Goal: Task Accomplishment & Management: Complete application form

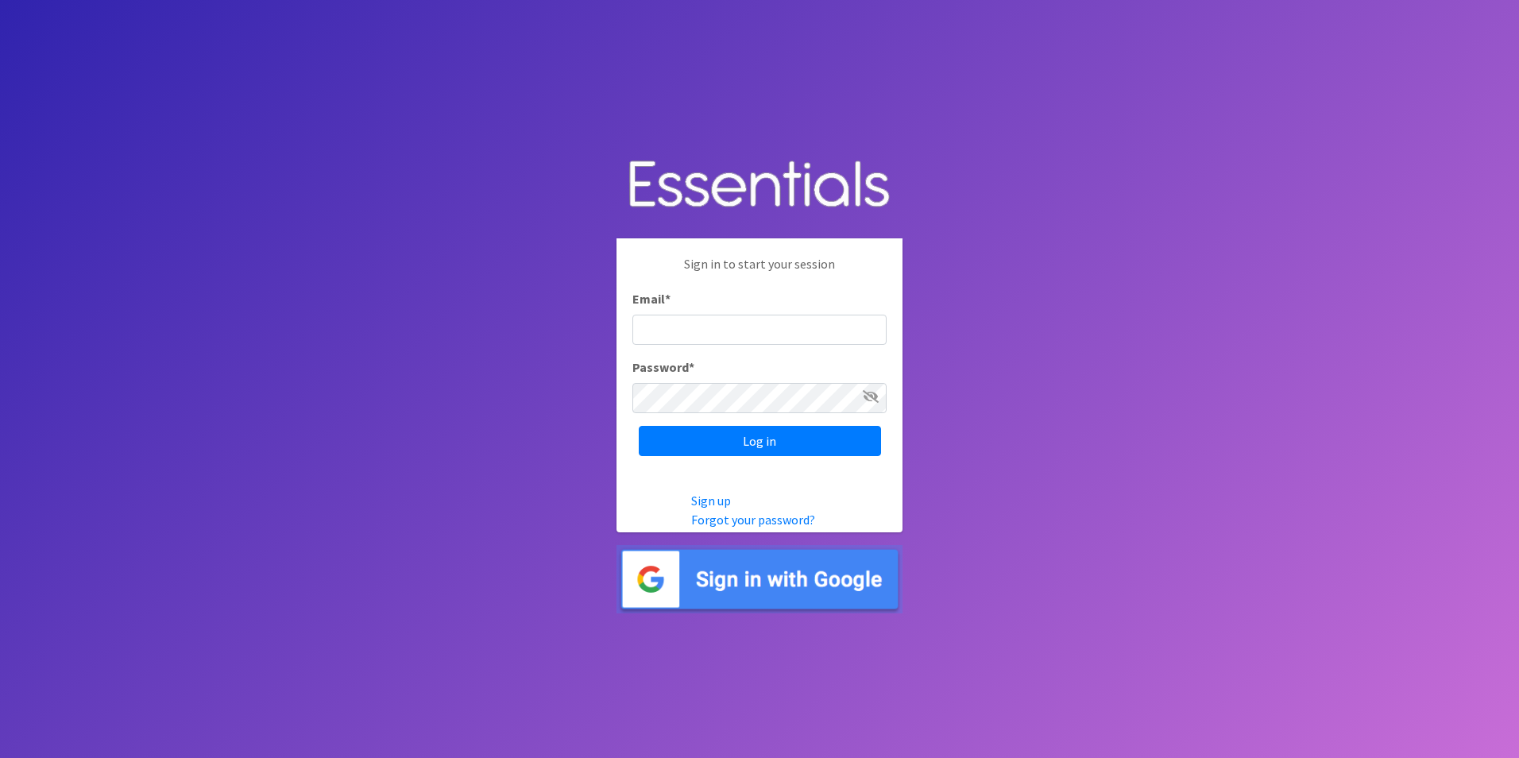
type input "jeddins1@chesterfieldschools.org"
click at [872, 390] on icon at bounding box center [871, 396] width 16 height 13
click at [768, 519] on link "Forgot your password?" at bounding box center [753, 520] width 124 height 16
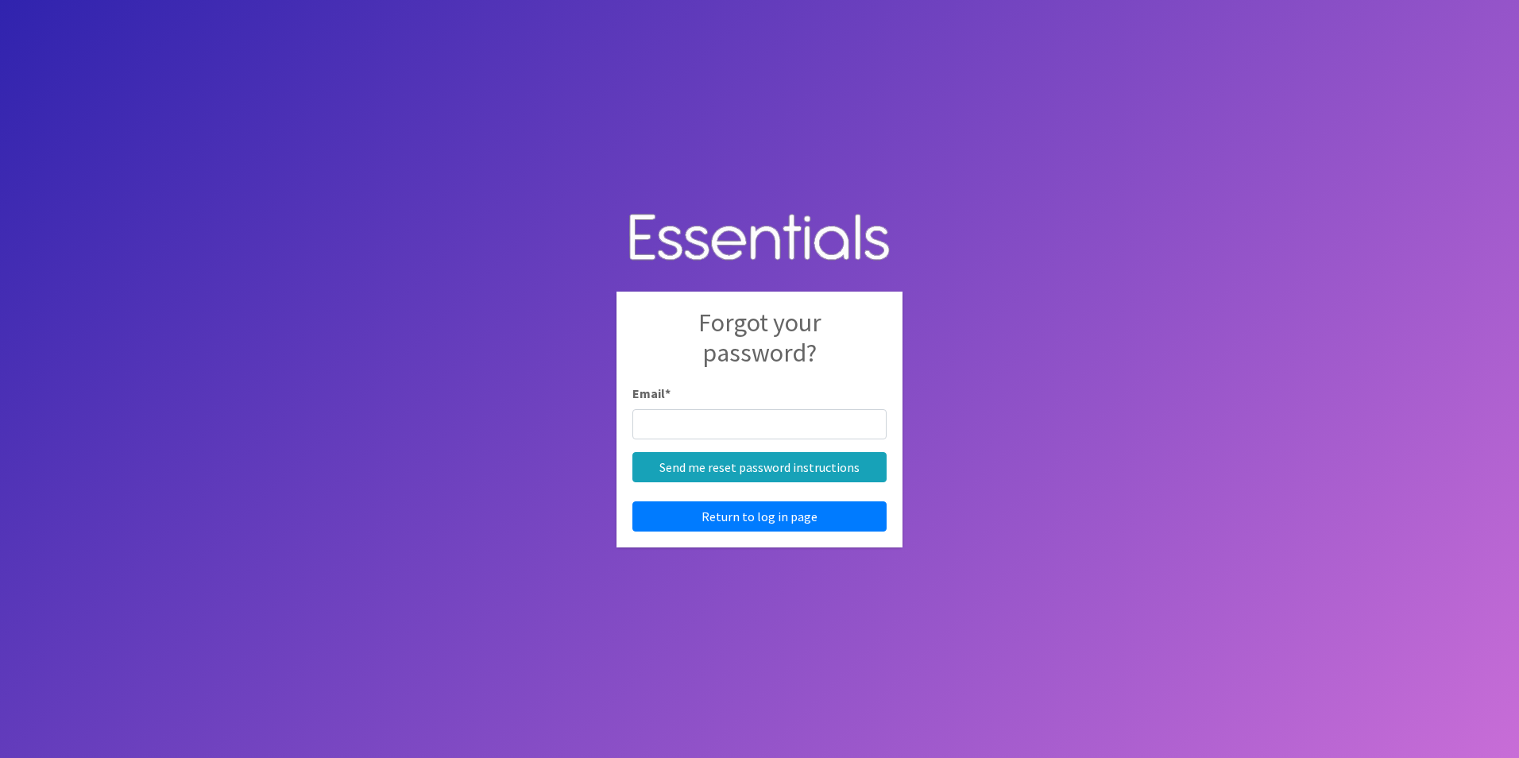
click at [687, 425] on input "Email *" at bounding box center [759, 424] width 254 height 30
type input "JEDDINS1@chesterfieldschools.org"
click at [632, 452] on input "Send me reset password instructions" at bounding box center [759, 467] width 254 height 30
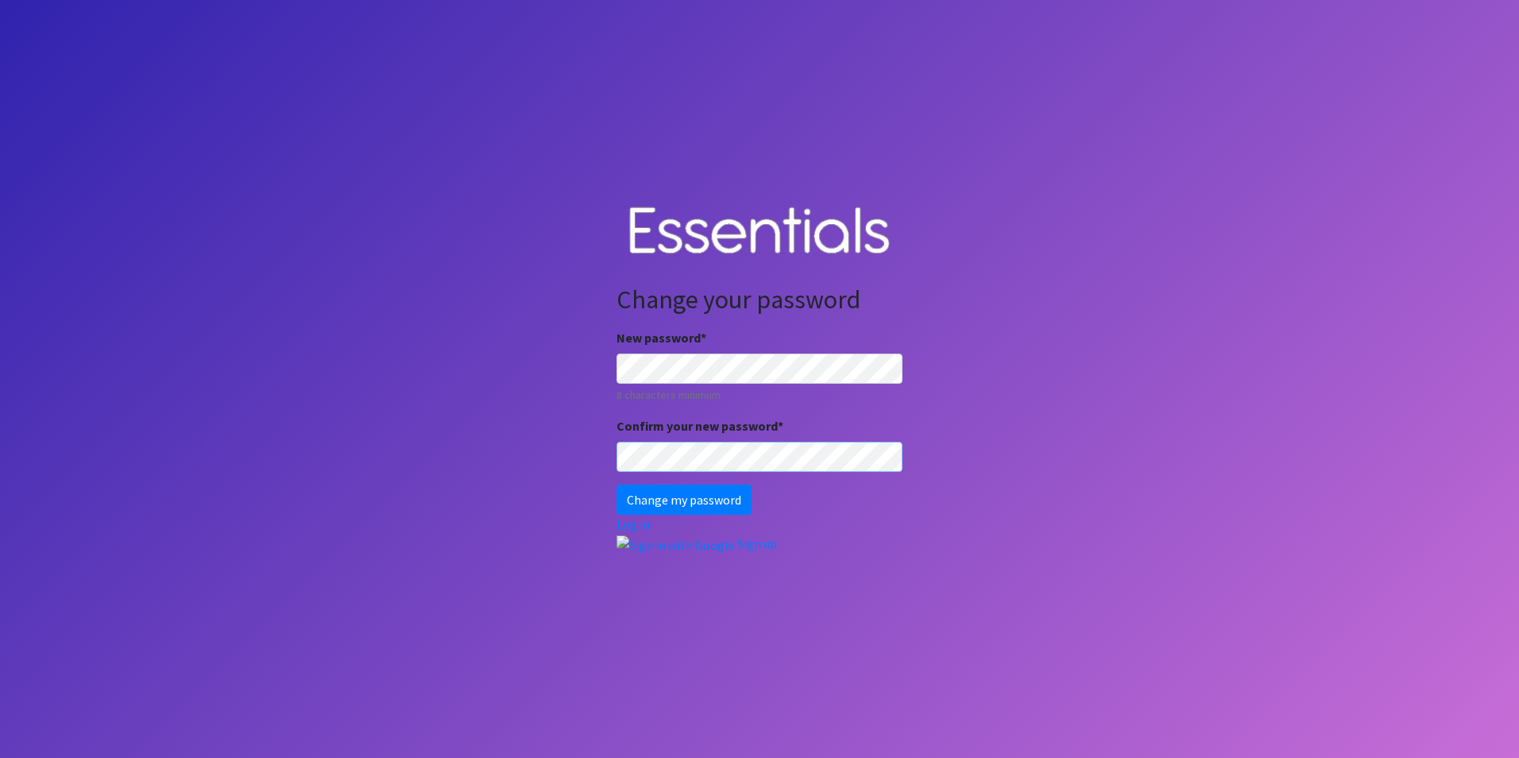
click at [617, 485] on input "Change my password" at bounding box center [684, 500] width 135 height 30
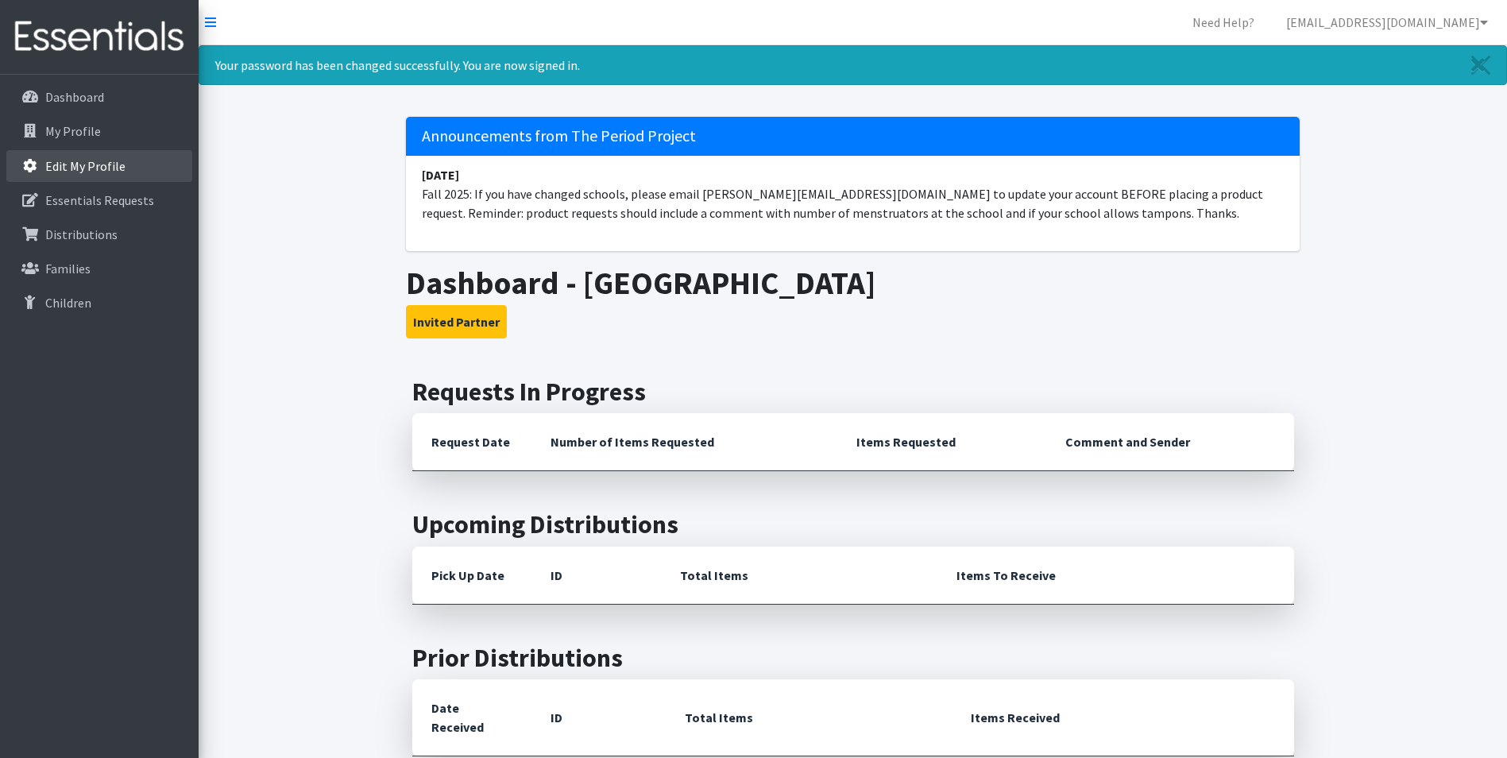
click at [99, 168] on p "Edit My Profile" at bounding box center [85, 166] width 80 height 16
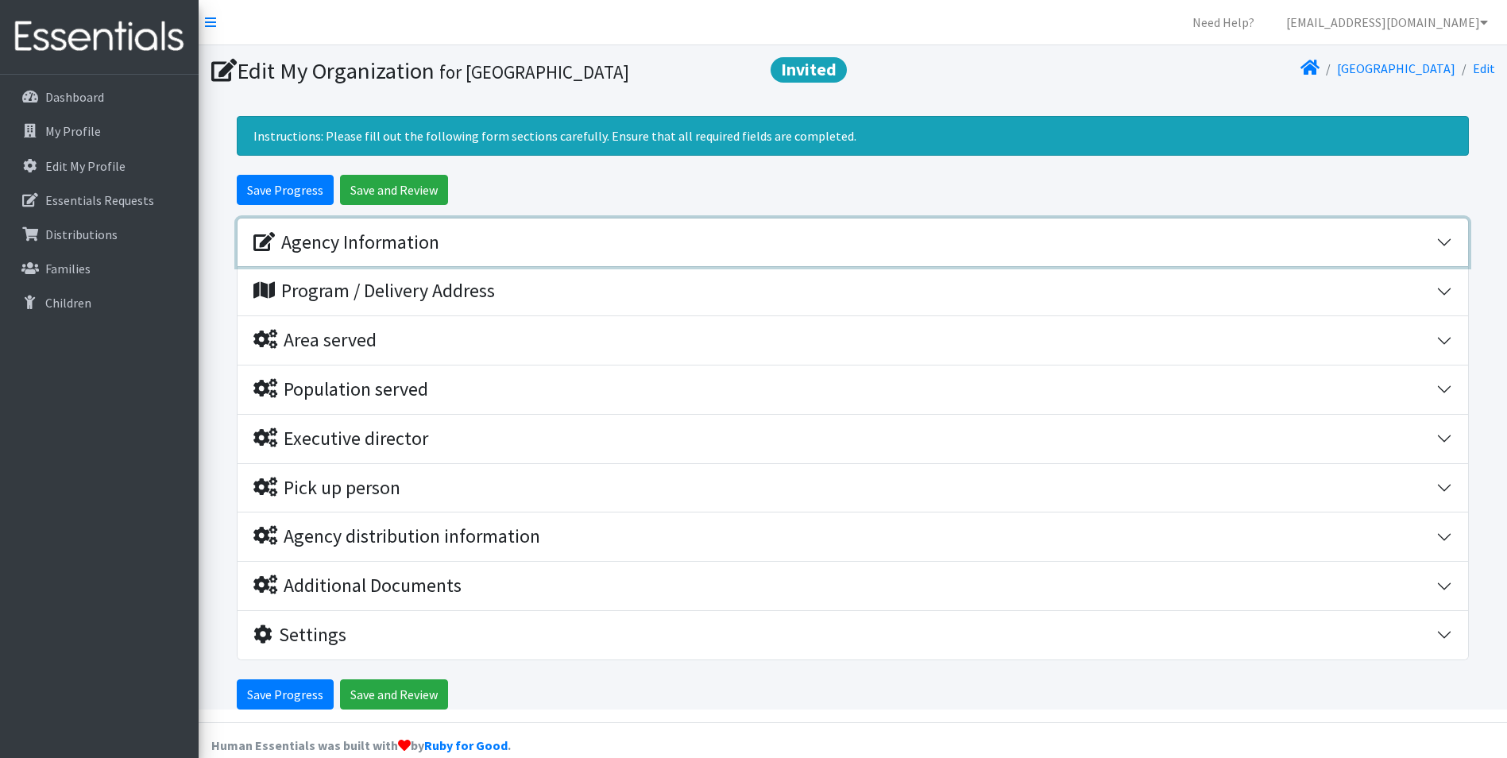
click at [368, 243] on div "Agency Information" at bounding box center [346, 242] width 186 height 23
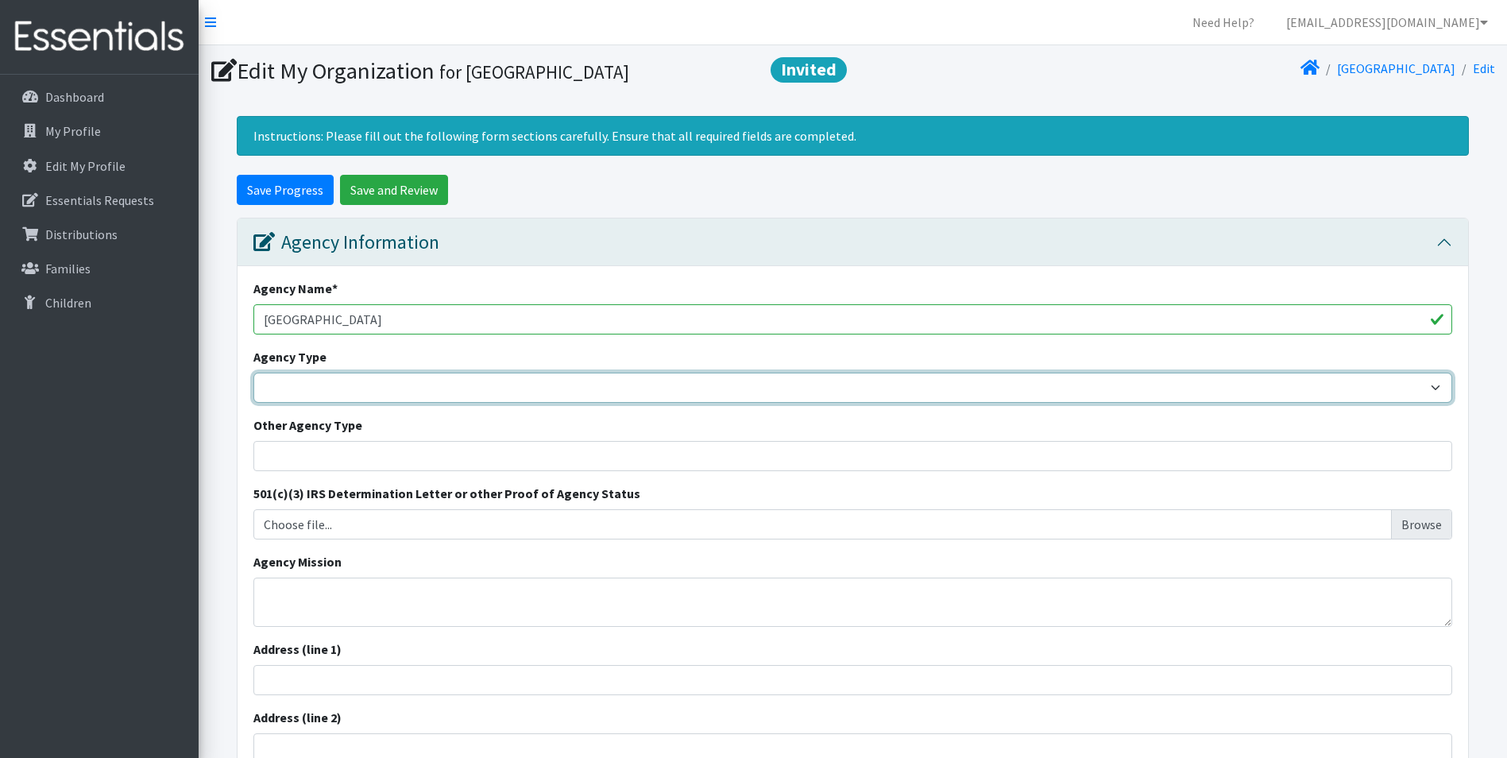
click at [453, 381] on select "Basic Needs Bank Career technical training Child abuse resource center Church o…" at bounding box center [852, 388] width 1199 height 30
select select "ms"
click at [253, 373] on select "Basic Needs Bank Career technical training Child abuse resource center Church o…" at bounding box center [852, 388] width 1199 height 30
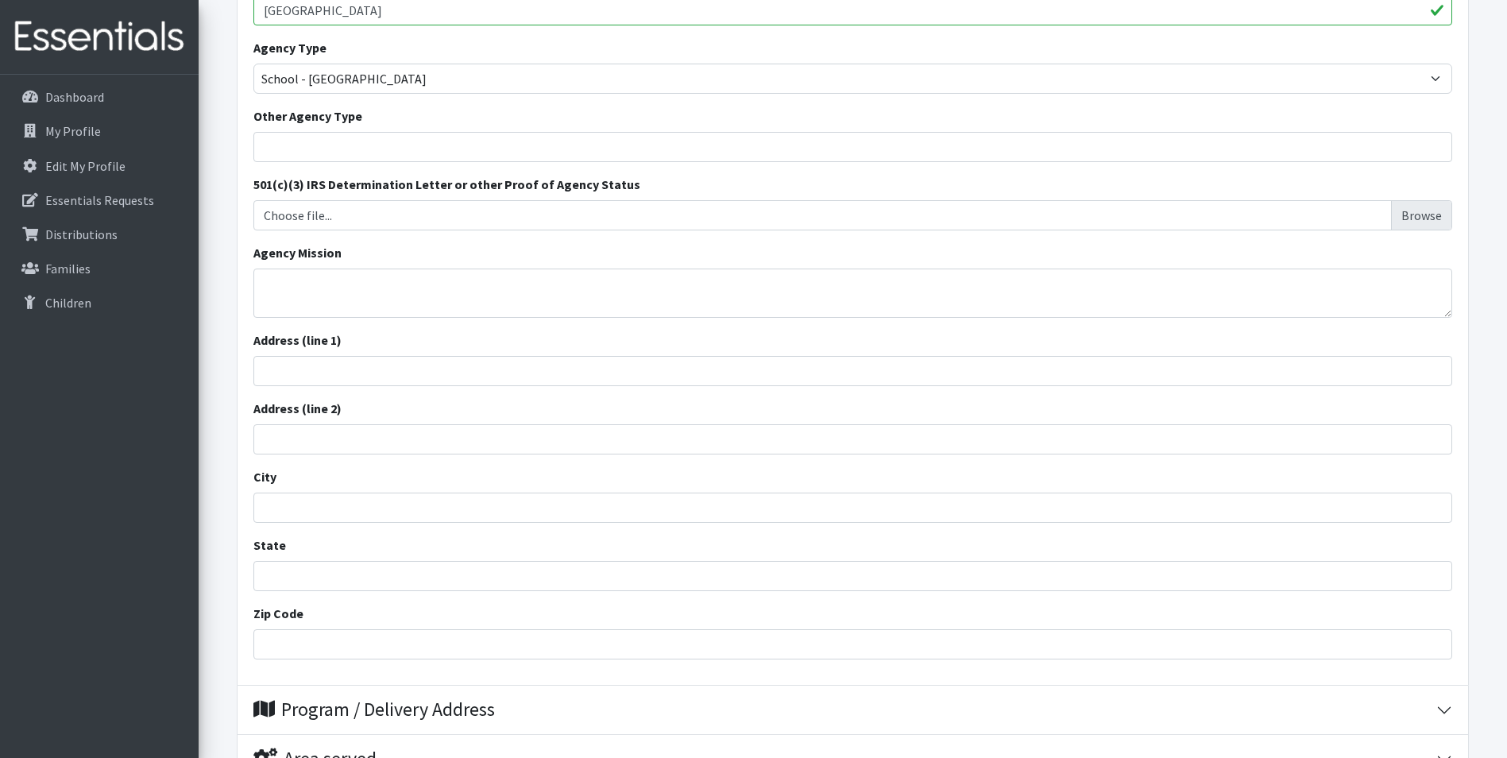
scroll to position [311, 0]
click at [309, 366] on input "Address (line 1)" at bounding box center [852, 369] width 1199 height 30
type input "14445 Highway 9"
click at [280, 500] on input "City" at bounding box center [852, 506] width 1199 height 30
type input "Chesterfield"
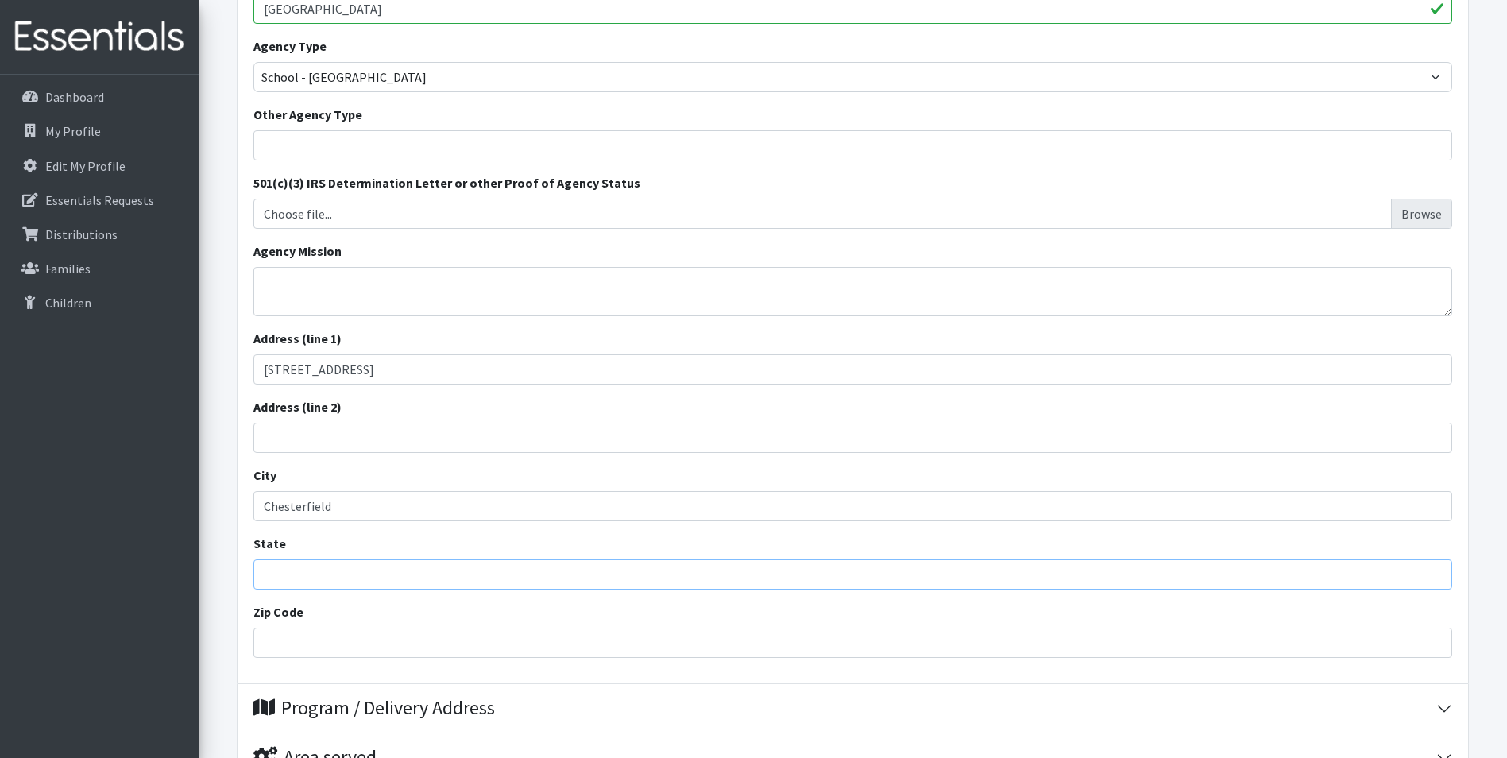
click at [277, 589] on input "State" at bounding box center [852, 574] width 1199 height 30
type input "s"
type input "South Carolina"
click at [304, 645] on input "Zip Code" at bounding box center [852, 643] width 1199 height 30
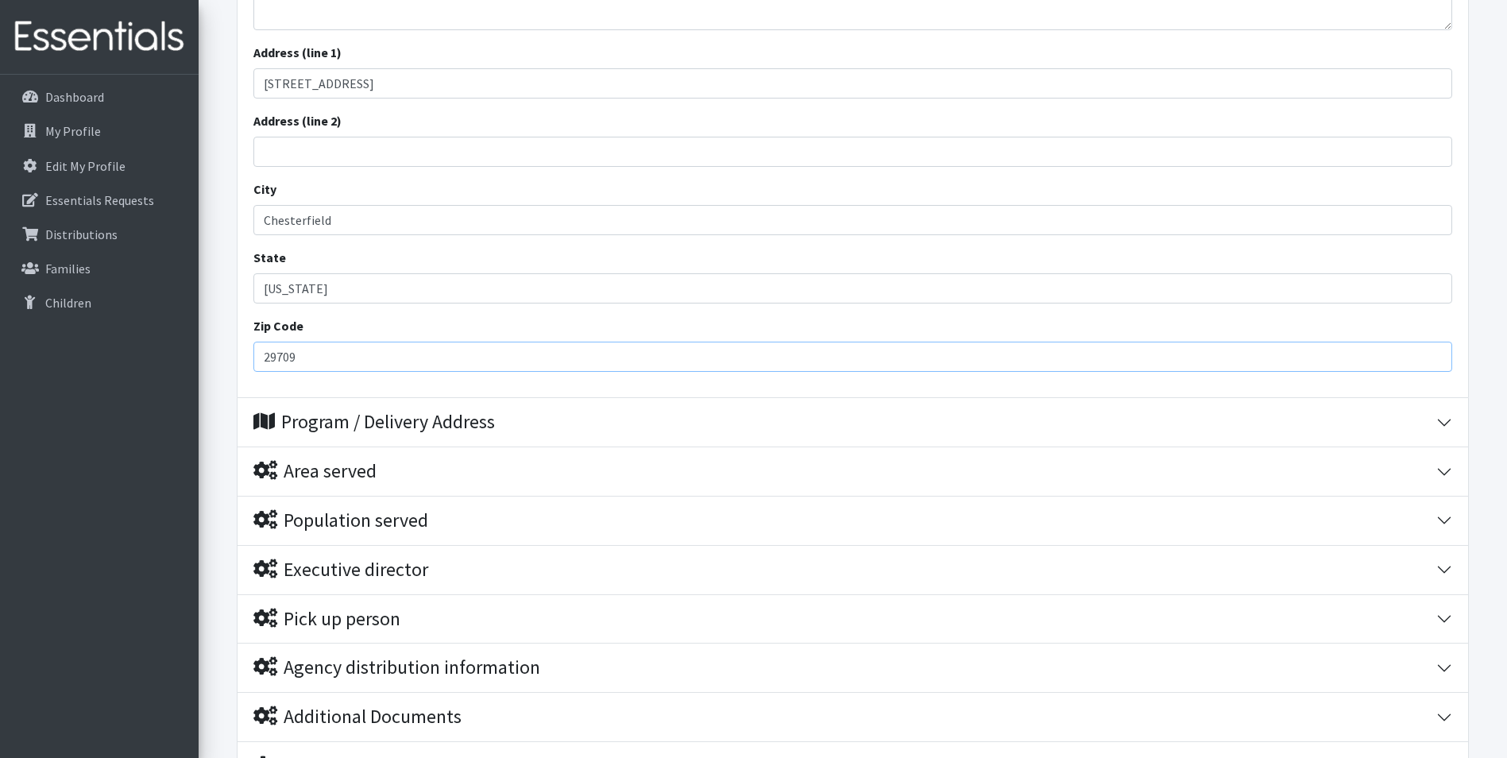
scroll to position [601, 0]
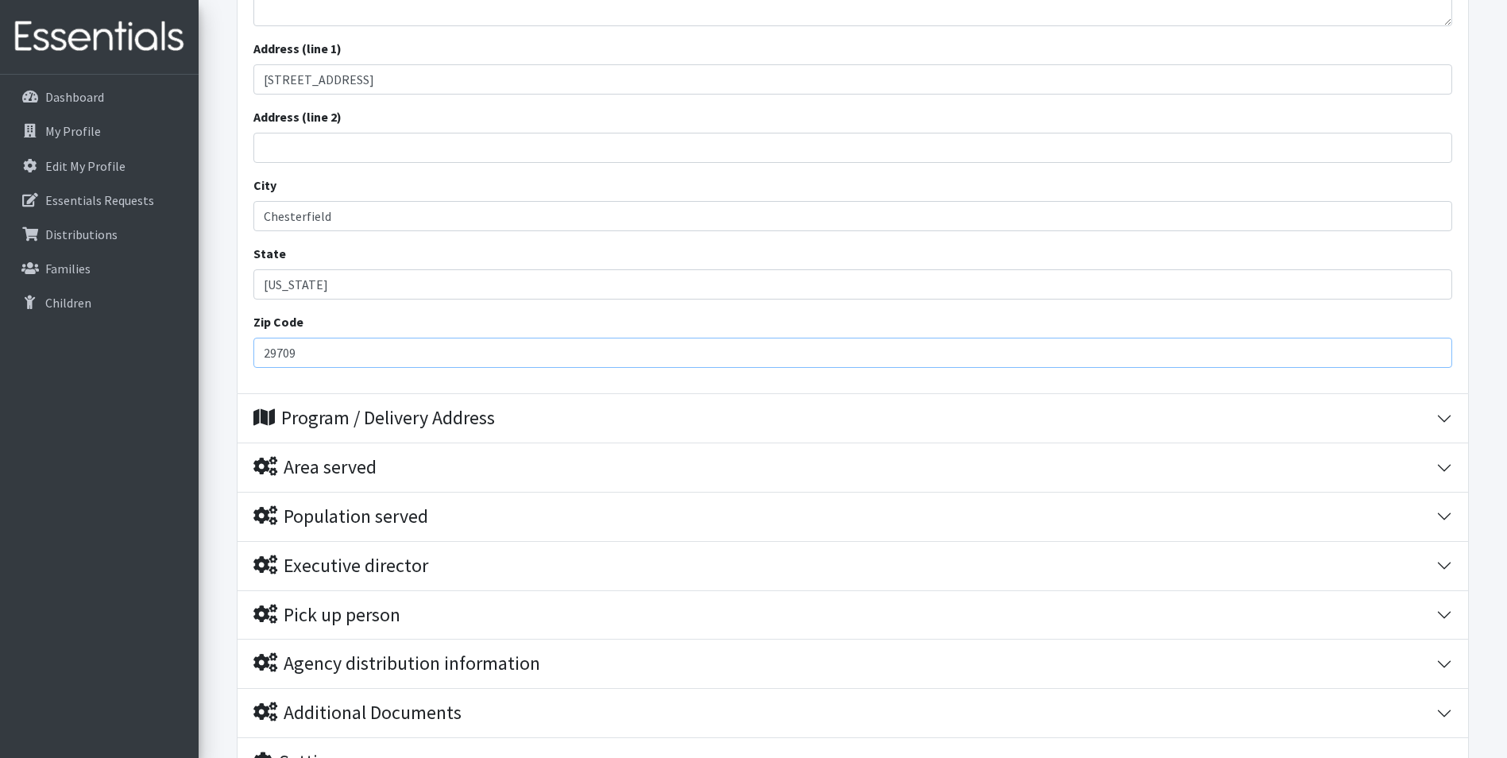
type input "29709"
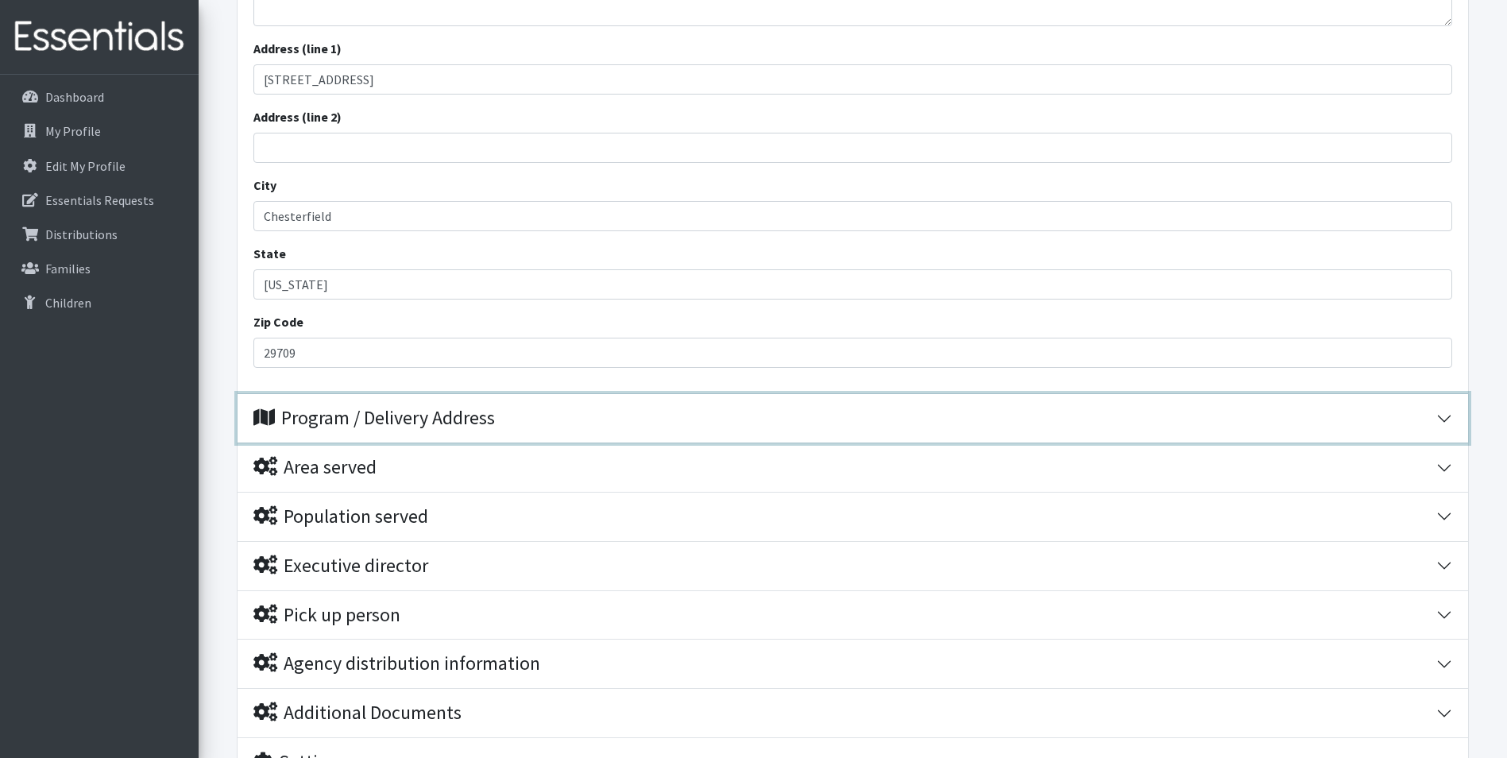
click at [394, 426] on div "Program / Delivery Address" at bounding box center [374, 418] width 242 height 23
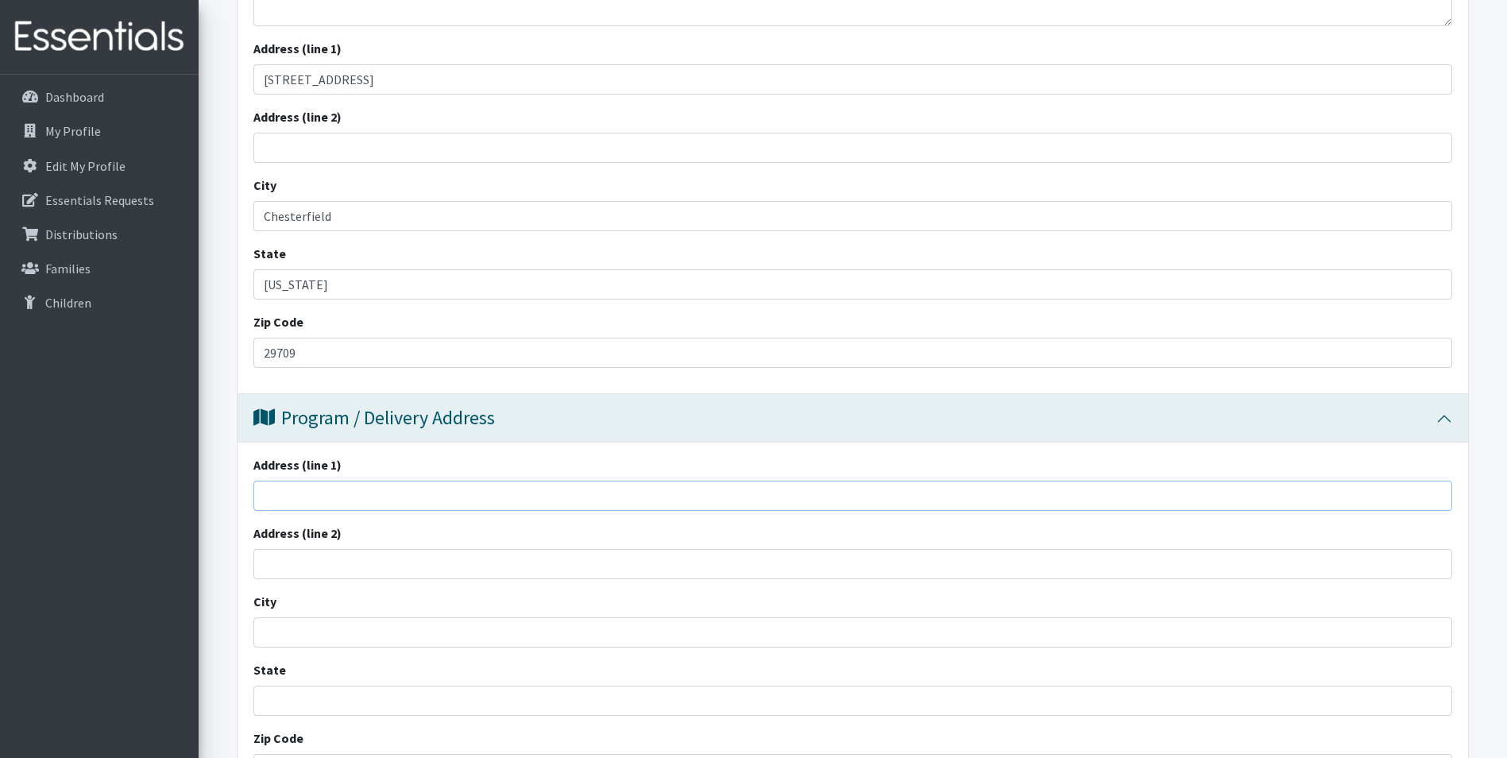
click at [333, 494] on input "Address (line 1)" at bounding box center [852, 496] width 1199 height 30
type input "14445 Highway 9"
click at [326, 626] on input "City" at bounding box center [852, 632] width 1199 height 30
type input "Chesterfield"
click at [323, 698] on input "State" at bounding box center [852, 701] width 1199 height 30
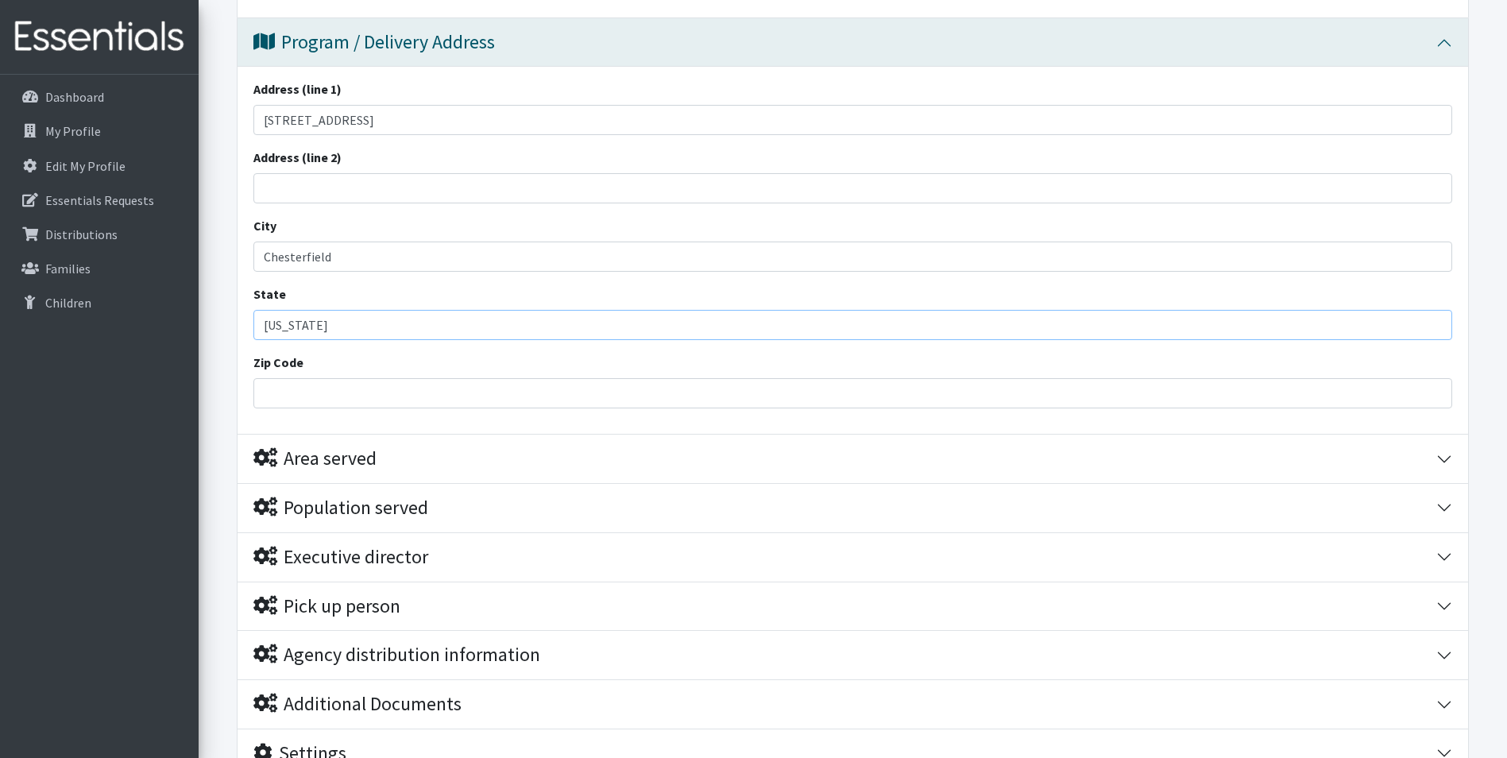
scroll to position [981, 0]
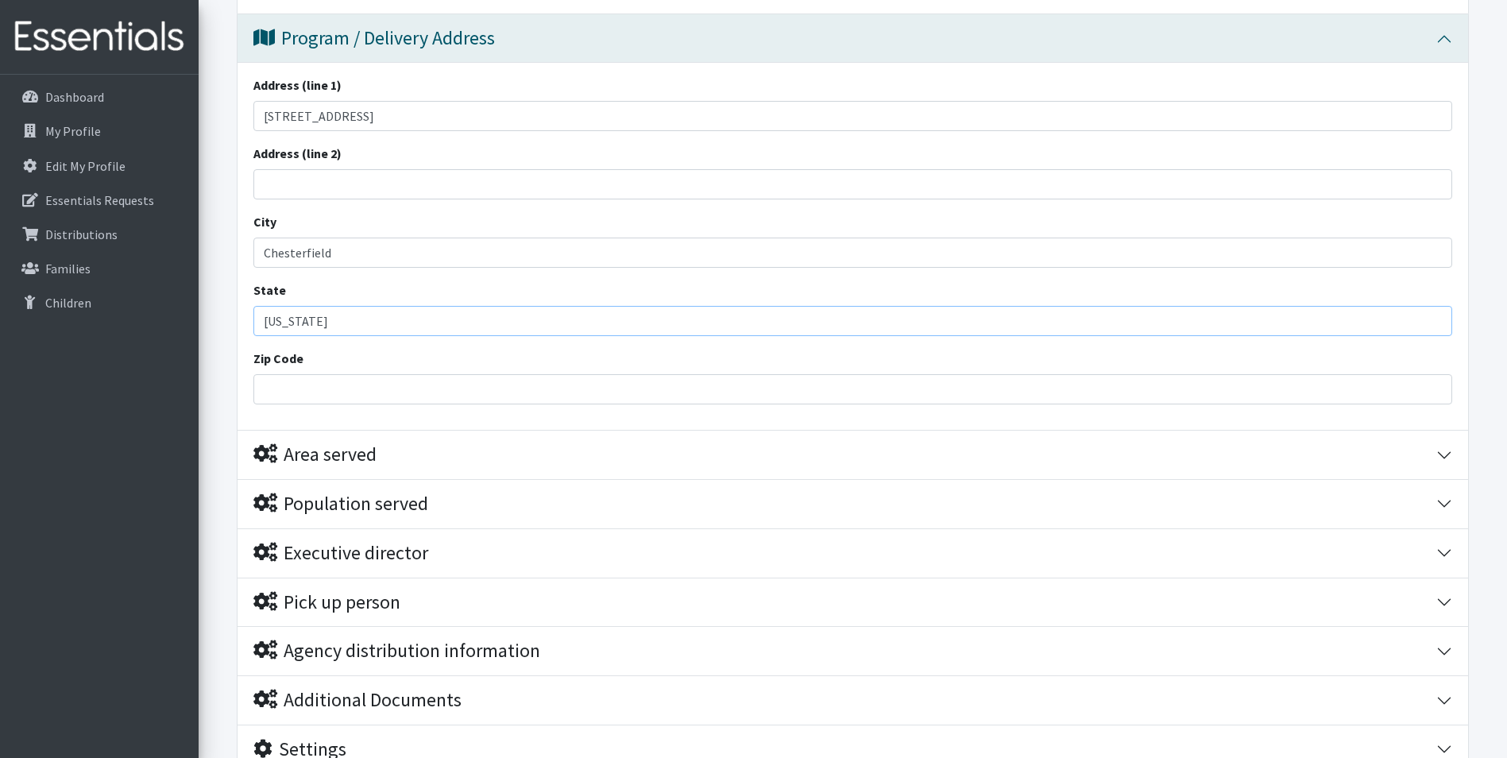
type input "South Carolina"
click at [338, 384] on input "Zip Code" at bounding box center [852, 389] width 1199 height 30
type input "29709"
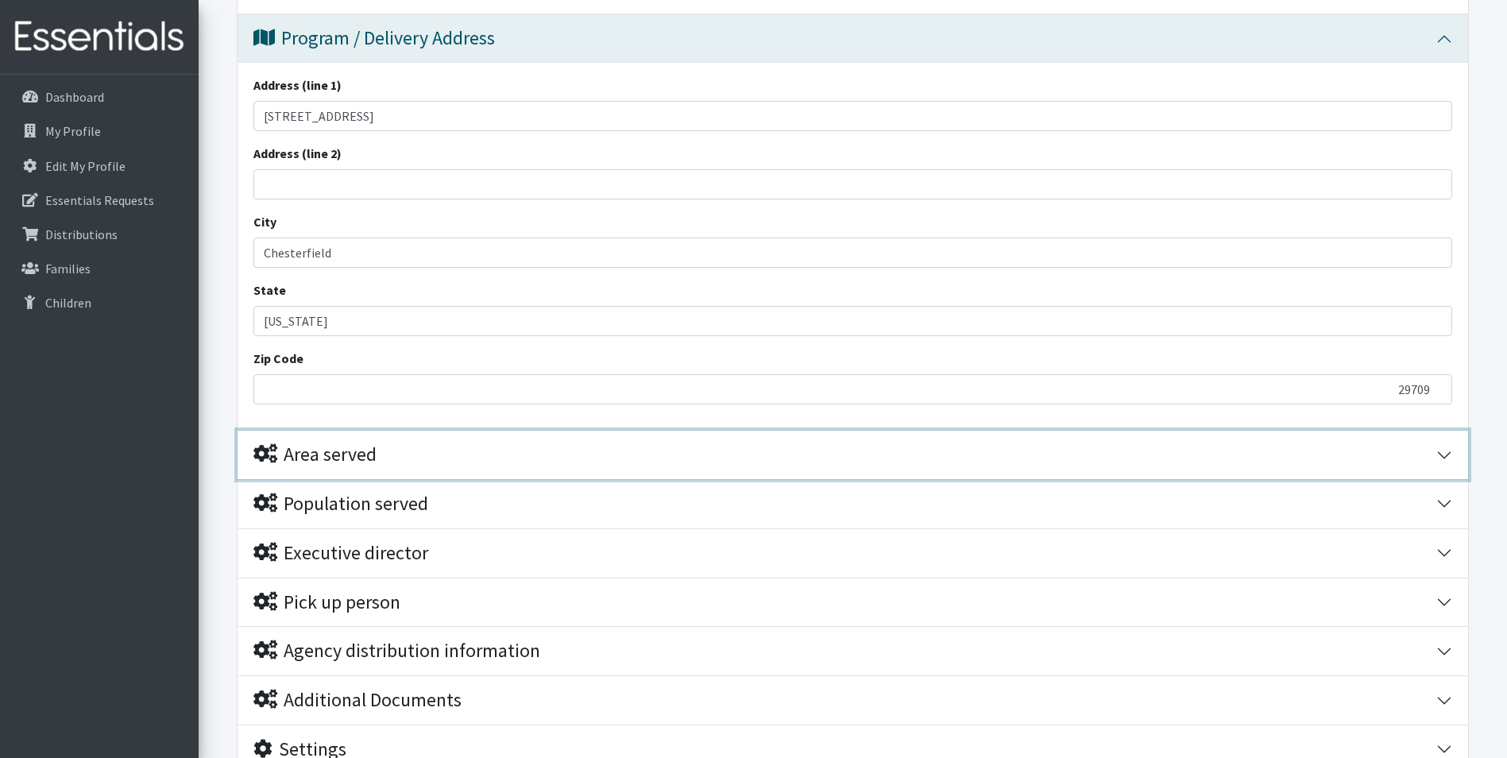
click at [451, 453] on div "Area served" at bounding box center [844, 454] width 1183 height 23
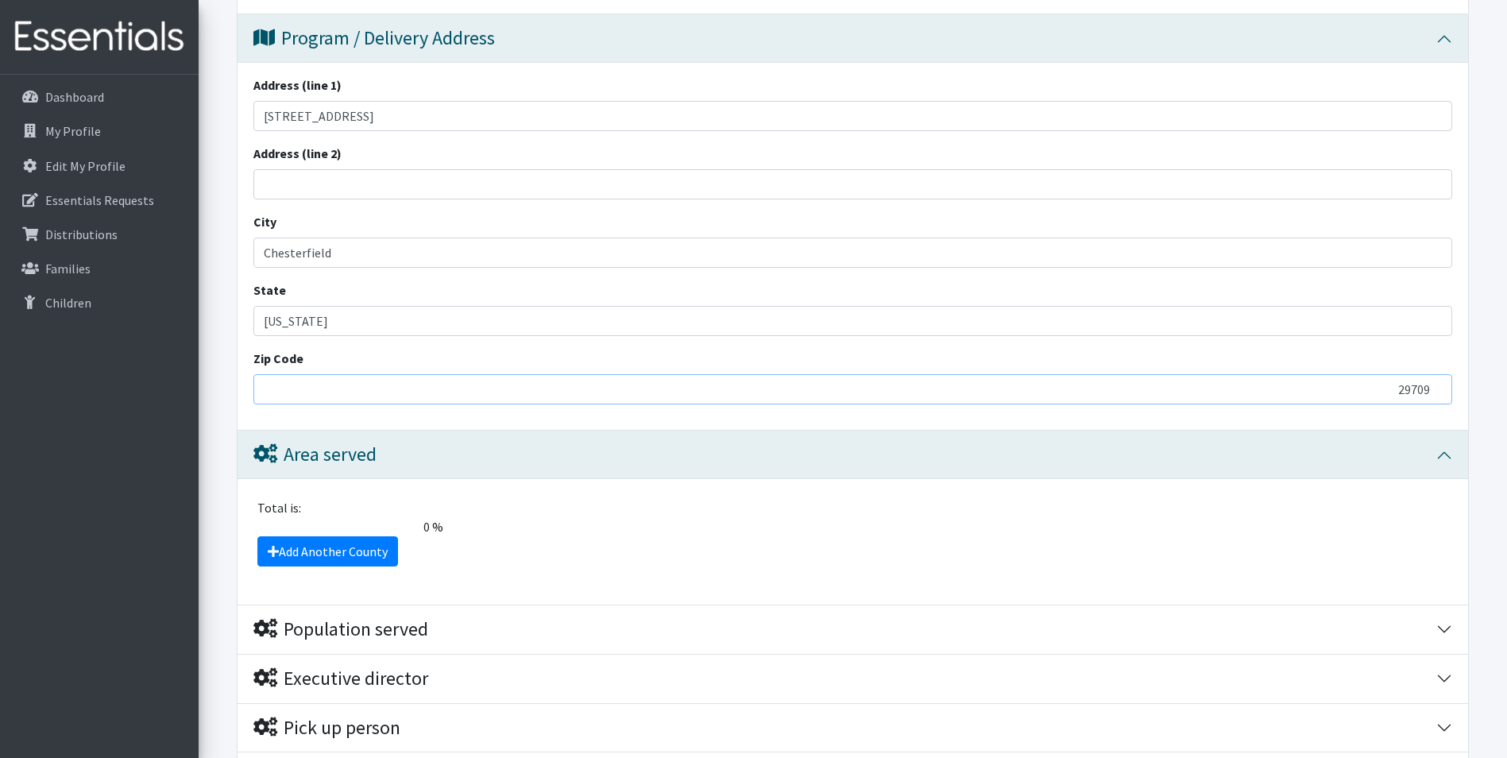
click at [280, 394] on input "29709" at bounding box center [852, 389] width 1199 height 30
click at [589, 393] on input "29709" at bounding box center [852, 389] width 1199 height 30
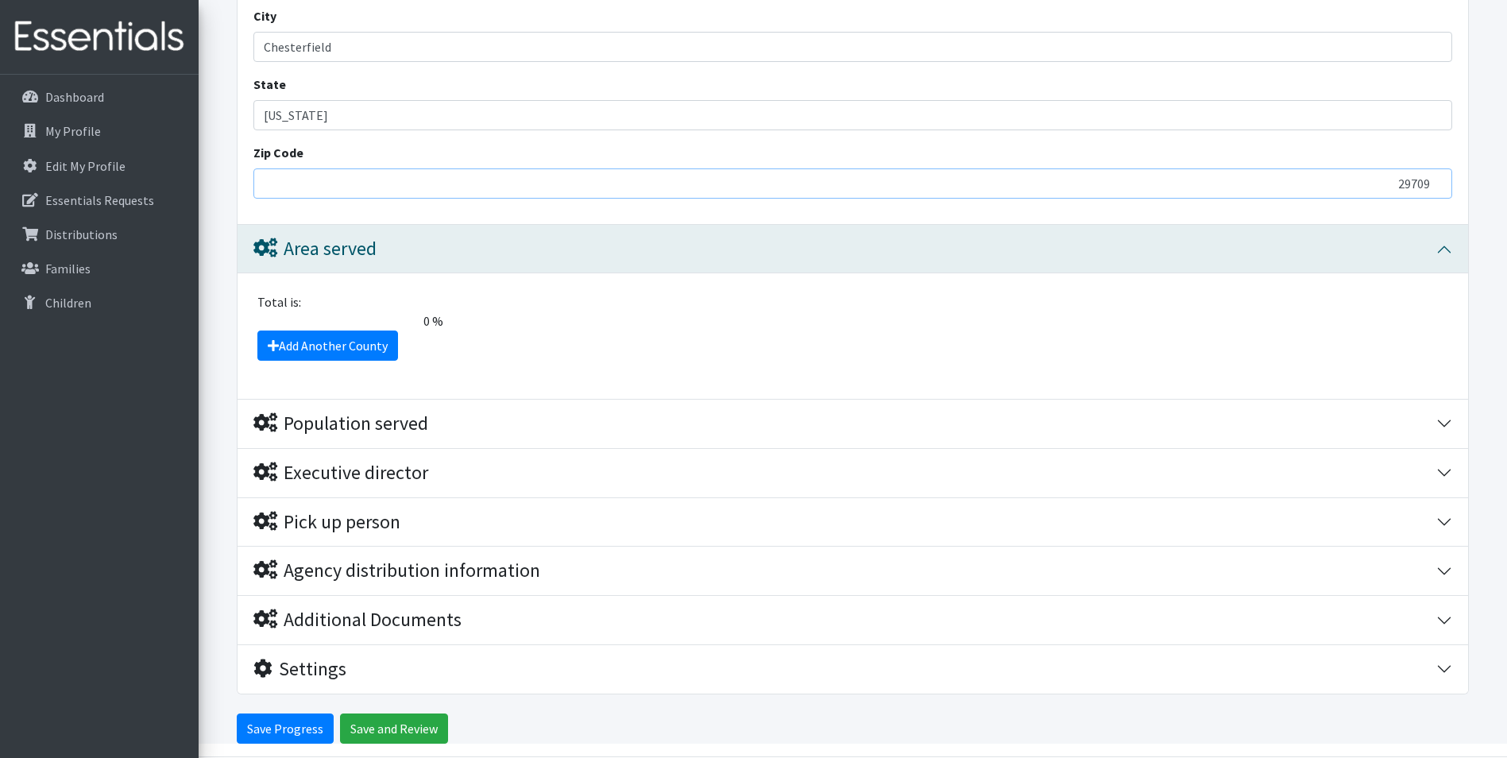
scroll to position [1244, 0]
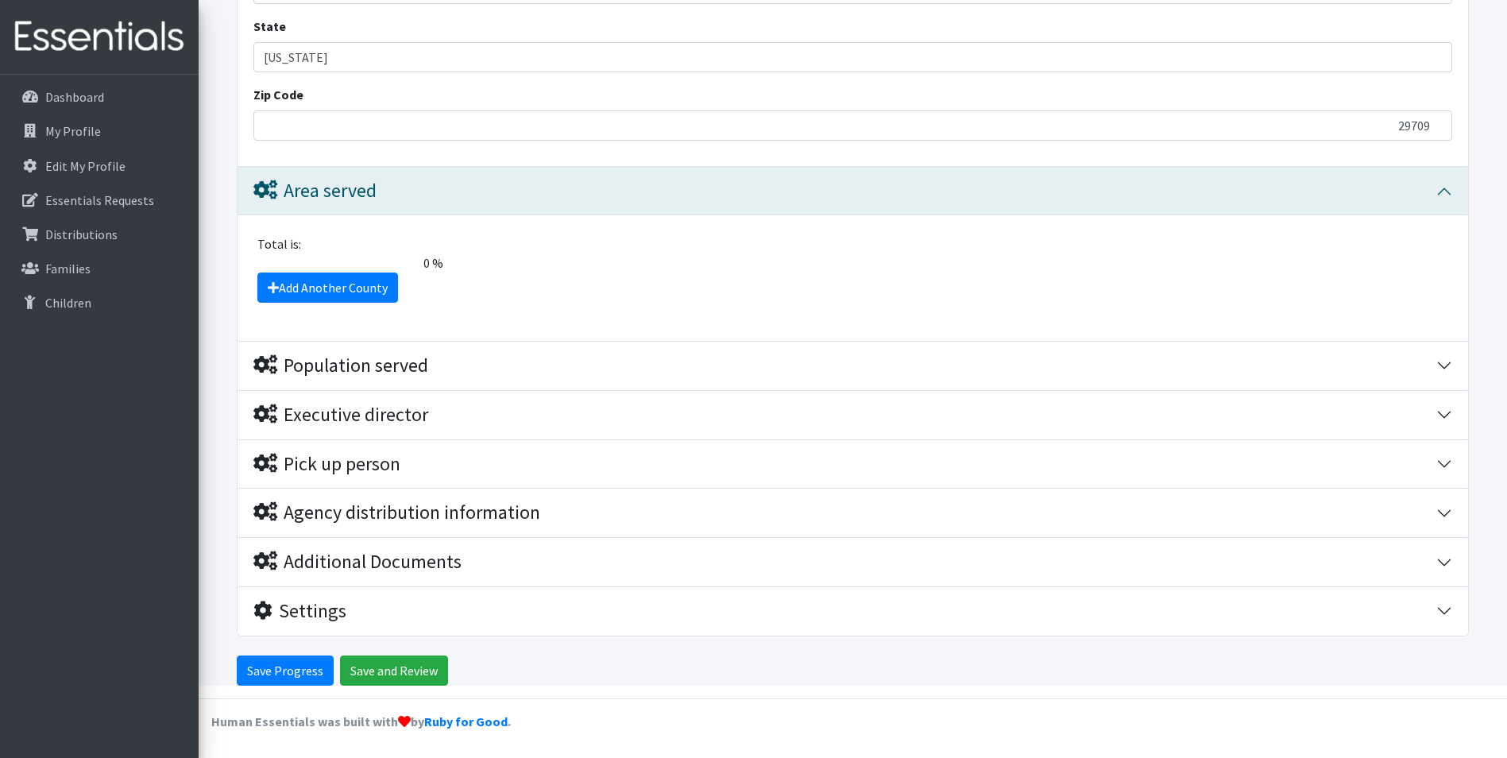
click at [344, 266] on span "0 %" at bounding box center [349, 262] width 202 height 19
click at [310, 282] on link "Add Another County" at bounding box center [327, 288] width 141 height 30
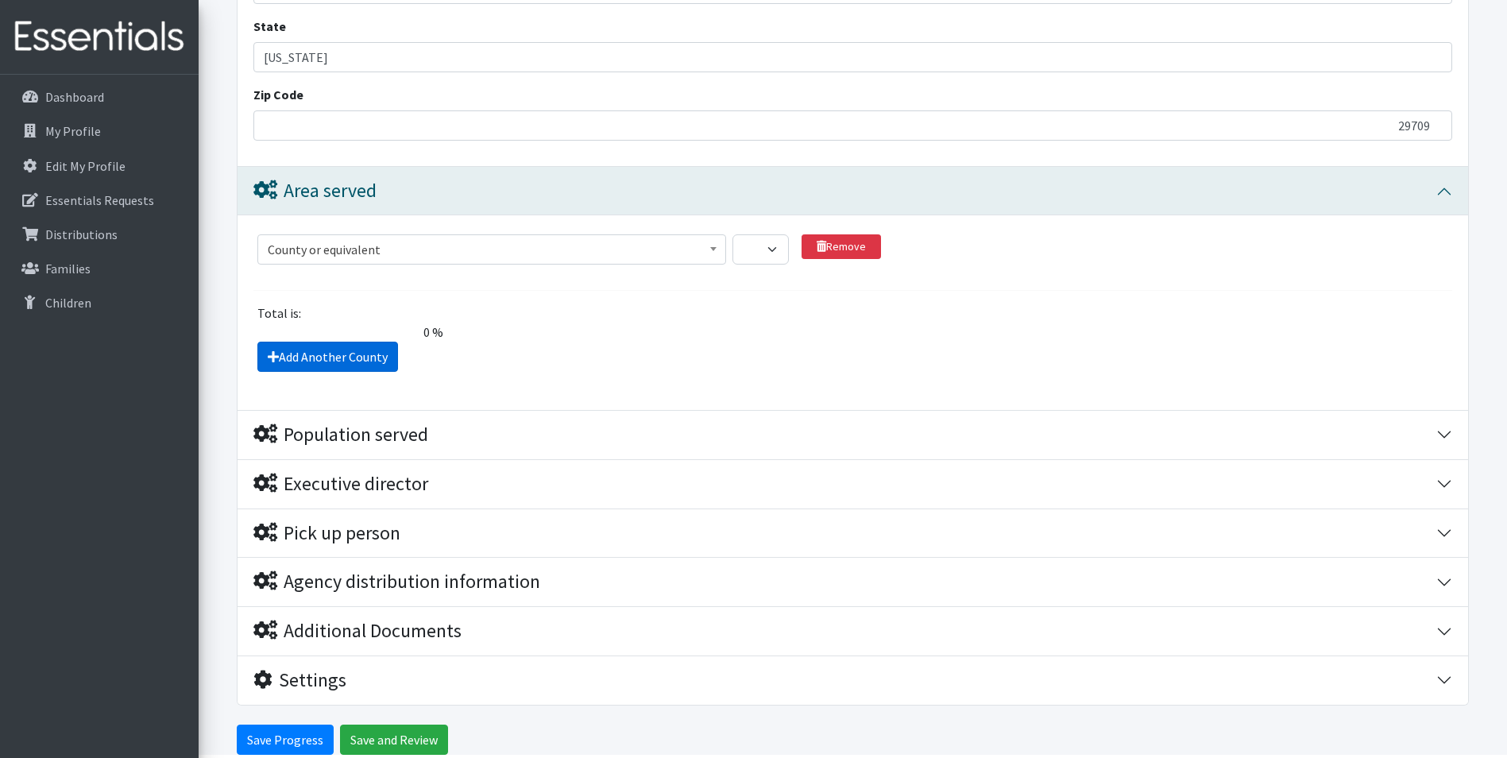
scroll to position [1313, 0]
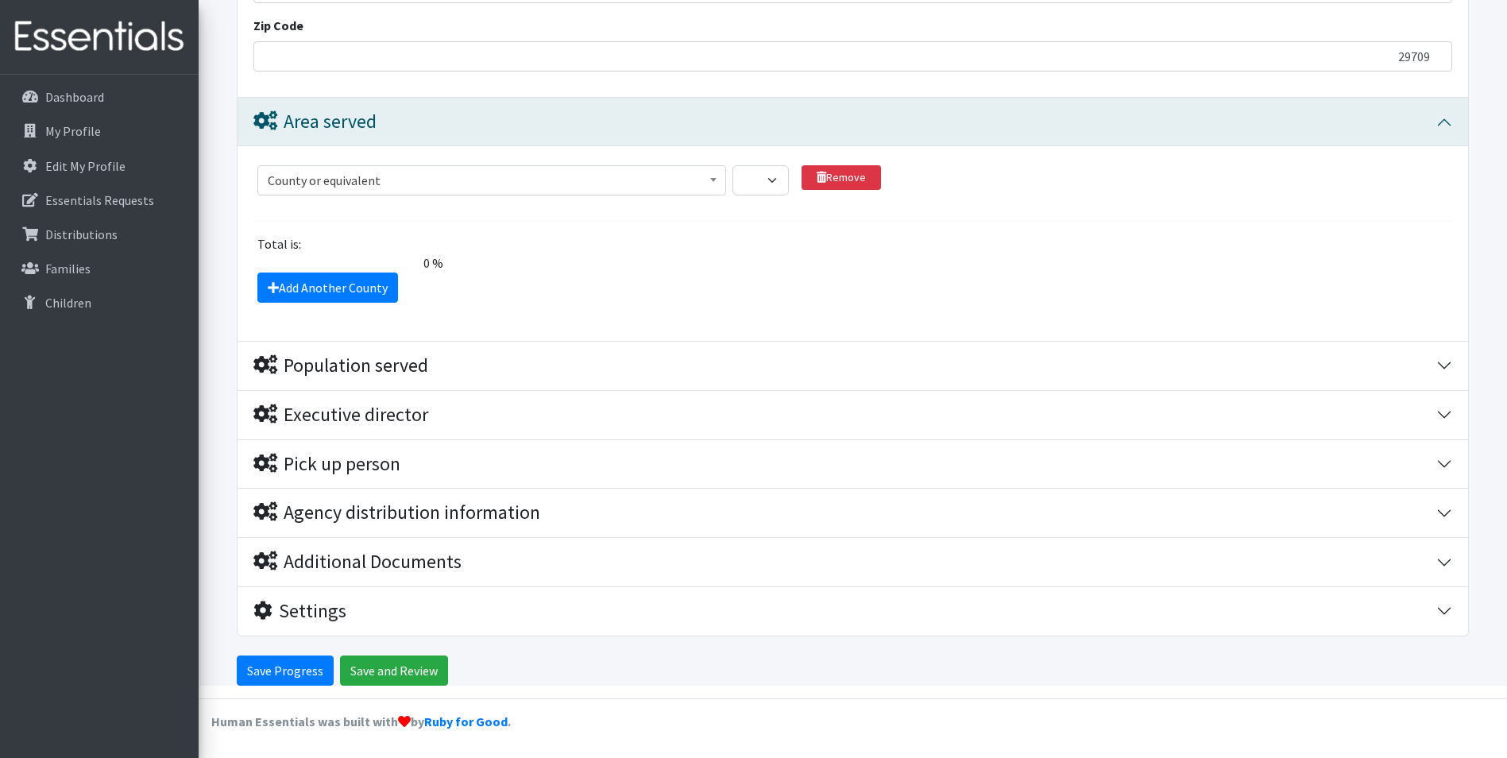
click at [360, 182] on span "County or equivalent" at bounding box center [492, 180] width 448 height 22
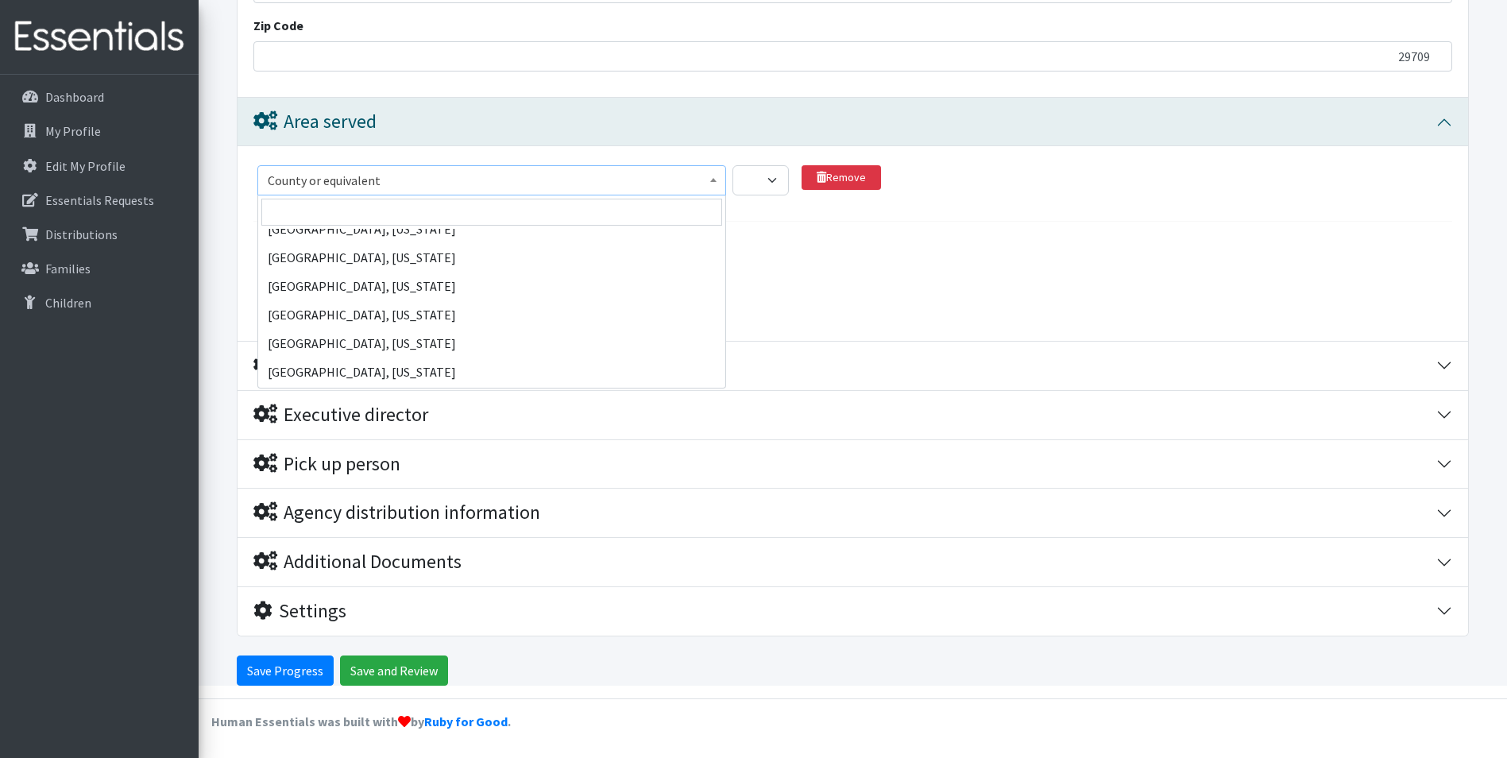
scroll to position [14372, 0]
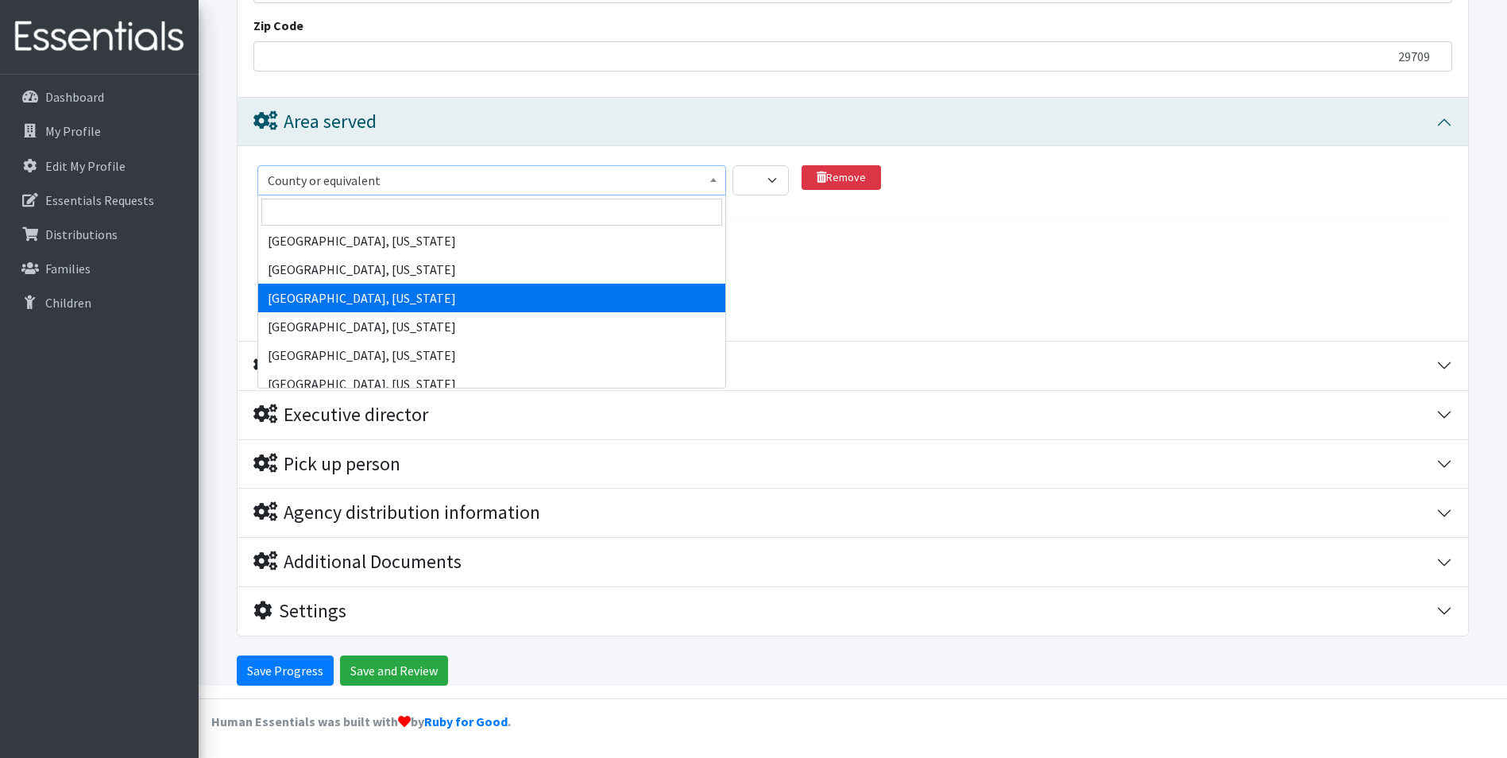
select select "499"
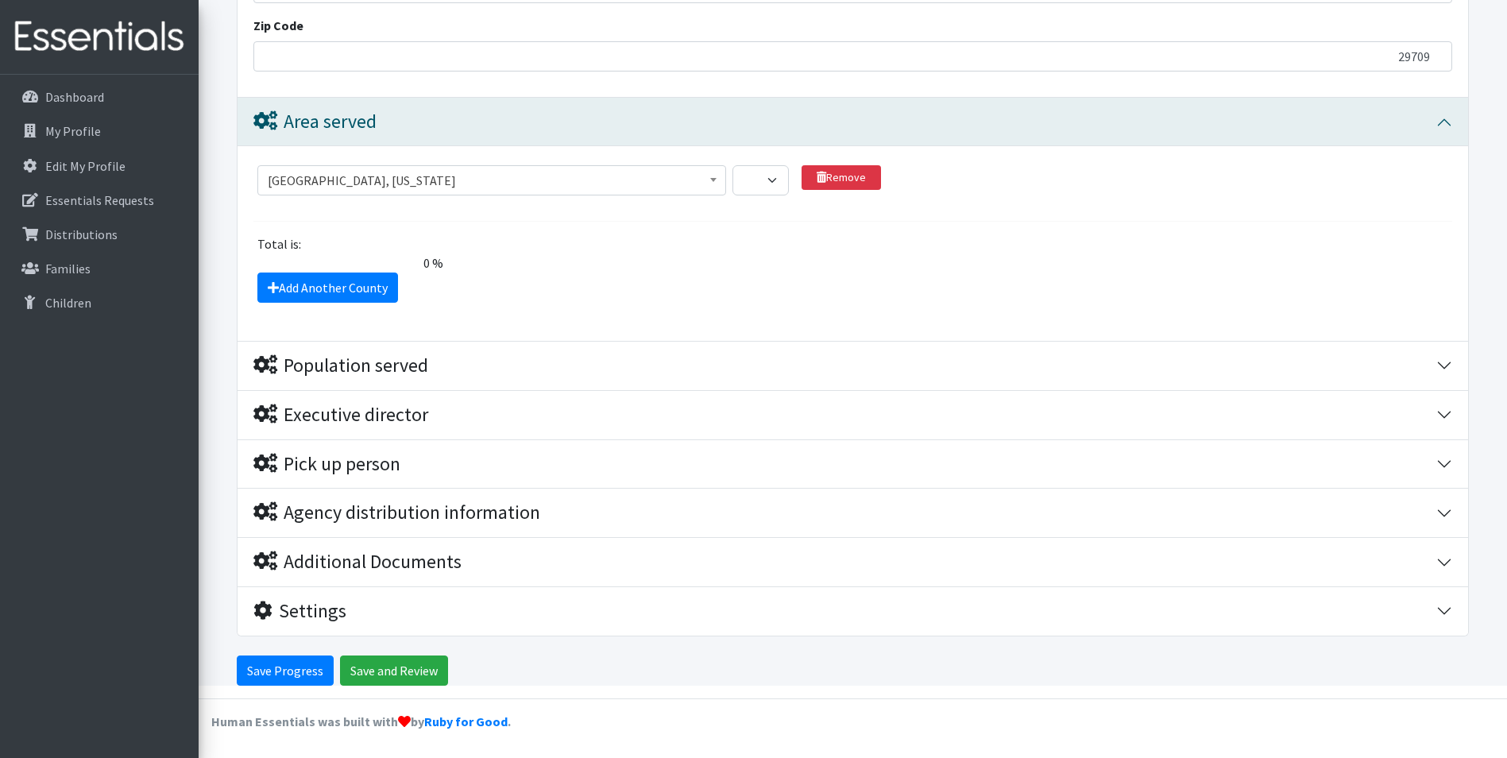
click at [961, 246] on div "Total is:" at bounding box center [853, 243] width 1211 height 19
click at [770, 177] on select "1 2 3 4 5 6 7 8 9 10 11 12 13 14 15 16 17 18 19 20 21 22 23 24 25 26 27 28 29 3…" at bounding box center [761, 180] width 56 height 30
click at [938, 216] on section "County or equivalent Abbeville County, South Carolina Acadia Parish, Louisiana …" at bounding box center [852, 193] width 1199 height 56
click at [772, 179] on select "1 2 3 4 5 6 7 8 9 10 11 12 13 14 15 16 17 18 19 20 21 22 23 24 25 26 27 28 29 3…" at bounding box center [761, 180] width 56 height 30
select select "1"
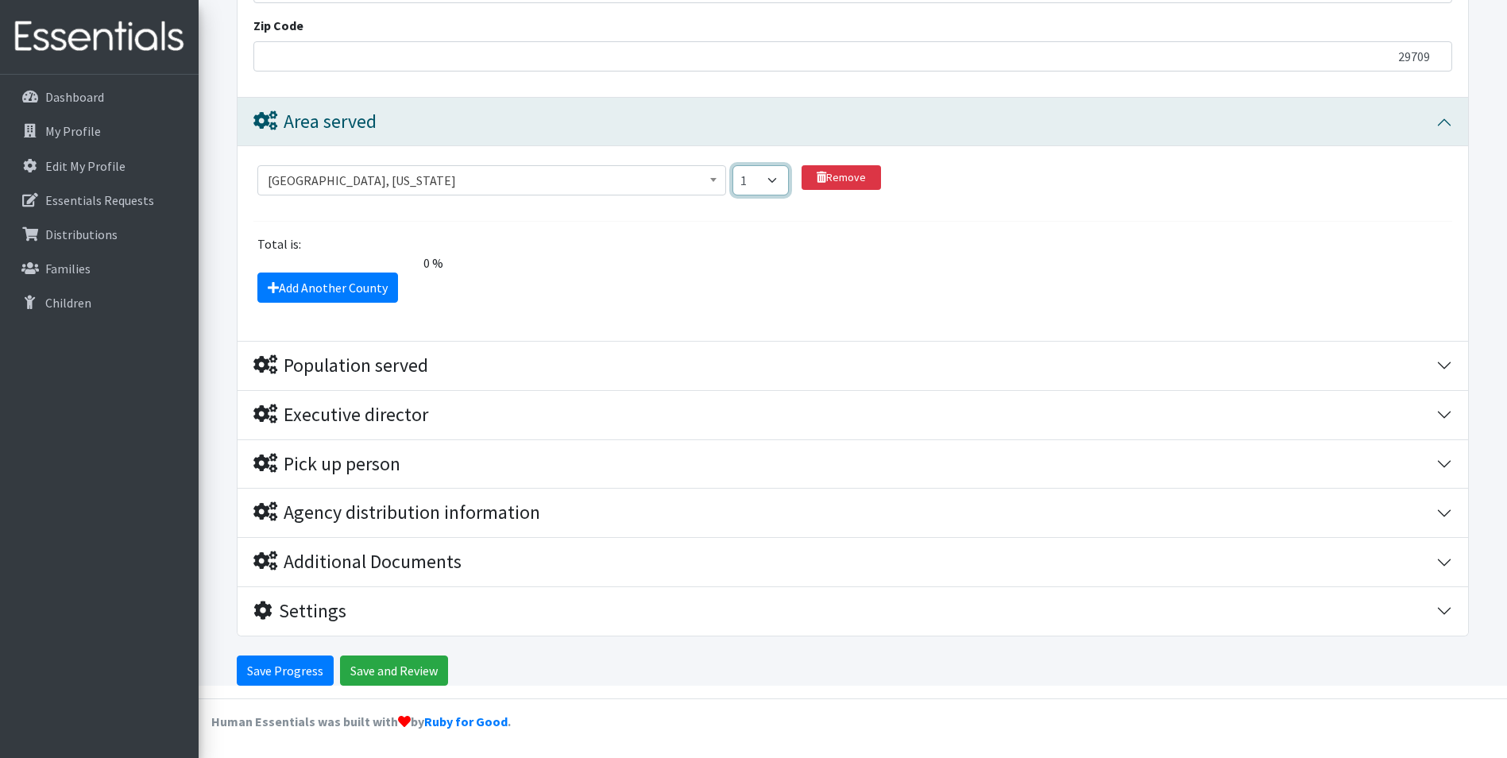
click at [733, 165] on select "1 2 3 4 5 6 7 8 9 10 11 12 13 14 15 16 17 18 19 20 21 22 23 24 25 26 27 28 29 3…" at bounding box center [761, 180] width 56 height 30
click at [779, 177] on select "1 2 3 4 5 6 7 8 9 10 11 12 13 14 15 16 17 18 19 20 21 22 23 24 25 26 27 28 29 3…" at bounding box center [761, 180] width 56 height 30
click at [549, 306] on div "County or equivalent Abbeville County, South Carolina Acadia Parish, Louisiana …" at bounding box center [853, 243] width 1231 height 195
click at [772, 180] on select "1 2 3 4 5 6 7 8 9 10 11 12 13 14 15 16 17 18 19 20 21 22 23 24 25 26 27 28 29 3…" at bounding box center [761, 180] width 56 height 30
select select
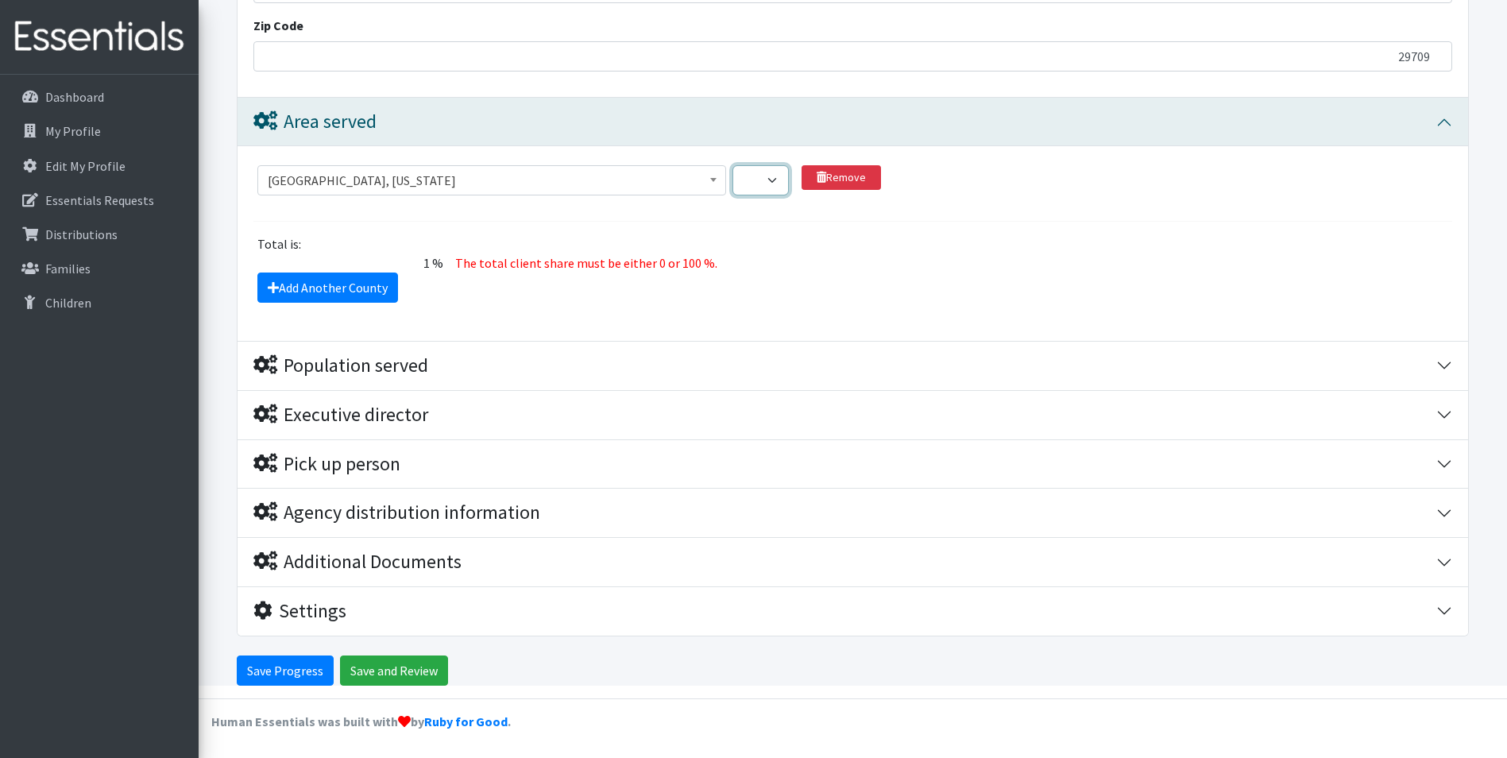
click at [733, 165] on select "1 2 3 4 5 6 7 8 9 10 11 12 13 14 15 16 17 18 19 20 21 22 23 24 25 26 27 28 29 3…" at bounding box center [761, 180] width 56 height 30
click at [881, 253] on div "Total is: 0 % The total client share must be either 0 or 100 %." at bounding box center [853, 253] width 1211 height 38
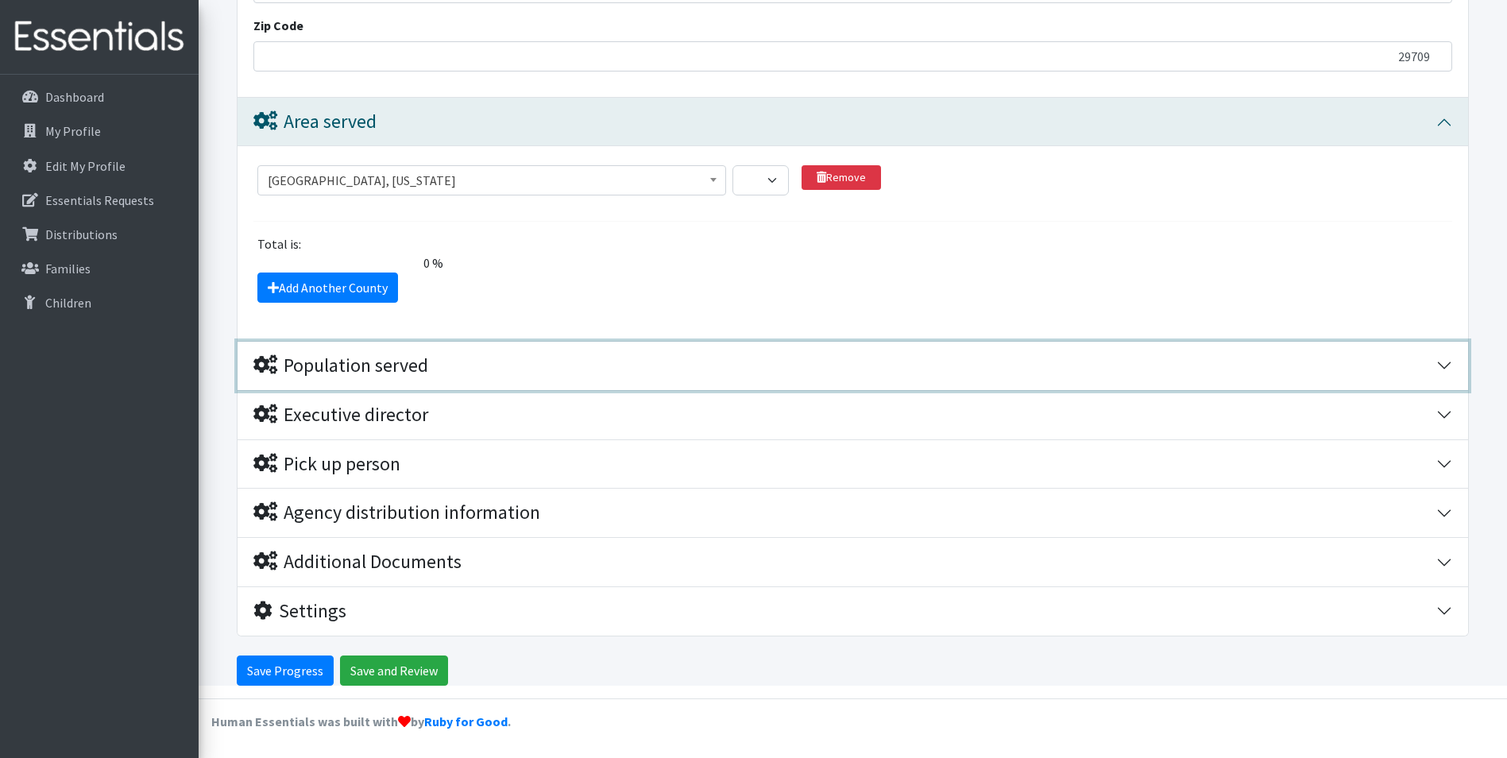
click at [384, 350] on button "Population served" at bounding box center [853, 366] width 1231 height 48
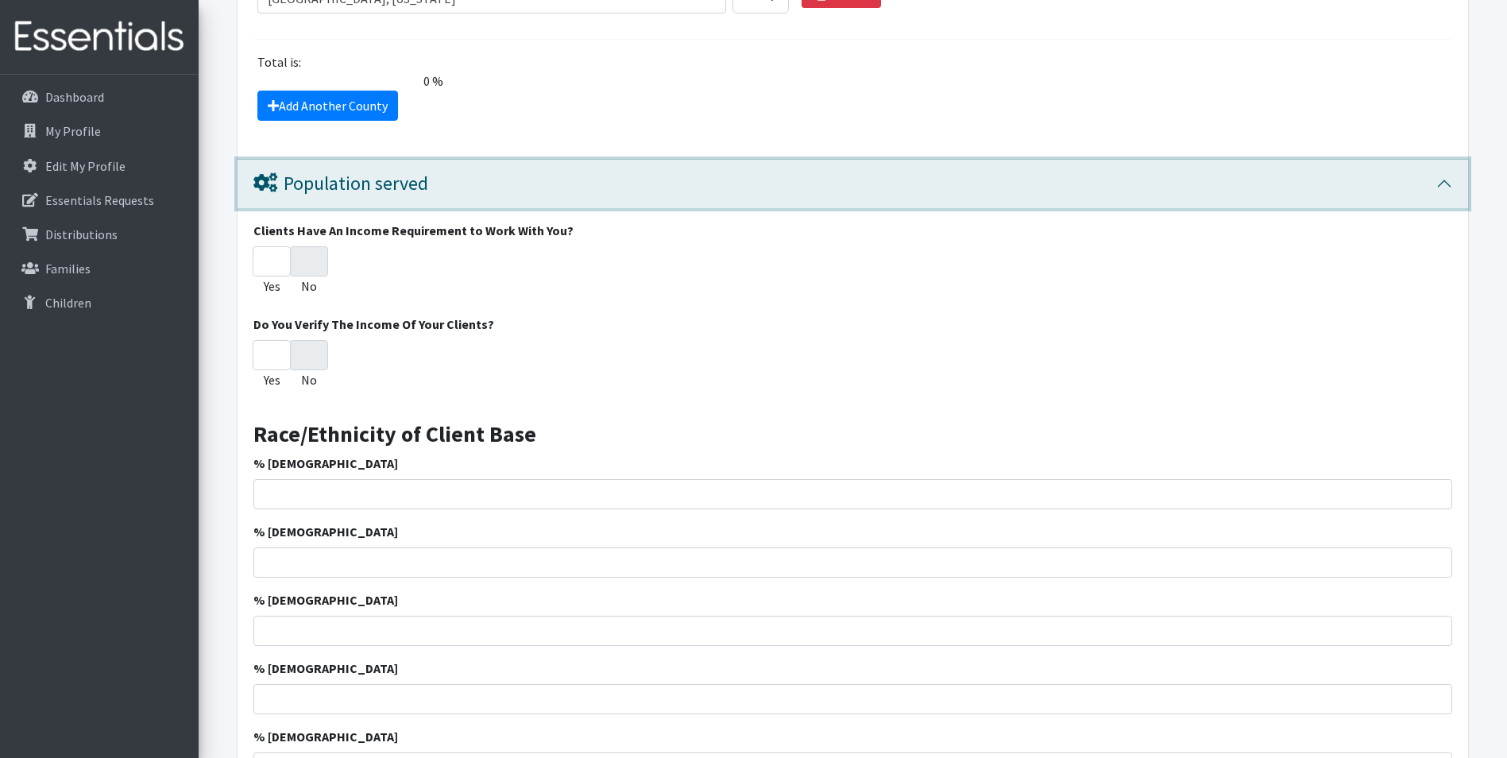
scroll to position [1539, 0]
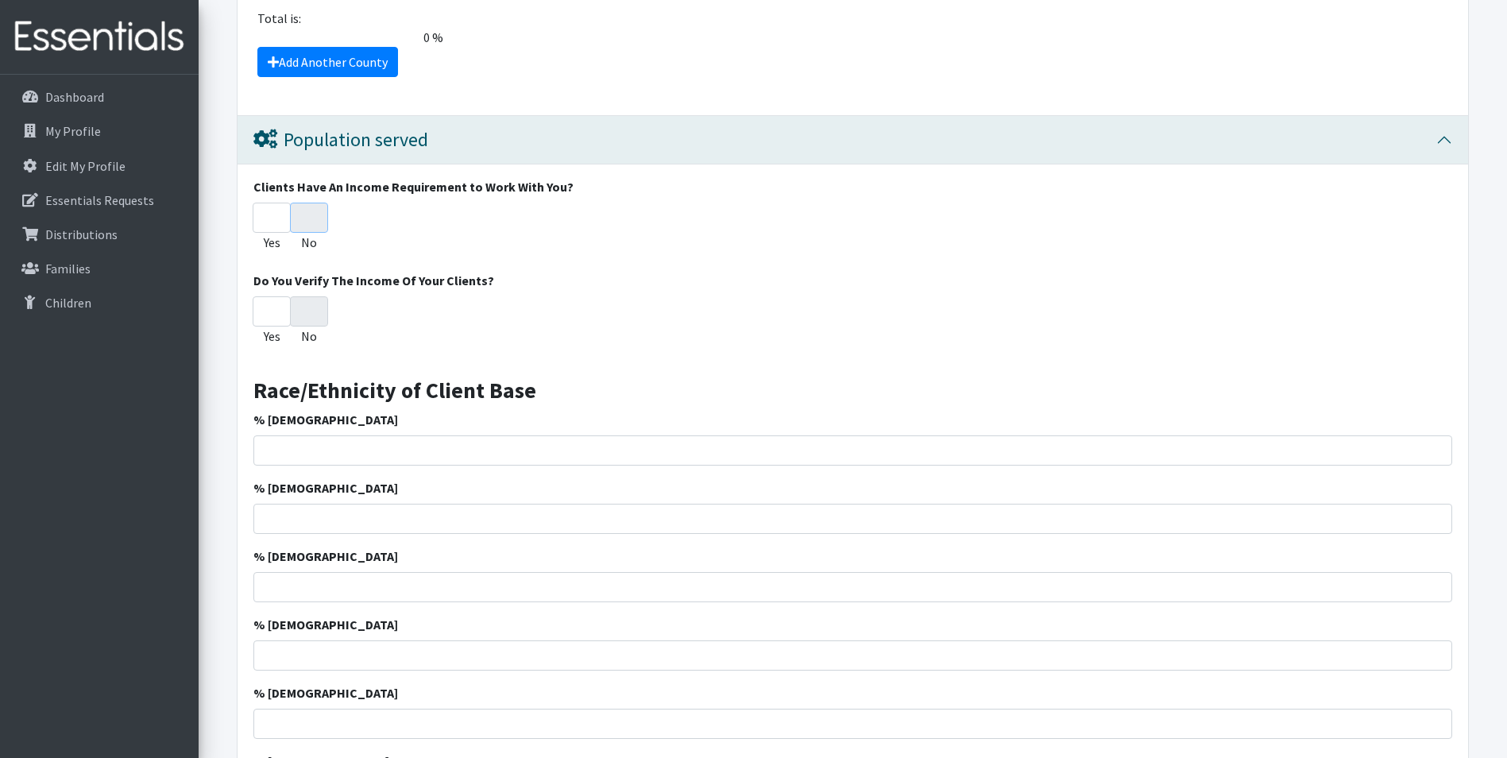
click at [311, 217] on input "No" at bounding box center [309, 218] width 38 height 30
radio input "true"
drag, startPoint x: 315, startPoint y: 313, endPoint x: 325, endPoint y: 313, distance: 9.5
click at [319, 313] on input "No" at bounding box center [309, 311] width 38 height 30
radio input "true"
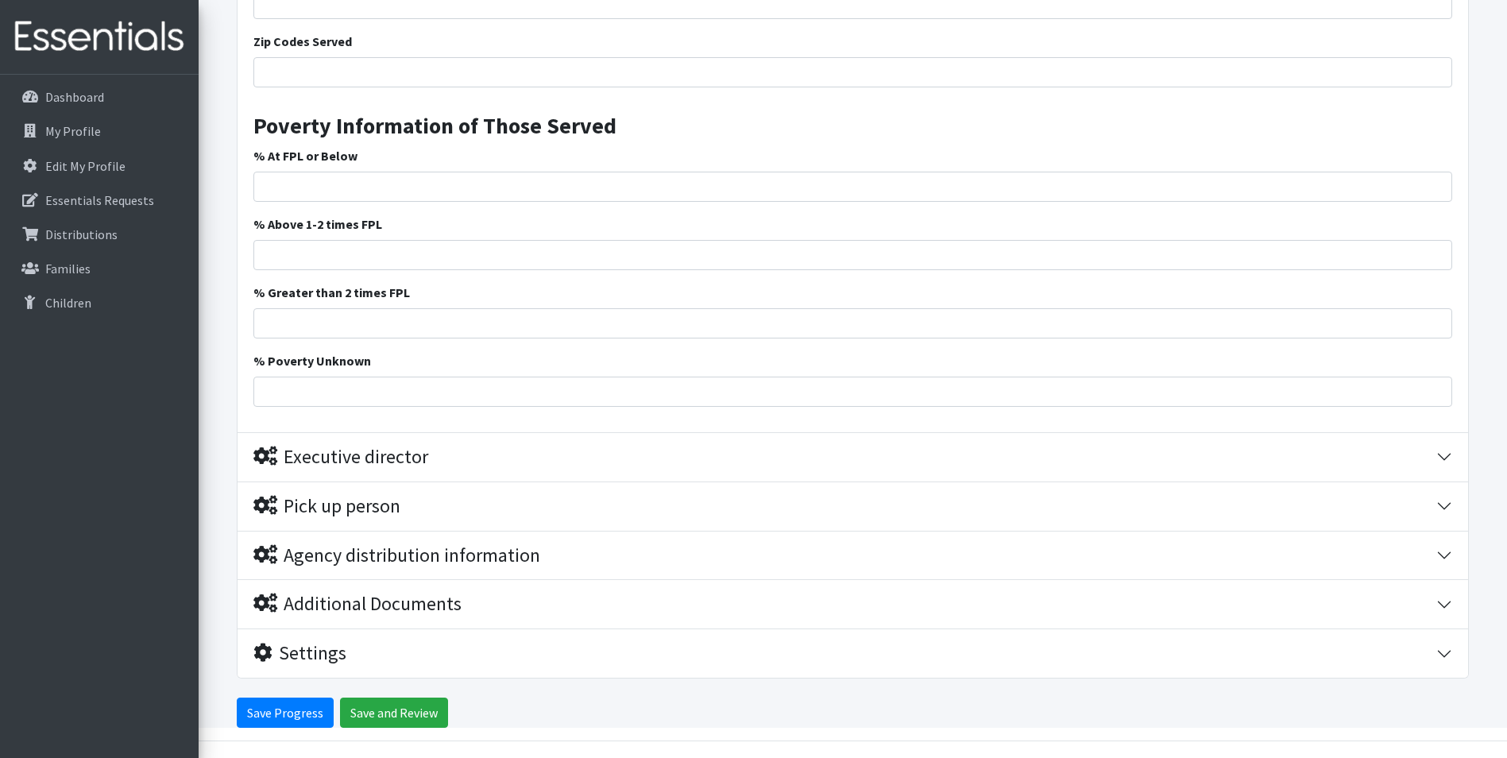
scroll to position [2497, 0]
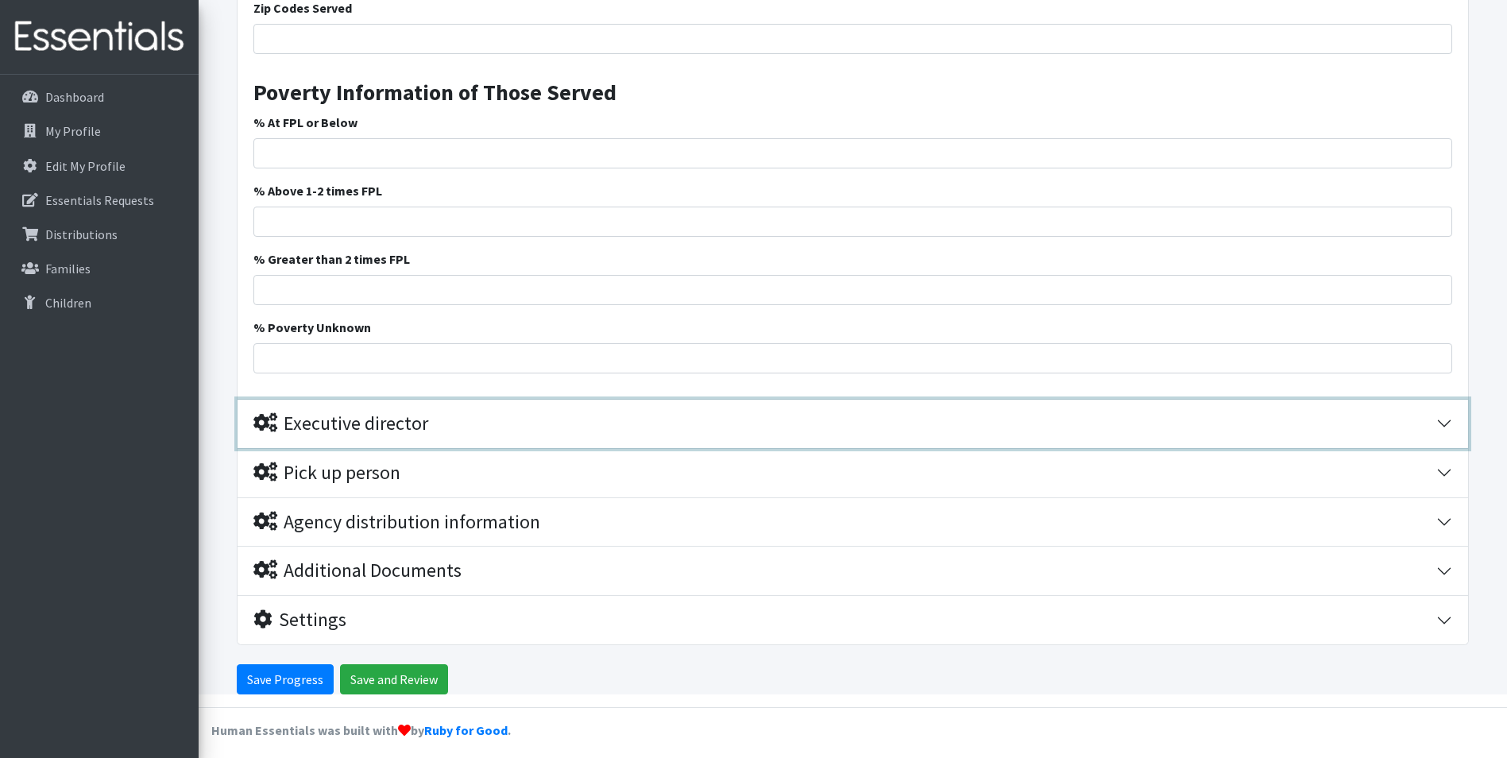
click at [337, 416] on div "Executive director" at bounding box center [340, 423] width 175 height 23
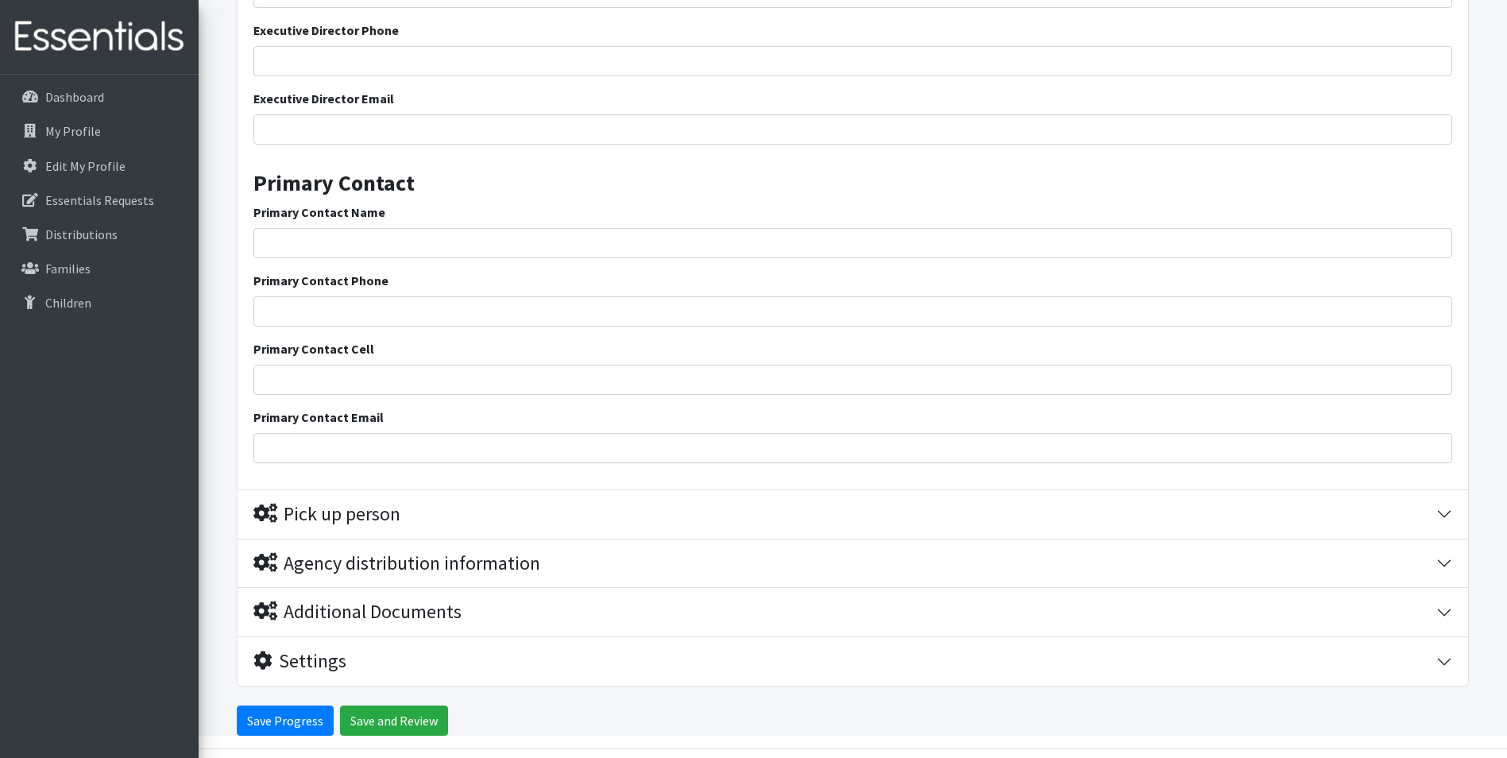
scroll to position [3047, 0]
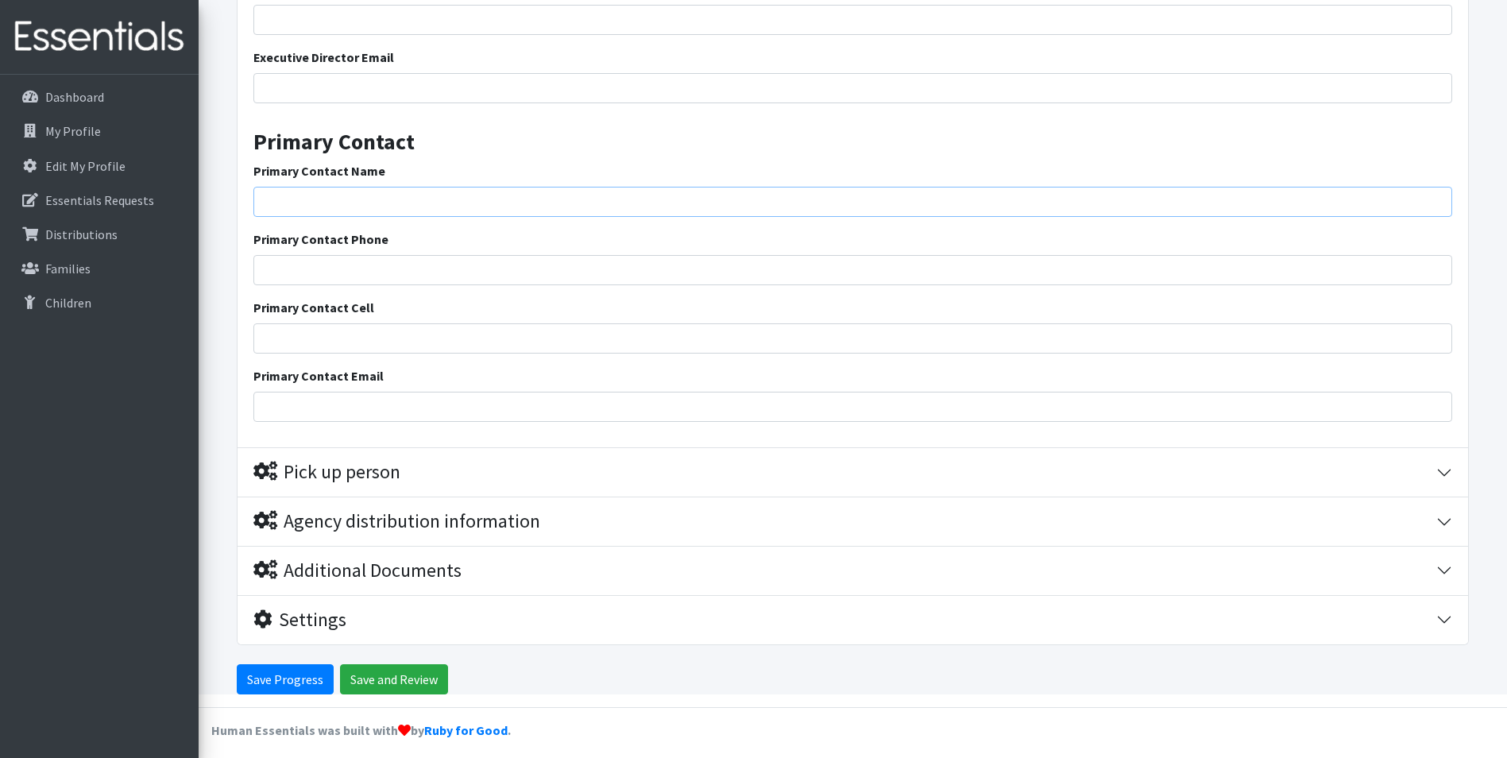
click at [310, 200] on input "Primary Contact Name" at bounding box center [852, 202] width 1199 height 30
type input "Jennifer Eddins"
click at [390, 269] on input "Primary Contact Phone" at bounding box center [852, 270] width 1199 height 30
type input "843-623-9401"
click at [354, 409] on input "Primary Contact Email" at bounding box center [852, 407] width 1199 height 30
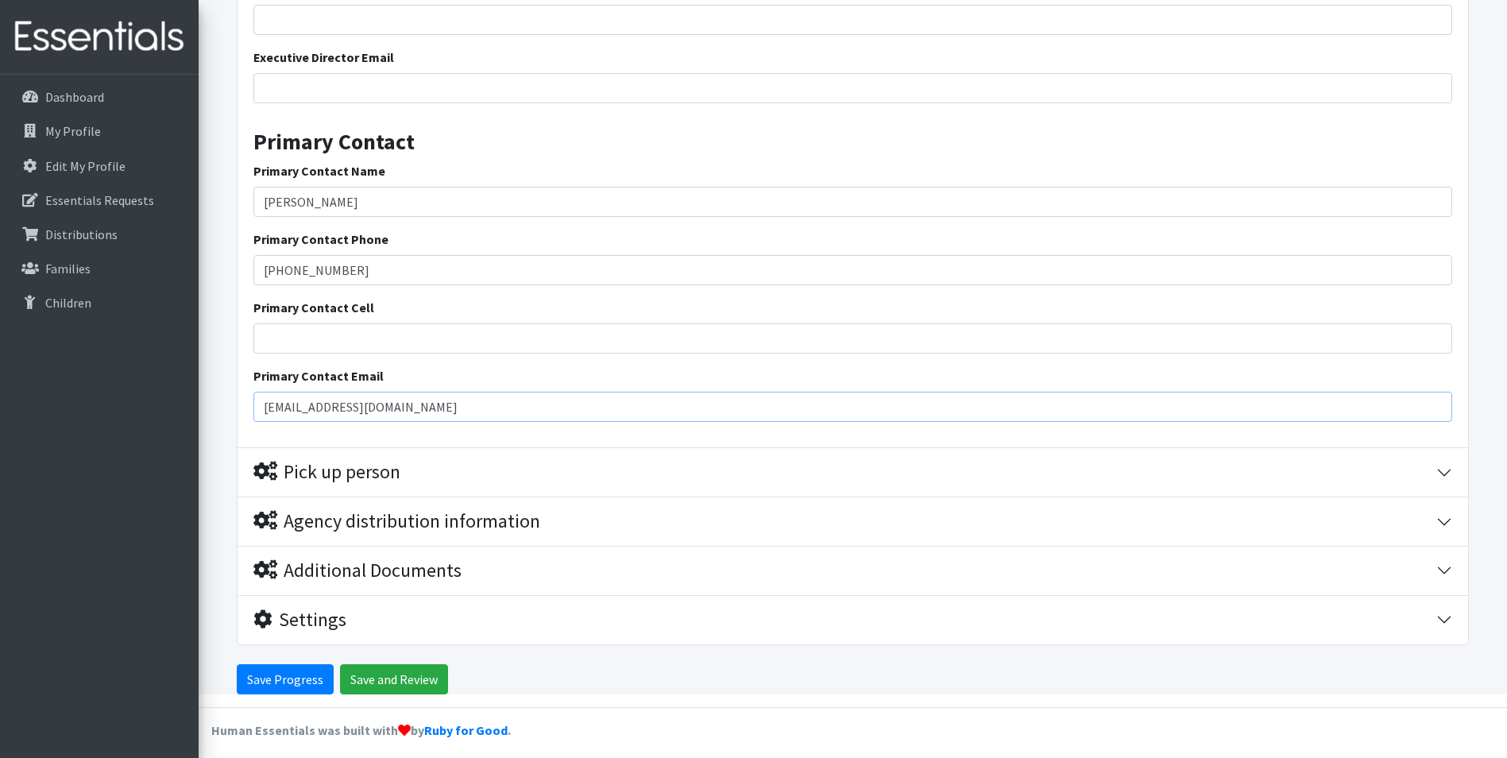
type input "[EMAIL_ADDRESS][DOMAIN_NAME]"
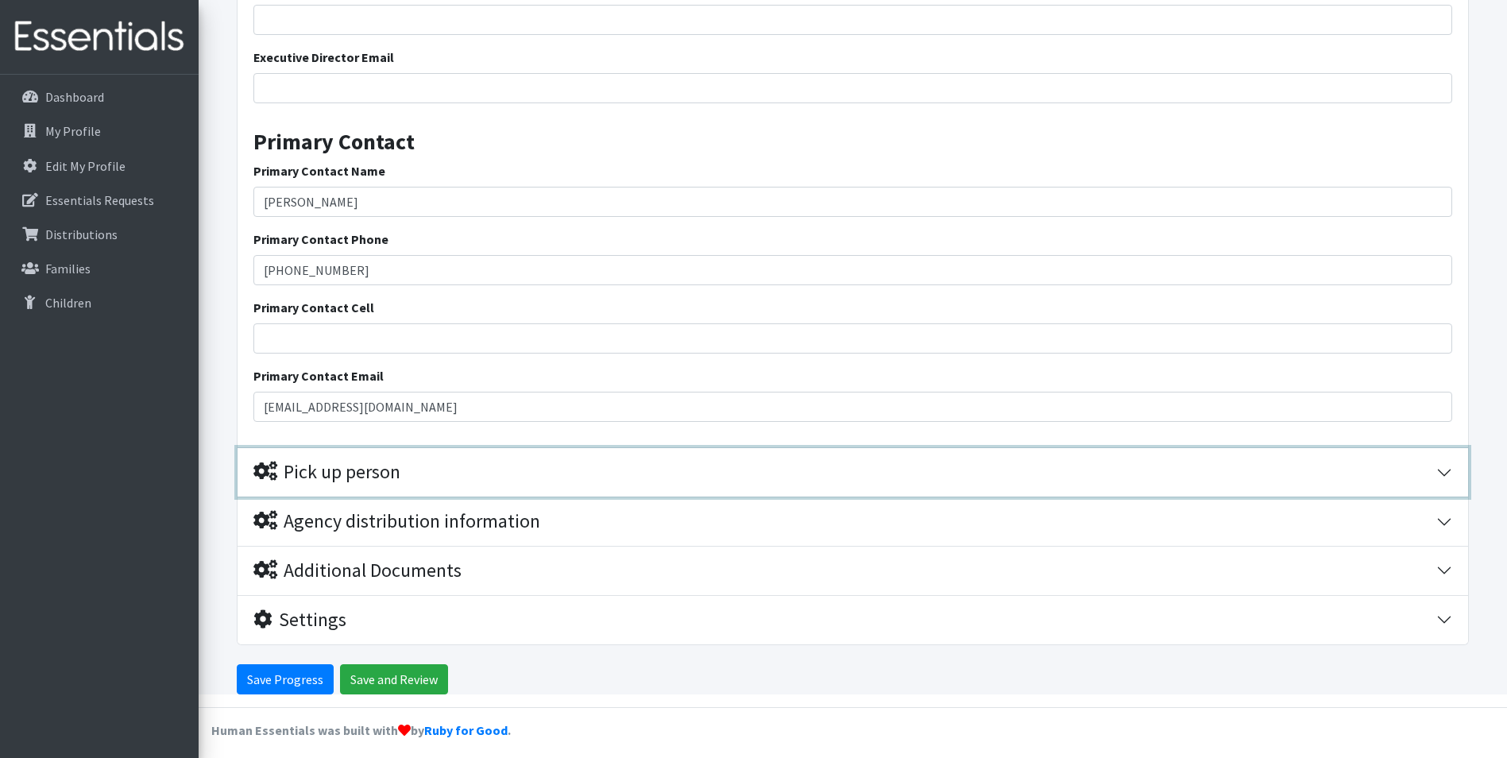
click at [397, 461] on div "Pick up person" at bounding box center [326, 472] width 147 height 23
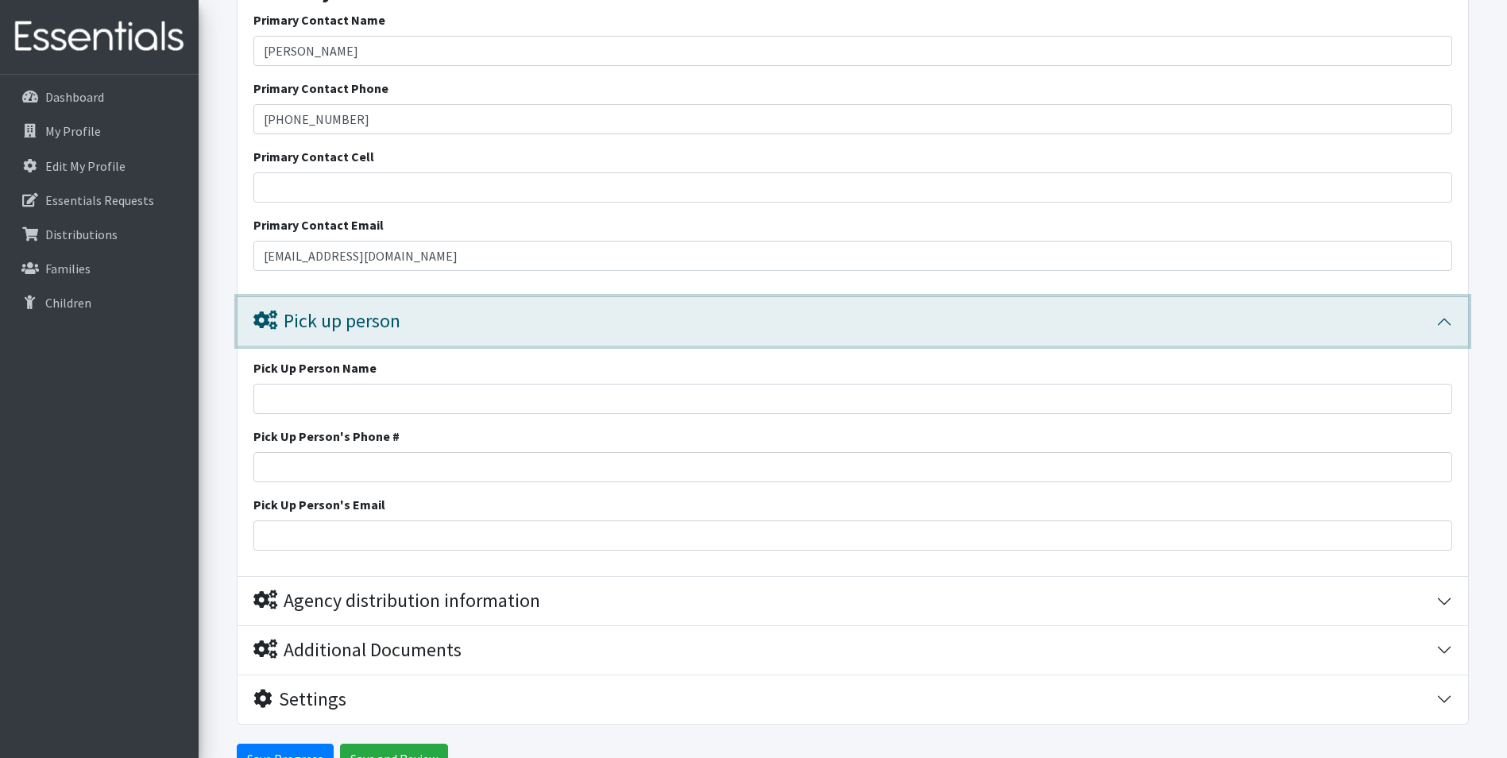
scroll to position [3278, 0]
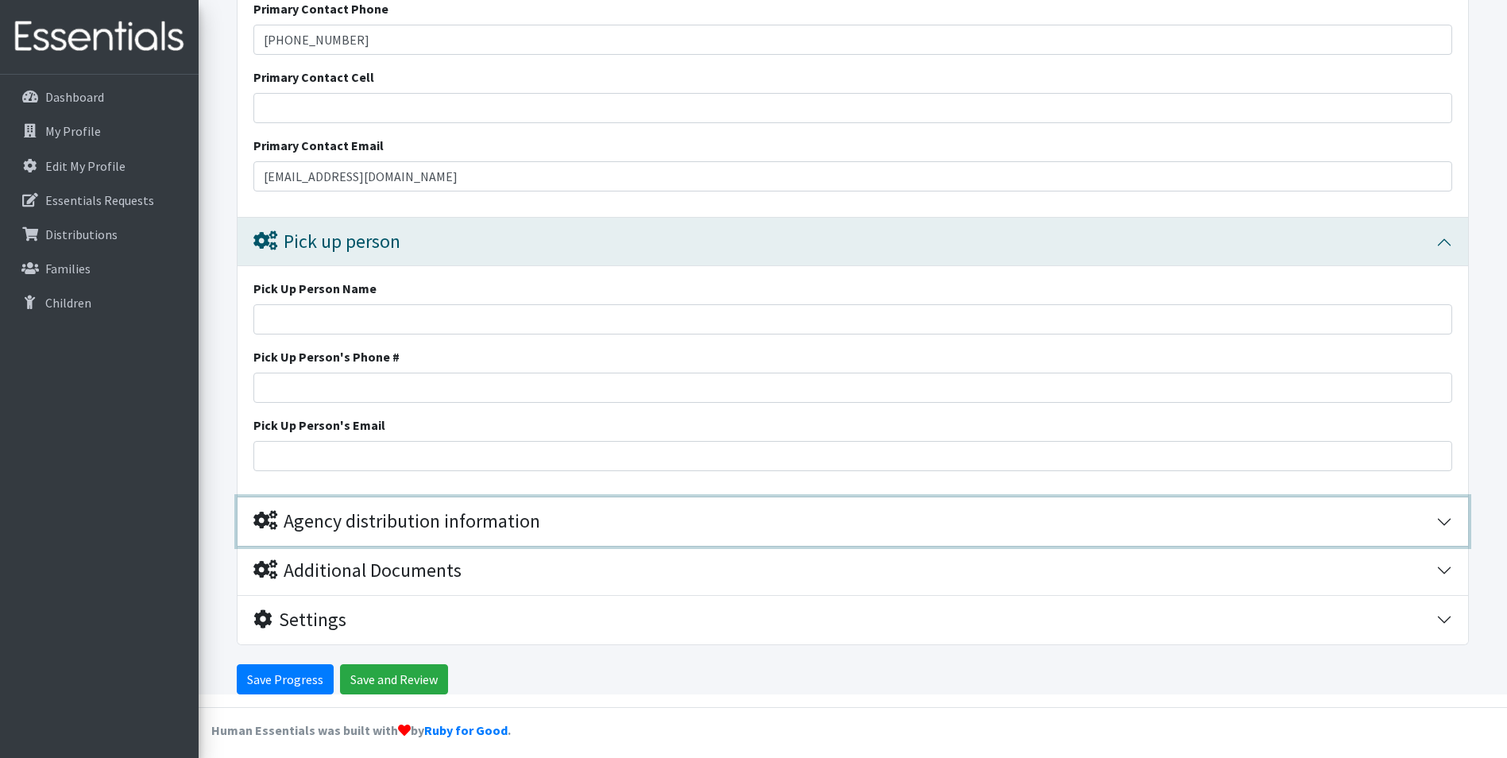
click at [437, 521] on div "Agency distribution information" at bounding box center [396, 521] width 287 height 23
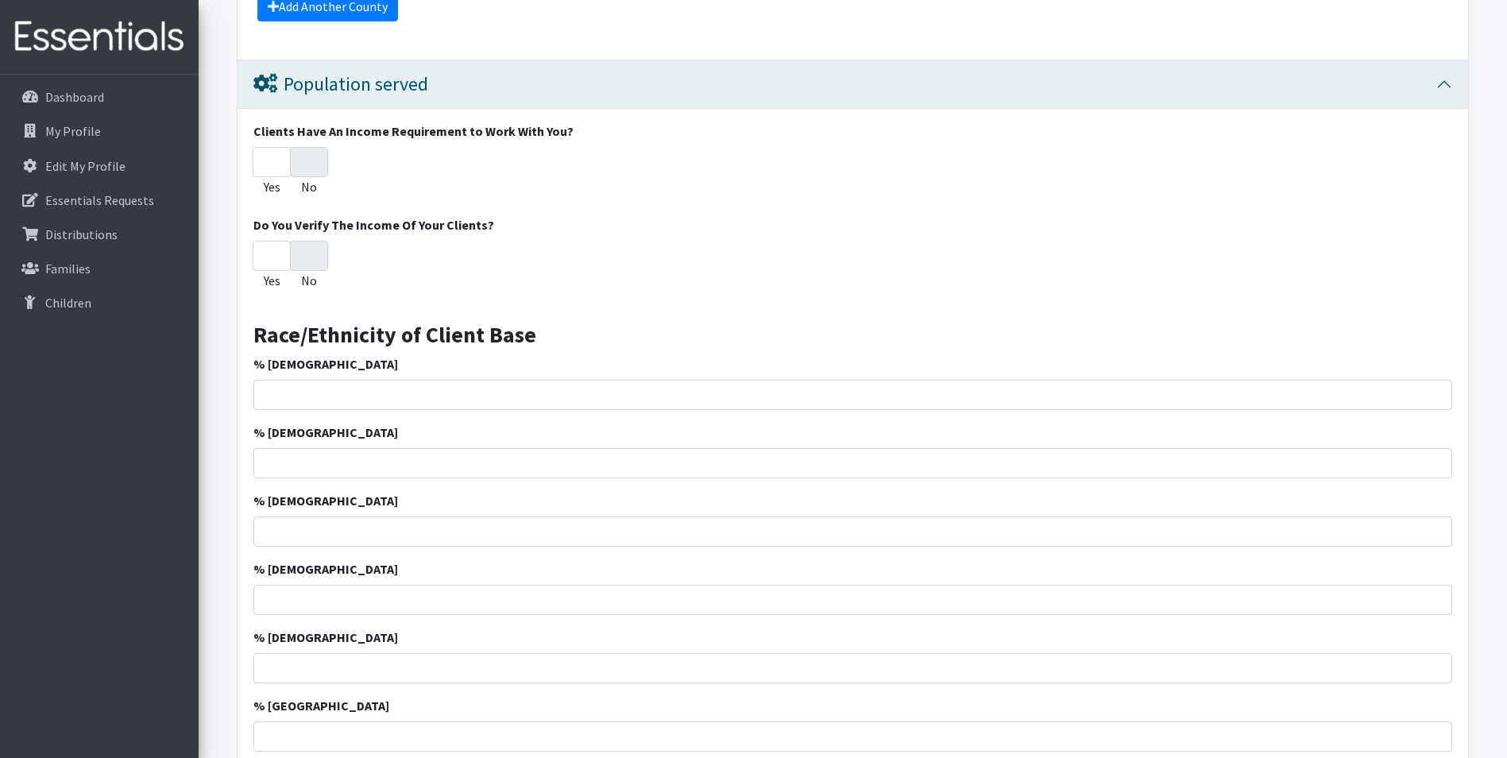
scroll to position [1785, 0]
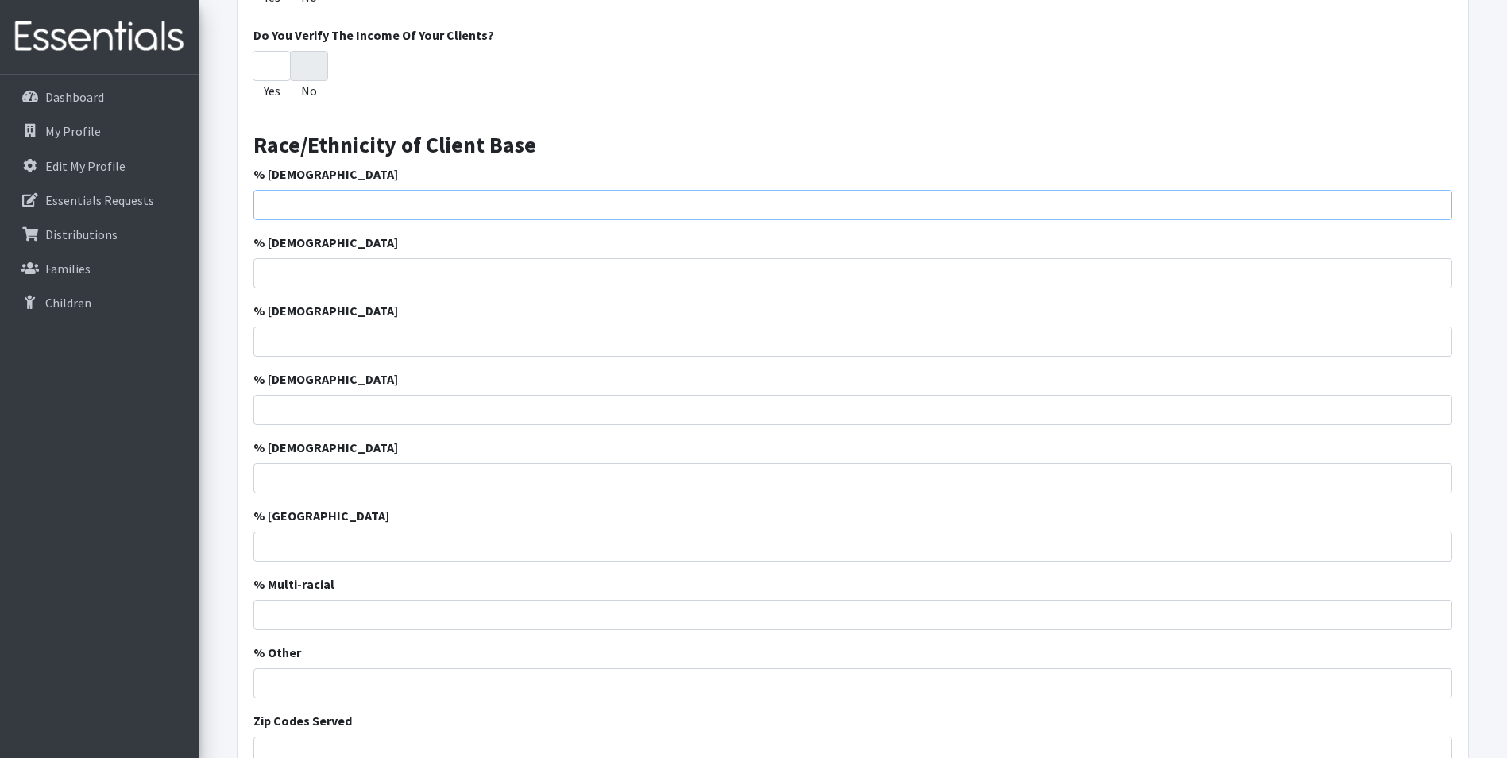
click at [302, 208] on input "% African American" at bounding box center [852, 205] width 1199 height 30
click at [379, 201] on input "% African American" at bounding box center [852, 205] width 1199 height 30
drag, startPoint x: 389, startPoint y: 201, endPoint x: 701, endPoint y: 216, distance: 312.6
click at [390, 201] on input "% African American" at bounding box center [852, 205] width 1199 height 30
click at [1425, 208] on input "% African American" at bounding box center [852, 205] width 1199 height 30
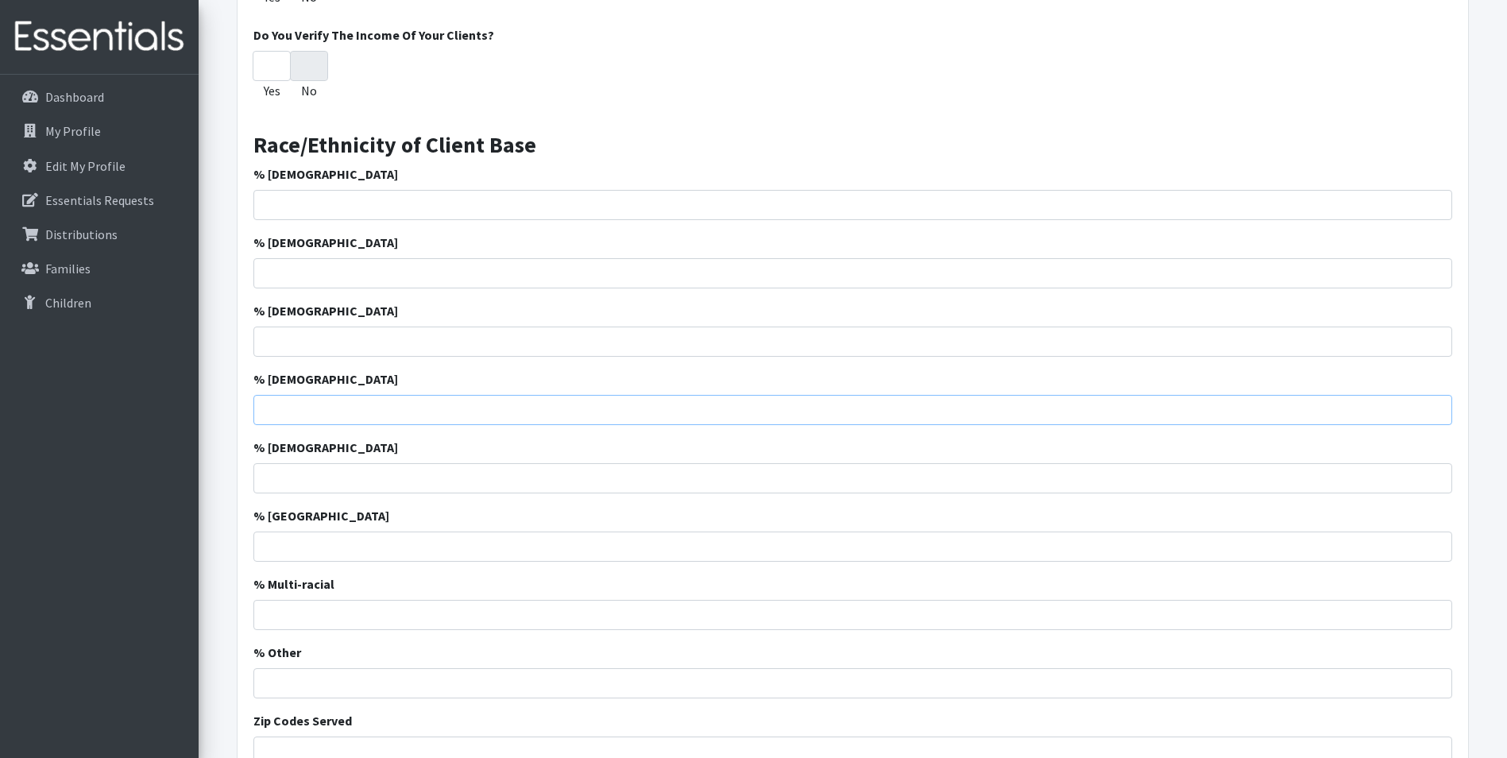
click at [1200, 410] on input "% Asian" at bounding box center [852, 410] width 1199 height 30
type input "1"
click at [1422, 479] on input "% American Indian" at bounding box center [852, 478] width 1199 height 30
type input "0"
click at [1418, 554] on input "% Pacific Island" at bounding box center [852, 547] width 1199 height 30
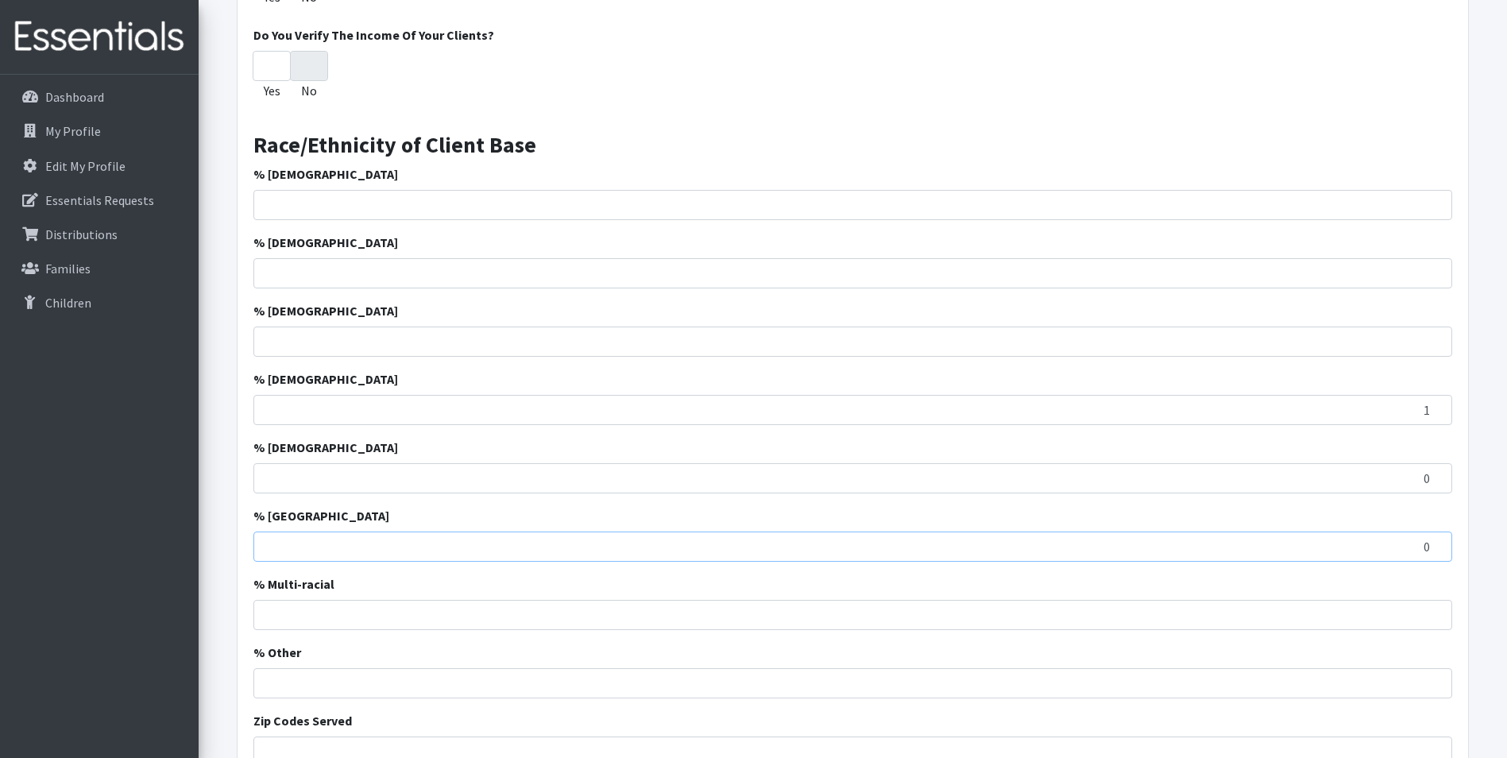
type input "0"
click at [1422, 679] on input "% Other" at bounding box center [852, 683] width 1199 height 30
type input "0"
click at [1398, 617] on input "% Multi-racial" at bounding box center [852, 615] width 1199 height 30
type input "5"
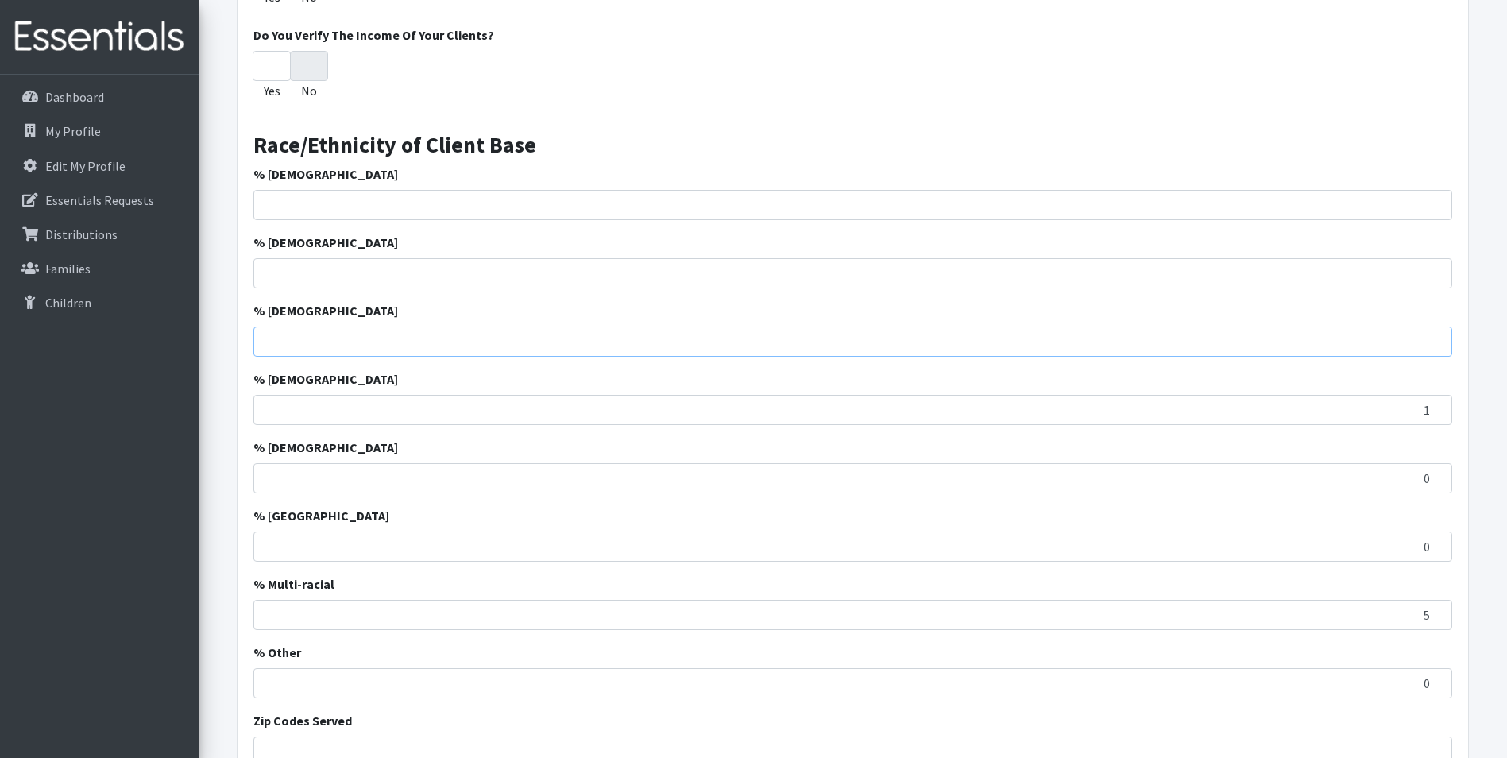
click at [1410, 341] on input "% Hispanic" at bounding box center [852, 342] width 1199 height 30
click at [1419, 272] on input "% Caucasian" at bounding box center [852, 273] width 1199 height 30
click at [1399, 199] on input "% African American" at bounding box center [852, 205] width 1199 height 30
click at [1428, 273] on input "70" at bounding box center [852, 273] width 1199 height 30
type input "7"
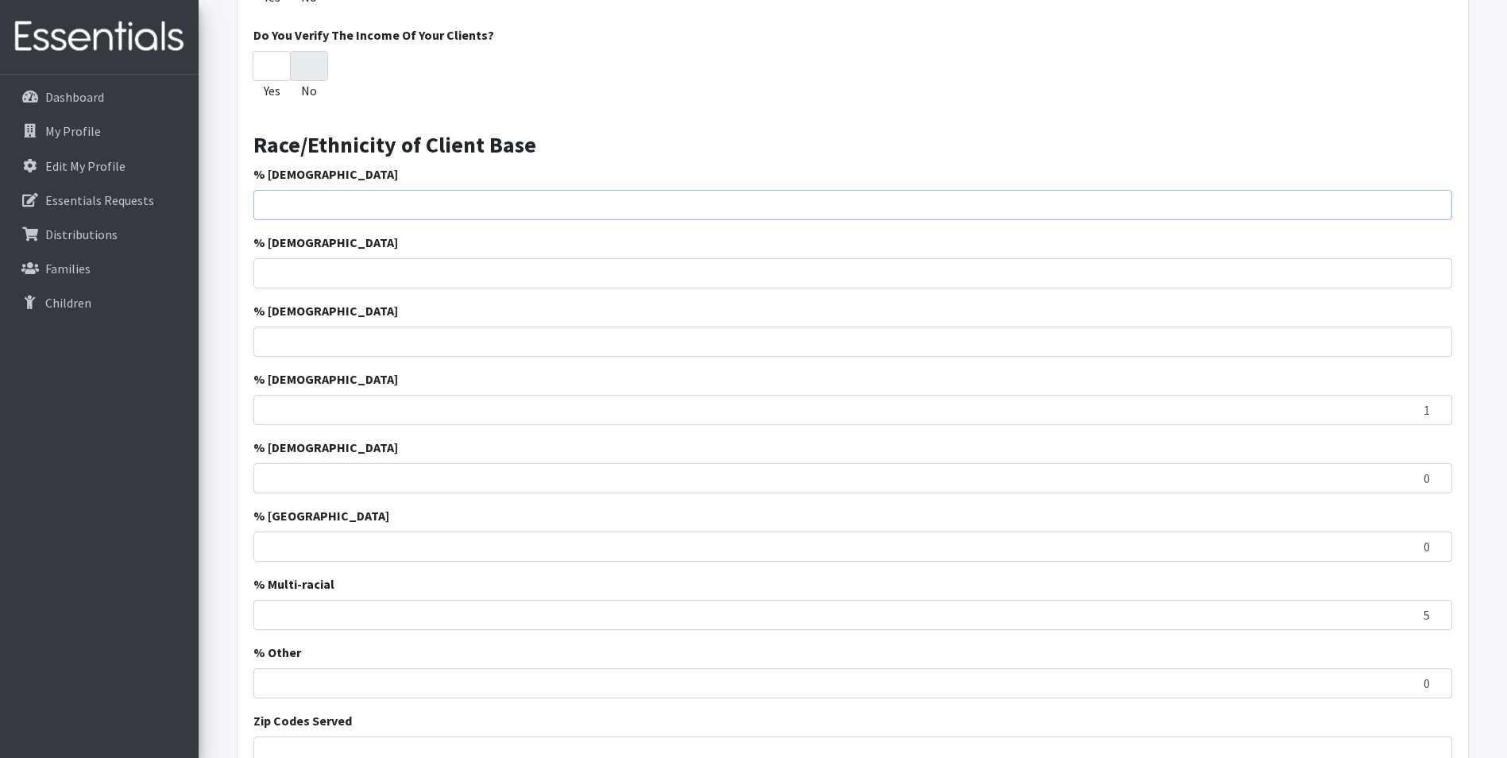
click at [1422, 203] on input "% African American" at bounding box center [852, 205] width 1199 height 30
type input "40"
click at [1417, 270] on input "% Caucasian" at bounding box center [852, 273] width 1199 height 30
type input "50"
click at [1420, 338] on input "% Hispanic" at bounding box center [852, 342] width 1199 height 30
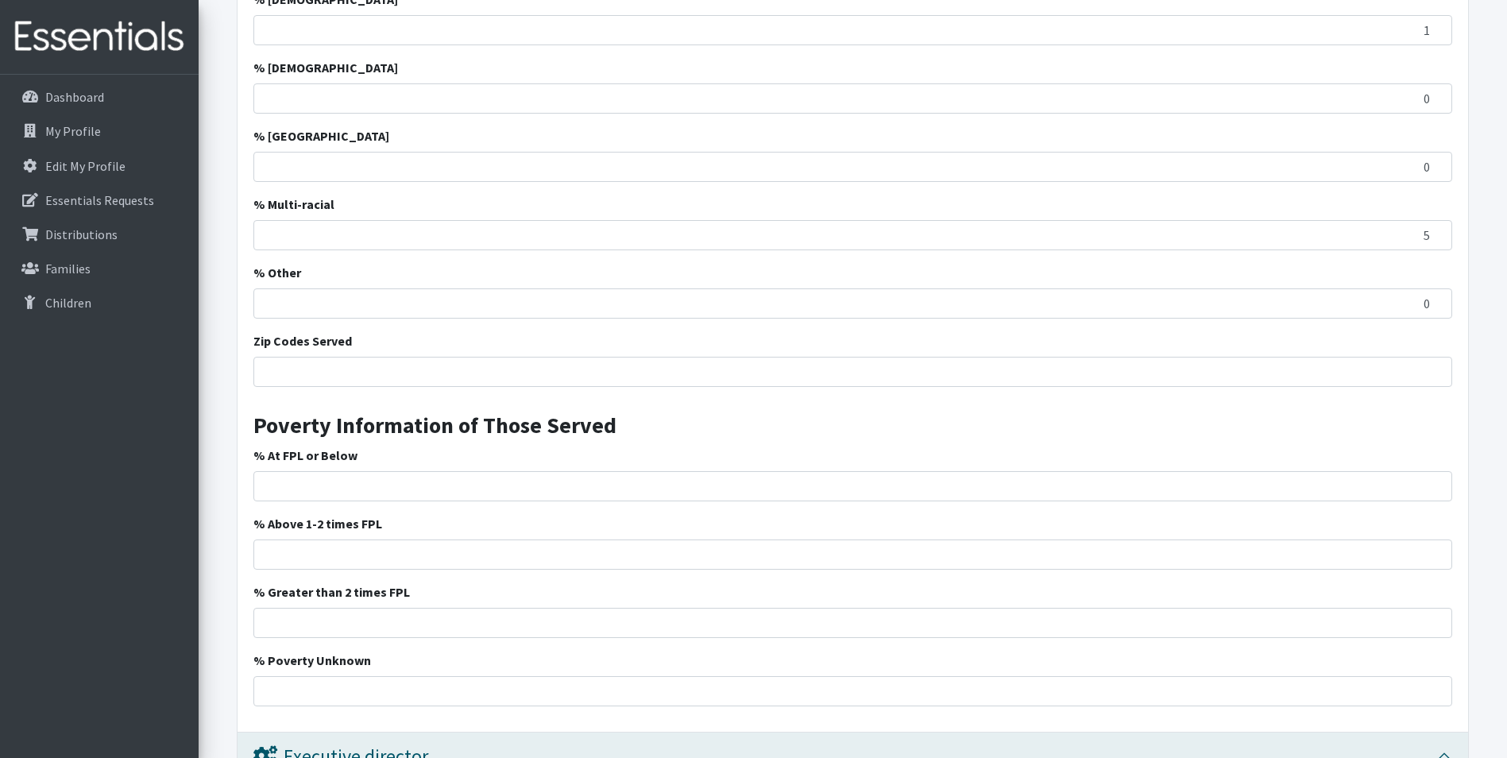
scroll to position [2169, 0]
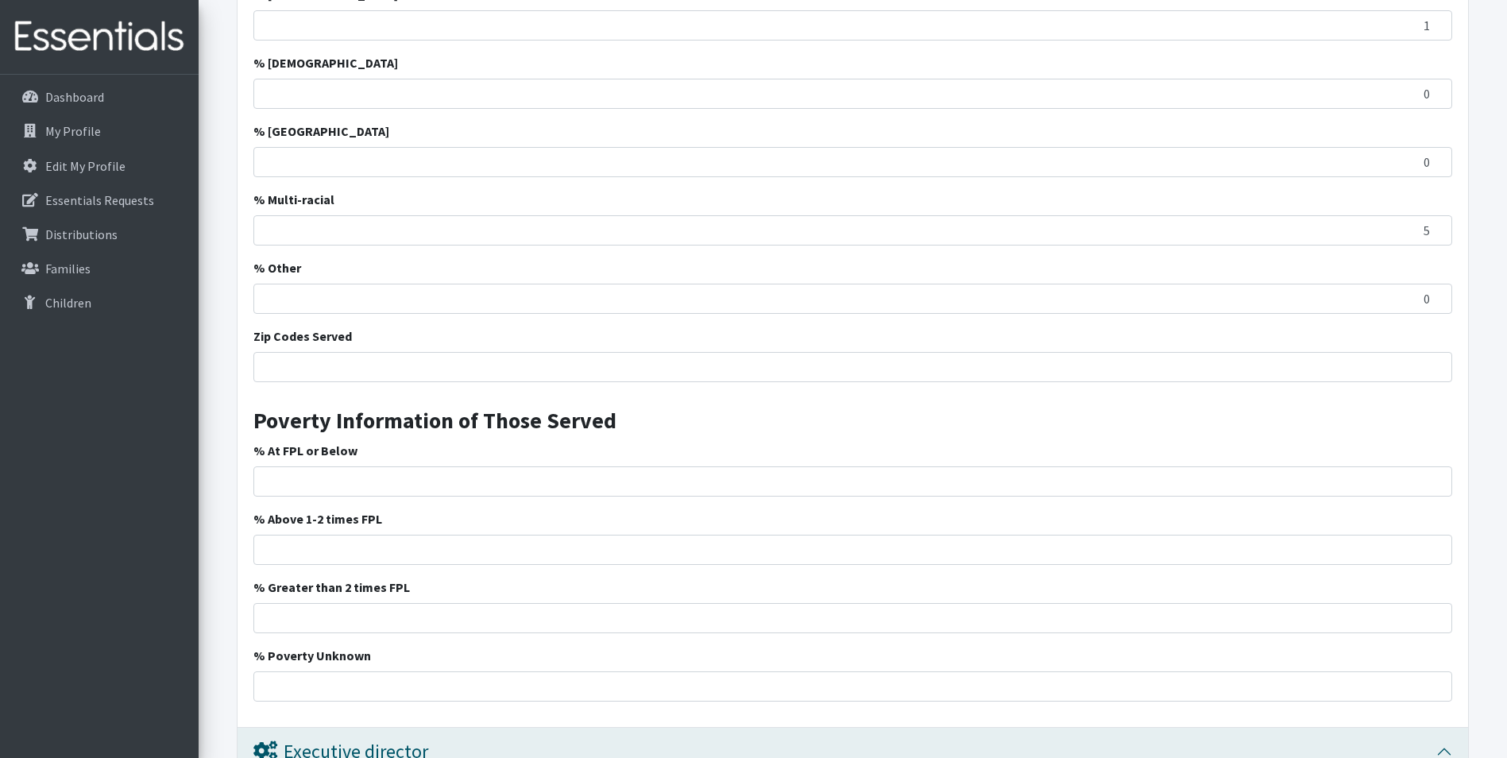
type input "4"
click at [277, 368] on input "Zip Codes Served" at bounding box center [852, 367] width 1199 height 30
type input "29709, 29741, 29727"
click at [415, 448] on div "% At FPL or Below" at bounding box center [852, 469] width 1199 height 56
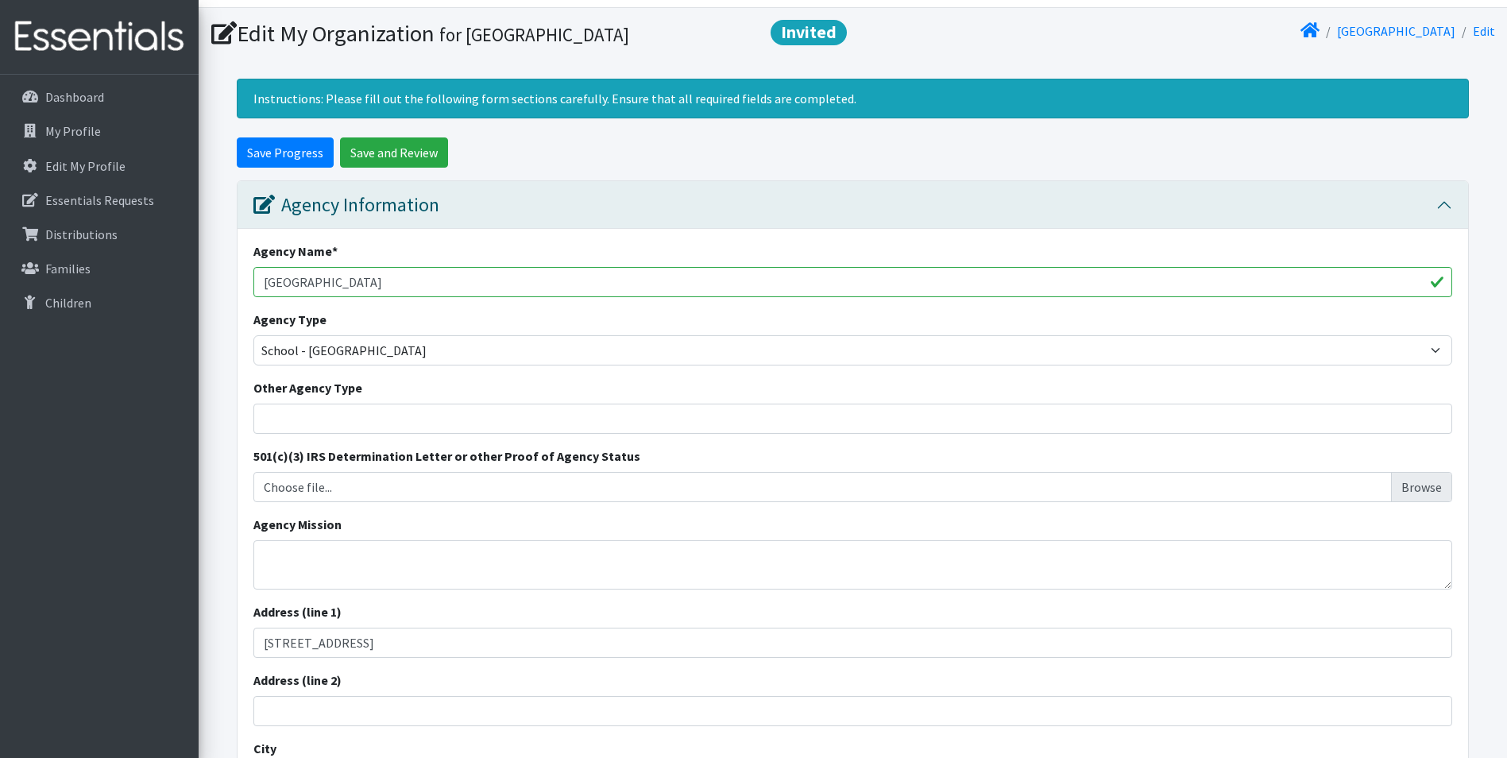
scroll to position [0, 0]
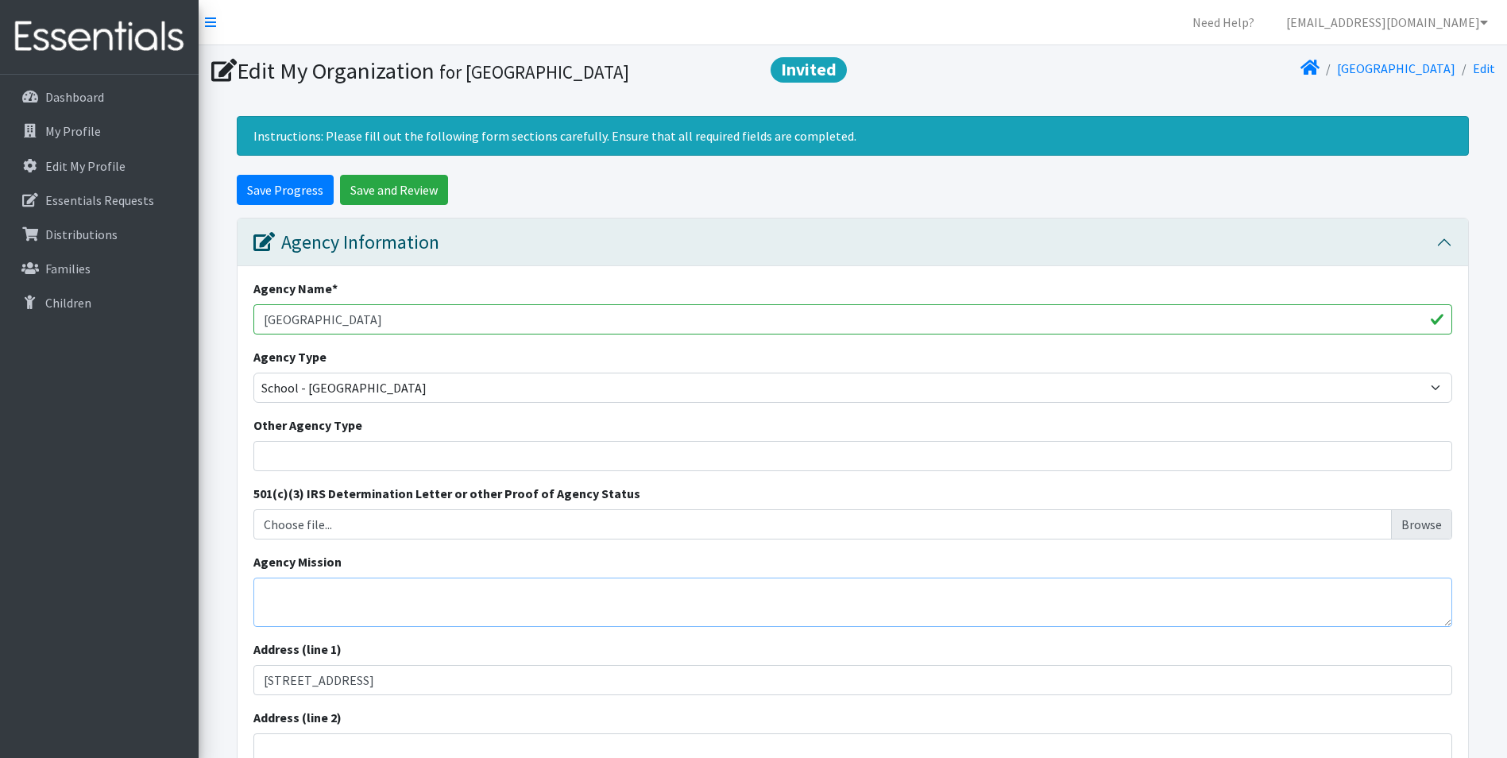
click at [340, 597] on textarea "Agency Mission" at bounding box center [852, 602] width 1199 height 49
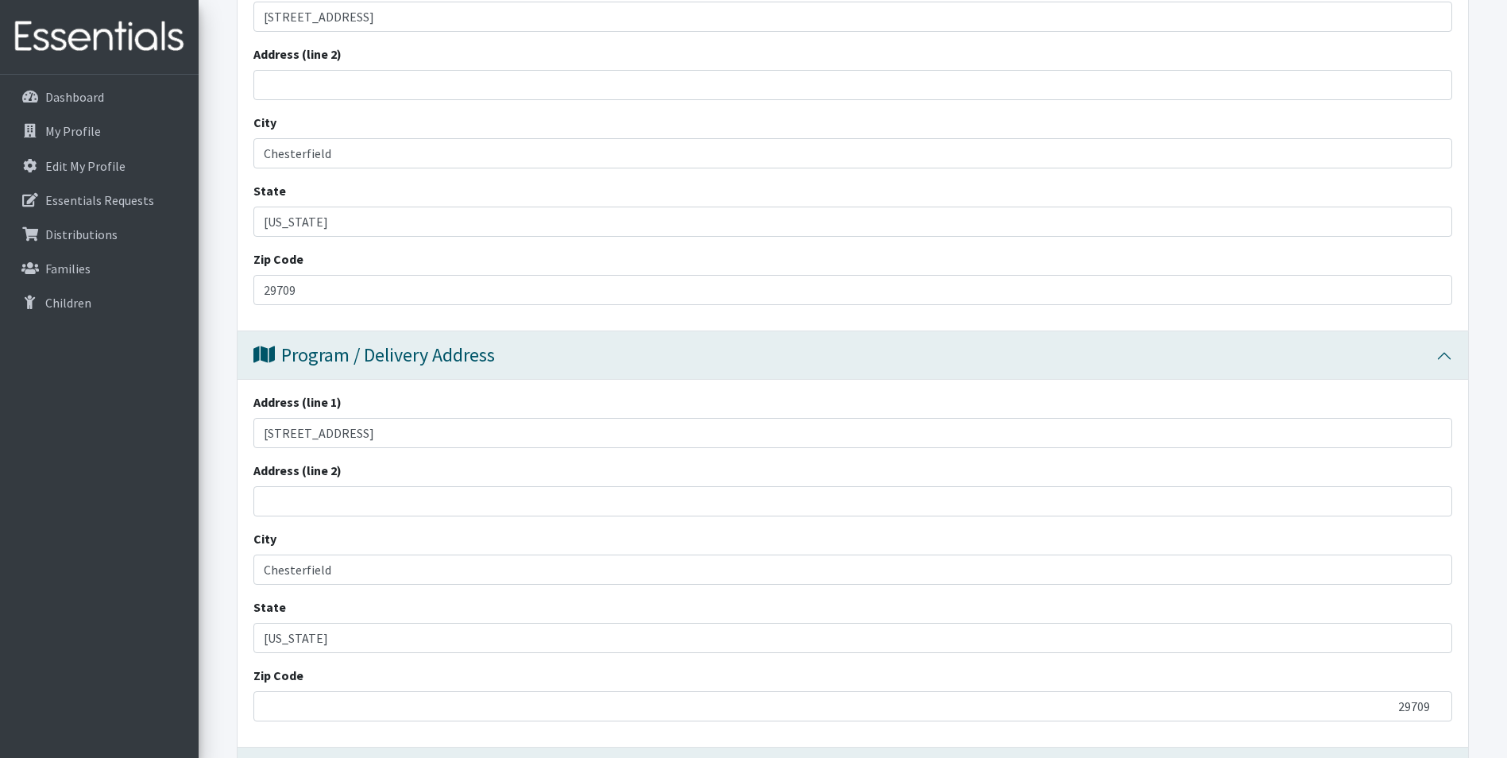
type textarea "School started 7/30/2025 and Ends 5/27/2026"
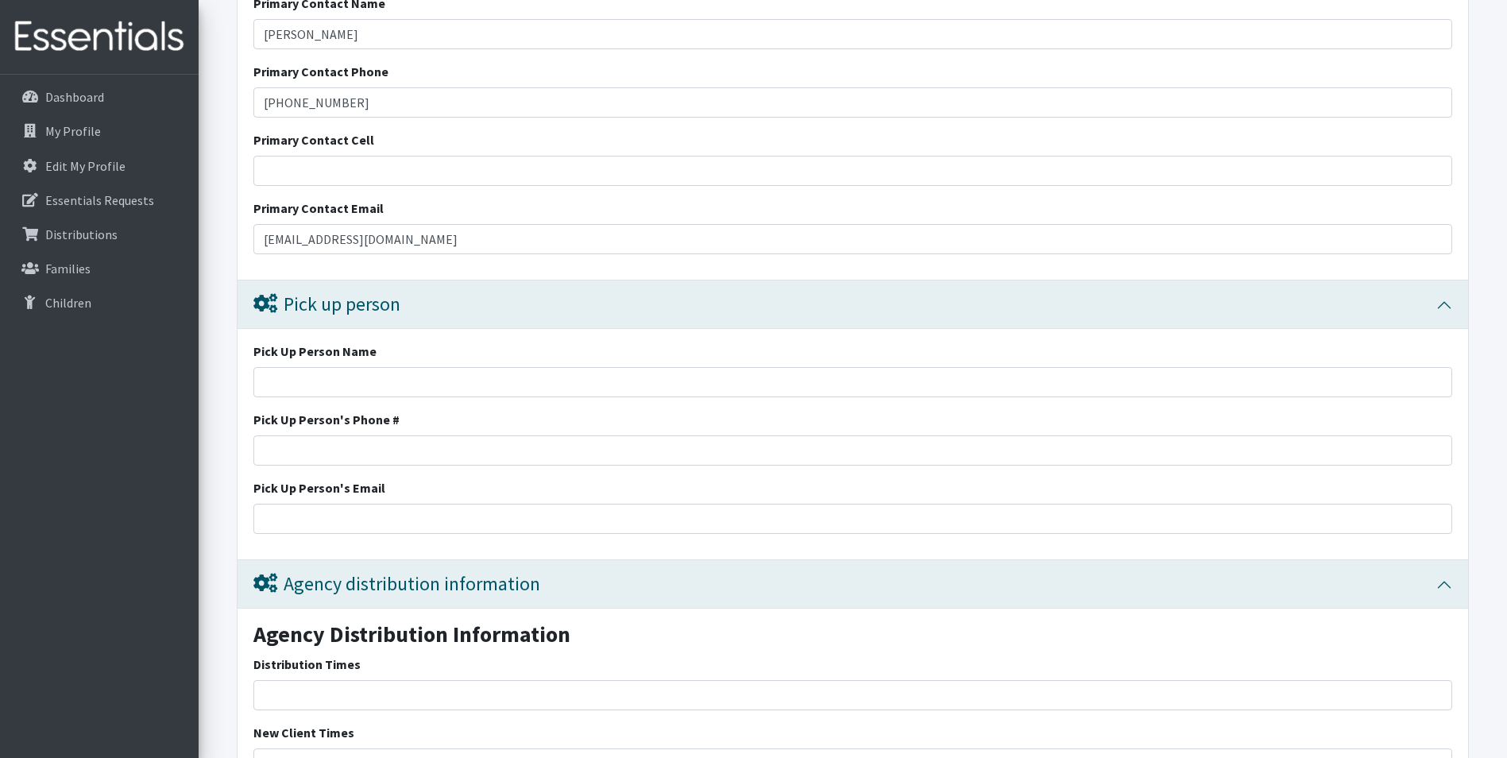
scroll to position [3173, 0]
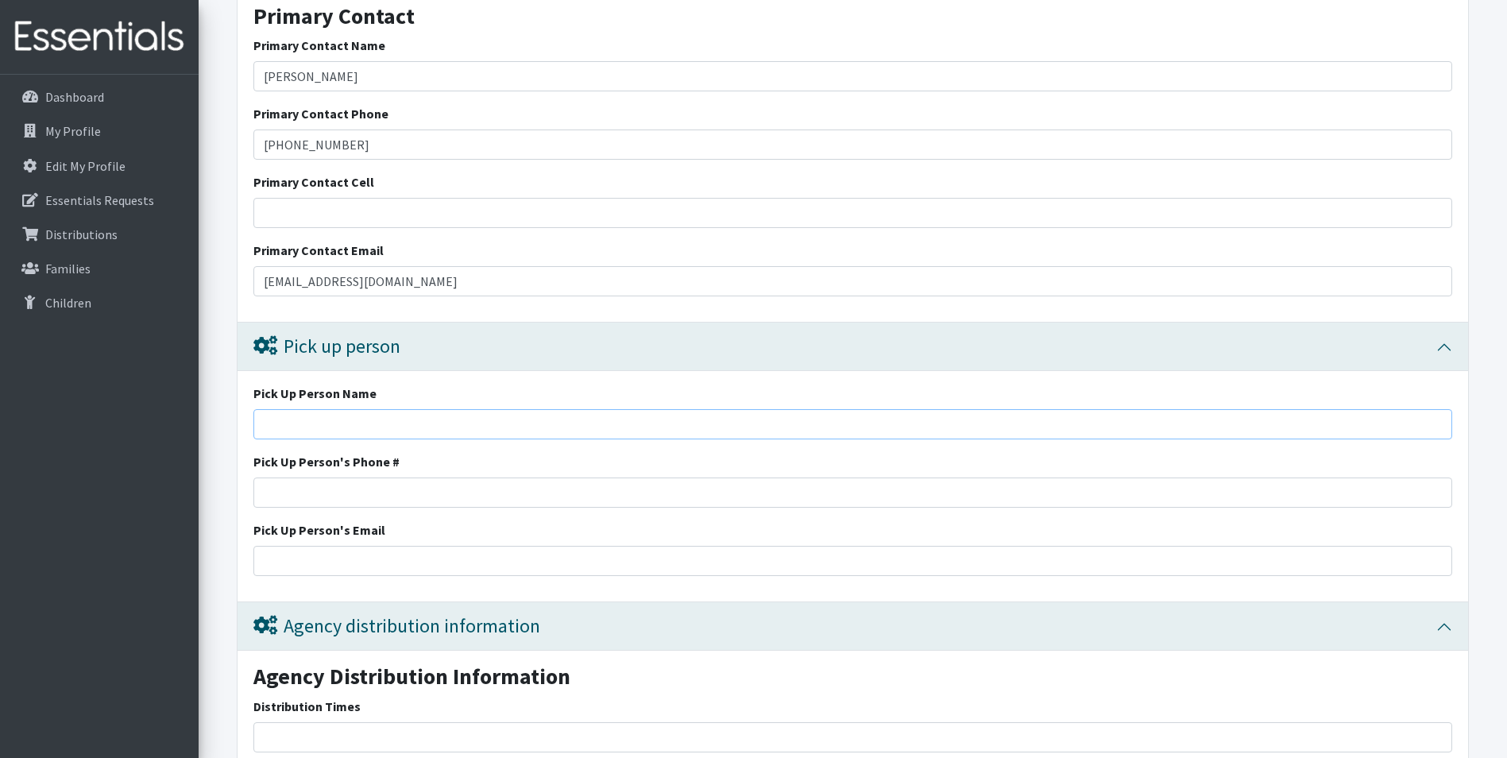
click at [518, 435] on input "Pick Up Person Name" at bounding box center [852, 424] width 1199 height 30
click at [519, 25] on h3 "Primary Contact" at bounding box center [852, 10] width 1199 height 40
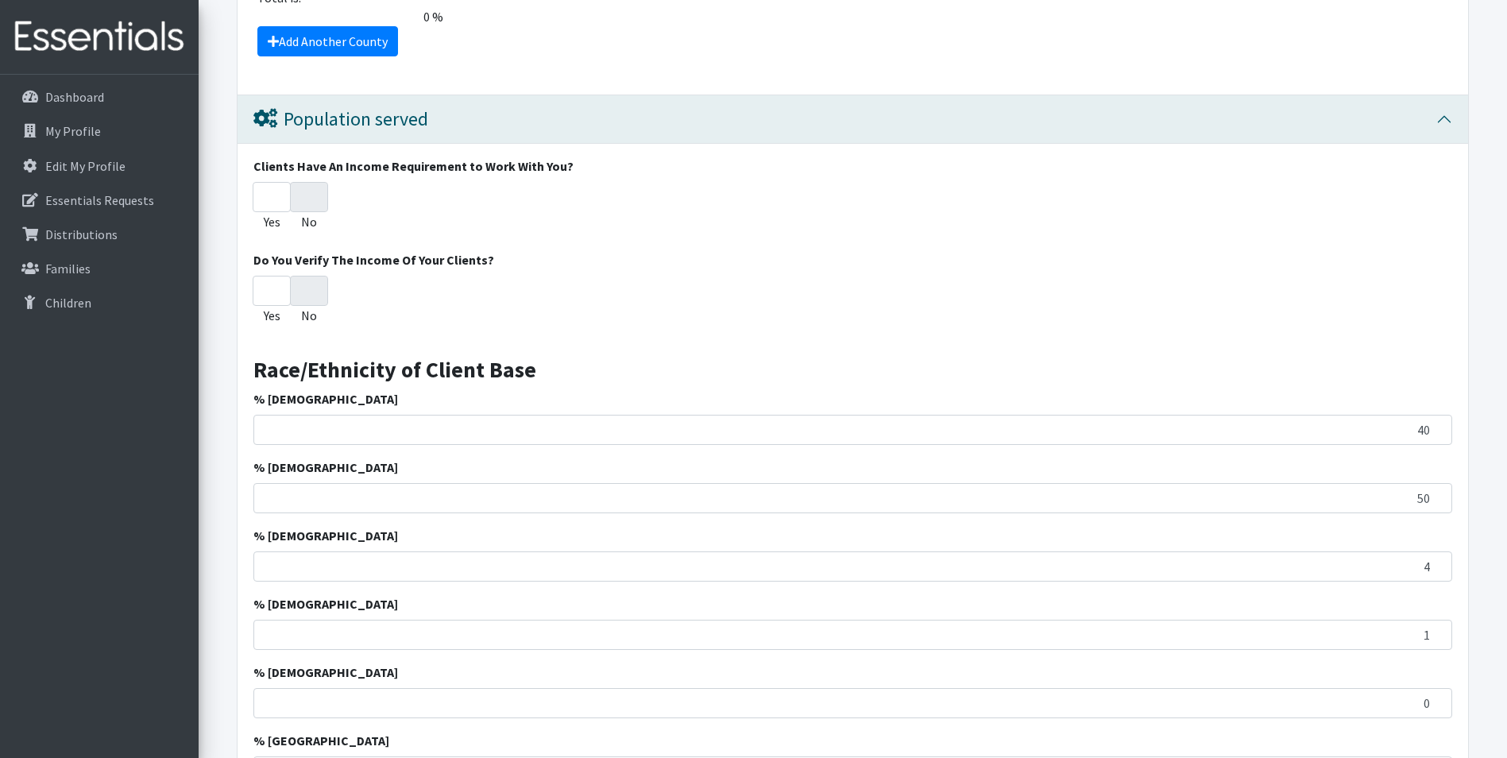
scroll to position [2223, 0]
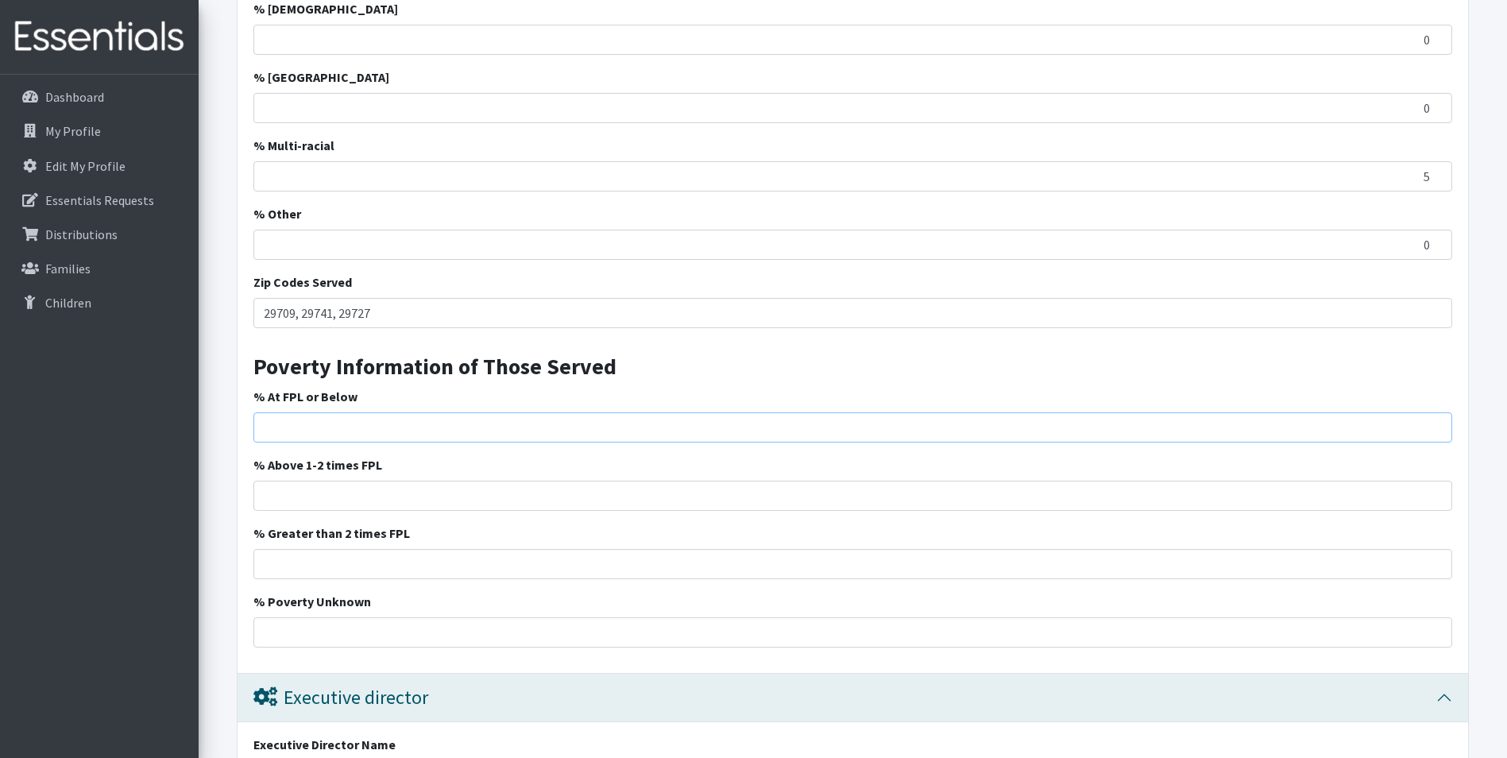
click at [371, 420] on input "% At FPL or Below" at bounding box center [852, 427] width 1199 height 30
click at [370, 431] on input "% At FPL or Below" at bounding box center [852, 427] width 1199 height 30
click at [347, 424] on input "% At FPL or Below" at bounding box center [852, 427] width 1199 height 30
click at [295, 424] on input "% At FPL or Below" at bounding box center [852, 427] width 1199 height 30
click at [307, 421] on input "% At FPL or Below" at bounding box center [852, 427] width 1199 height 30
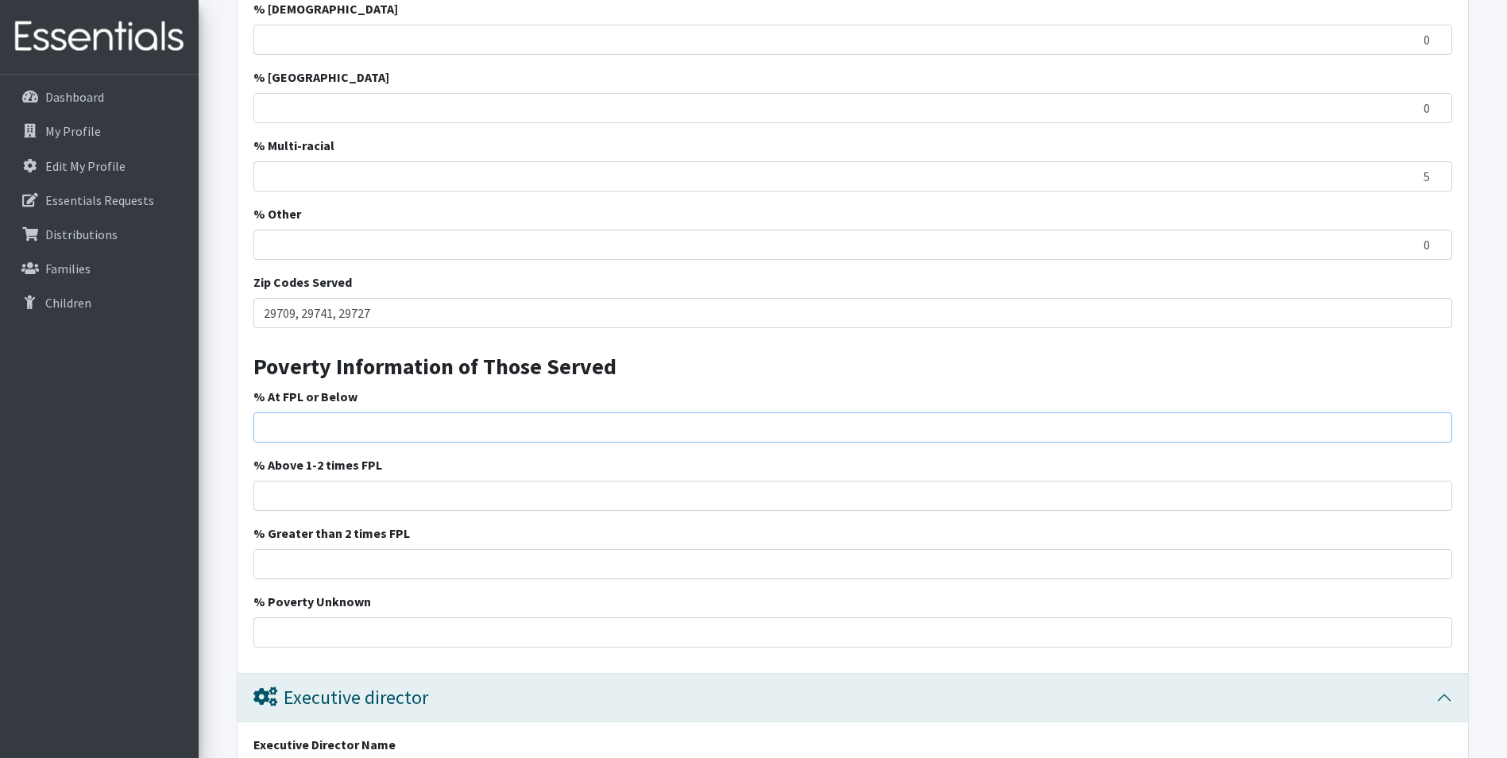
click at [304, 423] on input "% At FPL or Below" at bounding box center [852, 427] width 1199 height 30
click at [300, 431] on input "% At FPL or Below" at bounding box center [852, 427] width 1199 height 30
click at [300, 433] on input "% At FPL or Below" at bounding box center [852, 427] width 1199 height 30
drag, startPoint x: 303, startPoint y: 440, endPoint x: 307, endPoint y: 451, distance: 11.8
click at [307, 451] on div "Clients Have An Income Requirement to Work With You? Yes No Do You Verify The I…" at bounding box center [853, 76] width 1231 height 1193
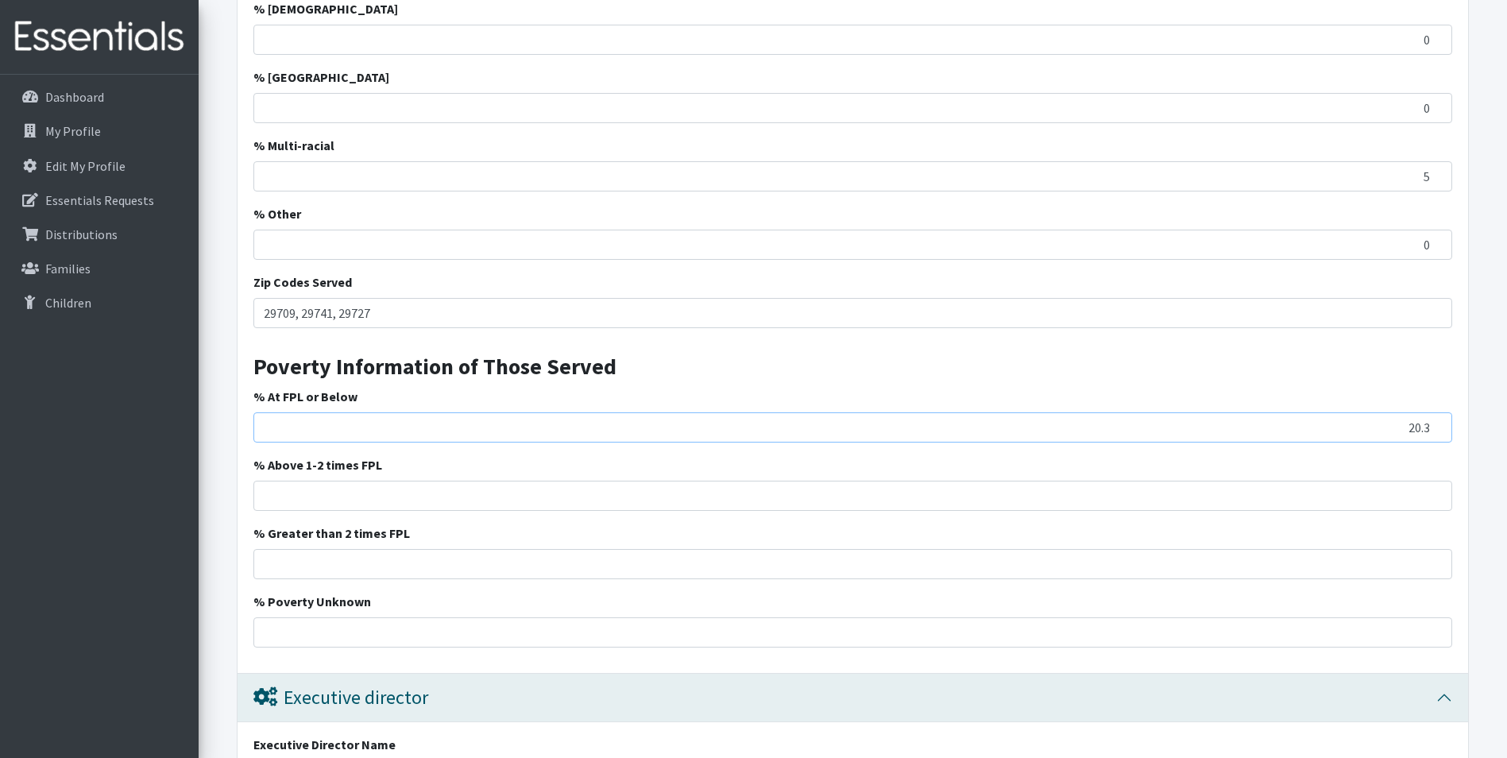
click at [317, 426] on input "20.3" at bounding box center [852, 427] width 1199 height 30
drag, startPoint x: 317, startPoint y: 426, endPoint x: 303, endPoint y: 427, distance: 14.3
click at [307, 429] on input "20.3" at bounding box center [852, 427] width 1199 height 30
click at [303, 433] on input "20.3" at bounding box center [852, 427] width 1199 height 30
drag, startPoint x: 300, startPoint y: 434, endPoint x: 246, endPoint y: 439, distance: 55.0
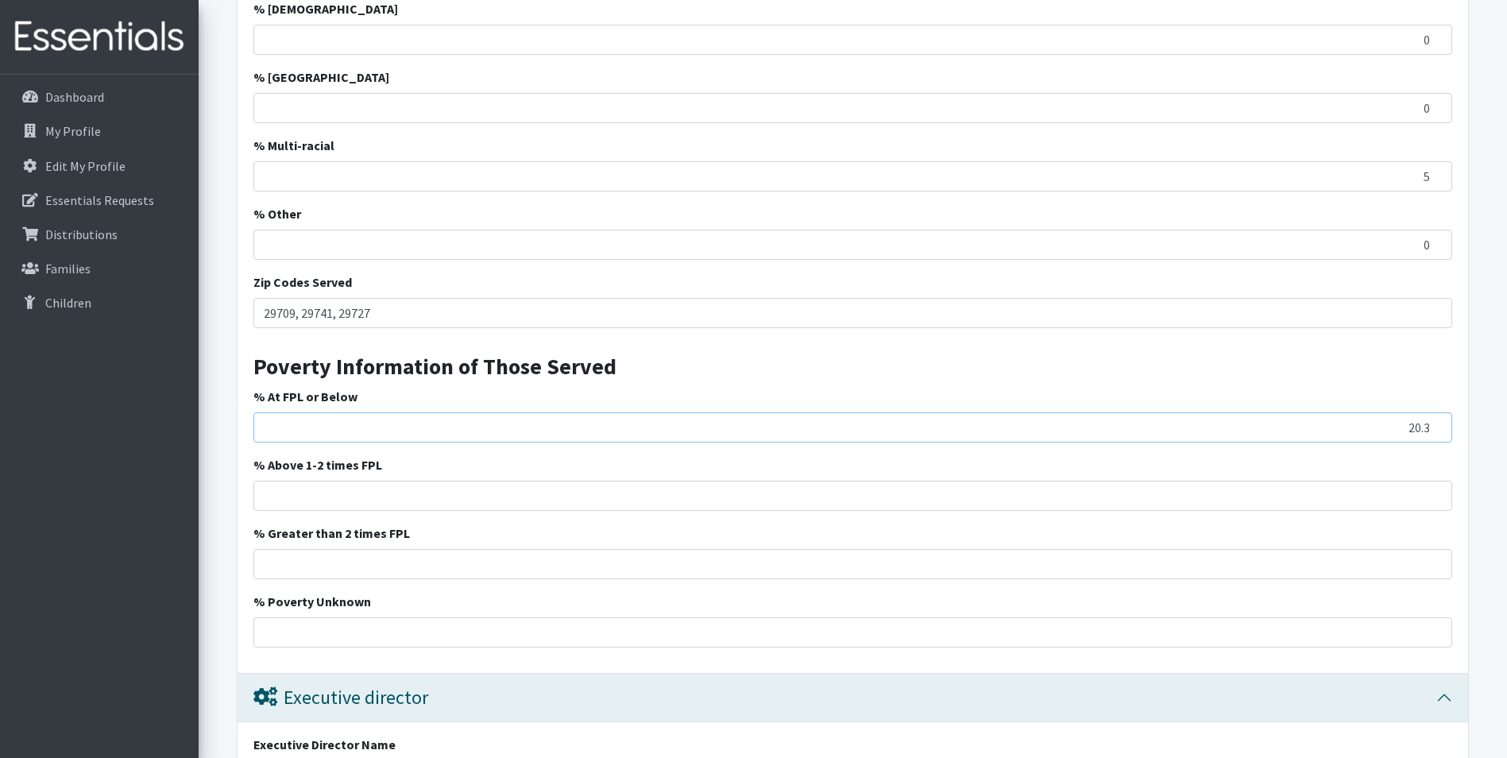
click at [285, 435] on input "20.3" at bounding box center [852, 427] width 1199 height 30
type input "20.3"
drag, startPoint x: 246, startPoint y: 439, endPoint x: 256, endPoint y: 442, distance: 10.8
click at [250, 441] on div "Clients Have An Income Requirement to Work With You? Yes No Do You Verify The I…" at bounding box center [853, 76] width 1231 height 1193
drag, startPoint x: 299, startPoint y: 433, endPoint x: 360, endPoint y: 438, distance: 61.4
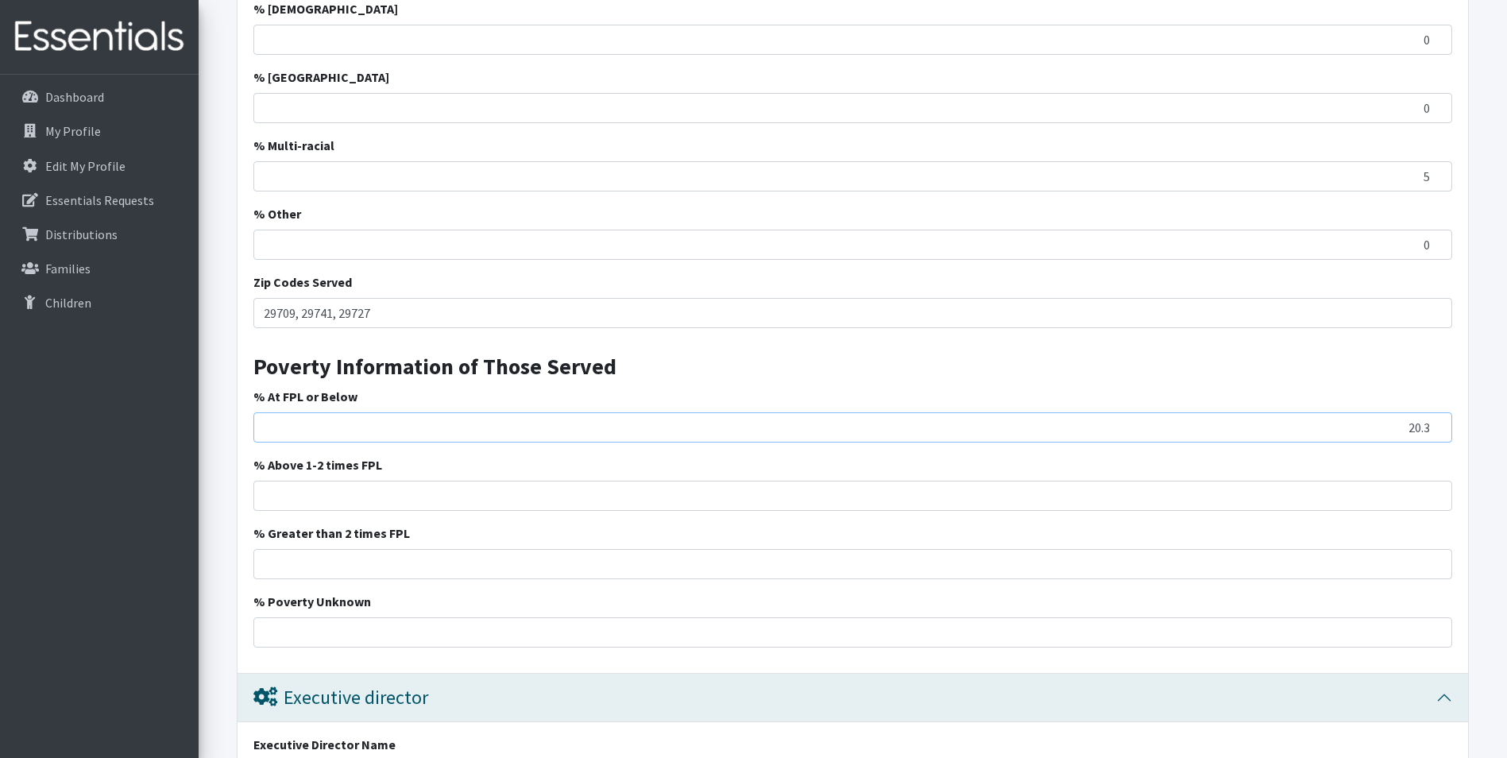
click at [316, 435] on input "20.3" at bounding box center [852, 427] width 1199 height 30
click at [1364, 500] on input "% Above 1-2 times FPL" at bounding box center [852, 496] width 1199 height 30
drag, startPoint x: 394, startPoint y: 463, endPoint x: 249, endPoint y: 458, distance: 145.5
click at [249, 458] on div "Clients Have An Income Requirement to Work With You? Yes No Do You Verify The I…" at bounding box center [853, 76] width 1231 height 1193
drag, startPoint x: 249, startPoint y: 458, endPoint x: 308, endPoint y: 459, distance: 59.6
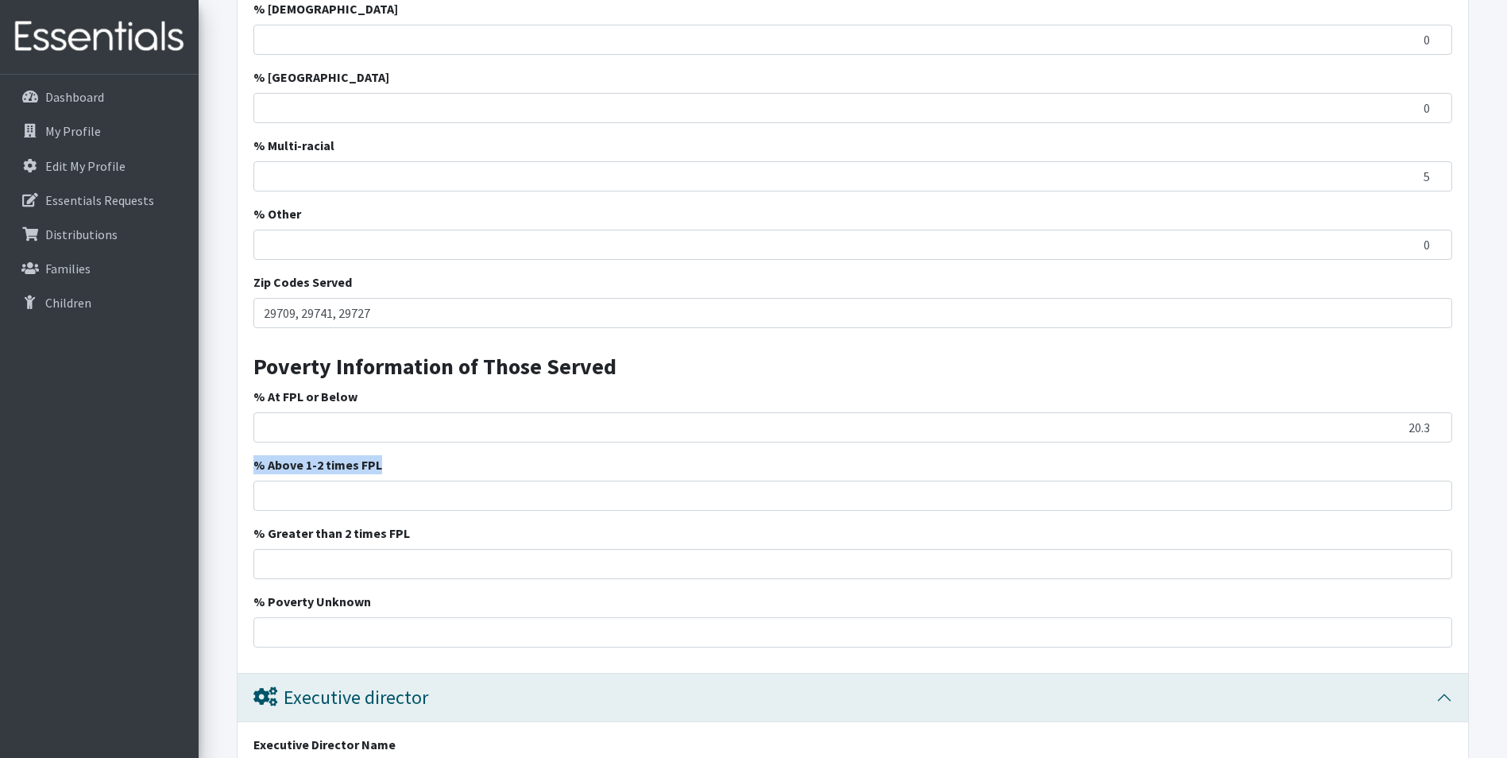
copy label "% Above 1-2 times FPL"
click at [1410, 566] on input "% Greater than 2 times FPL" at bounding box center [852, 564] width 1199 height 30
type input "5"
click at [1406, 490] on input "% Above 1-2 times FPL" at bounding box center [852, 496] width 1199 height 30
type input "20.5"
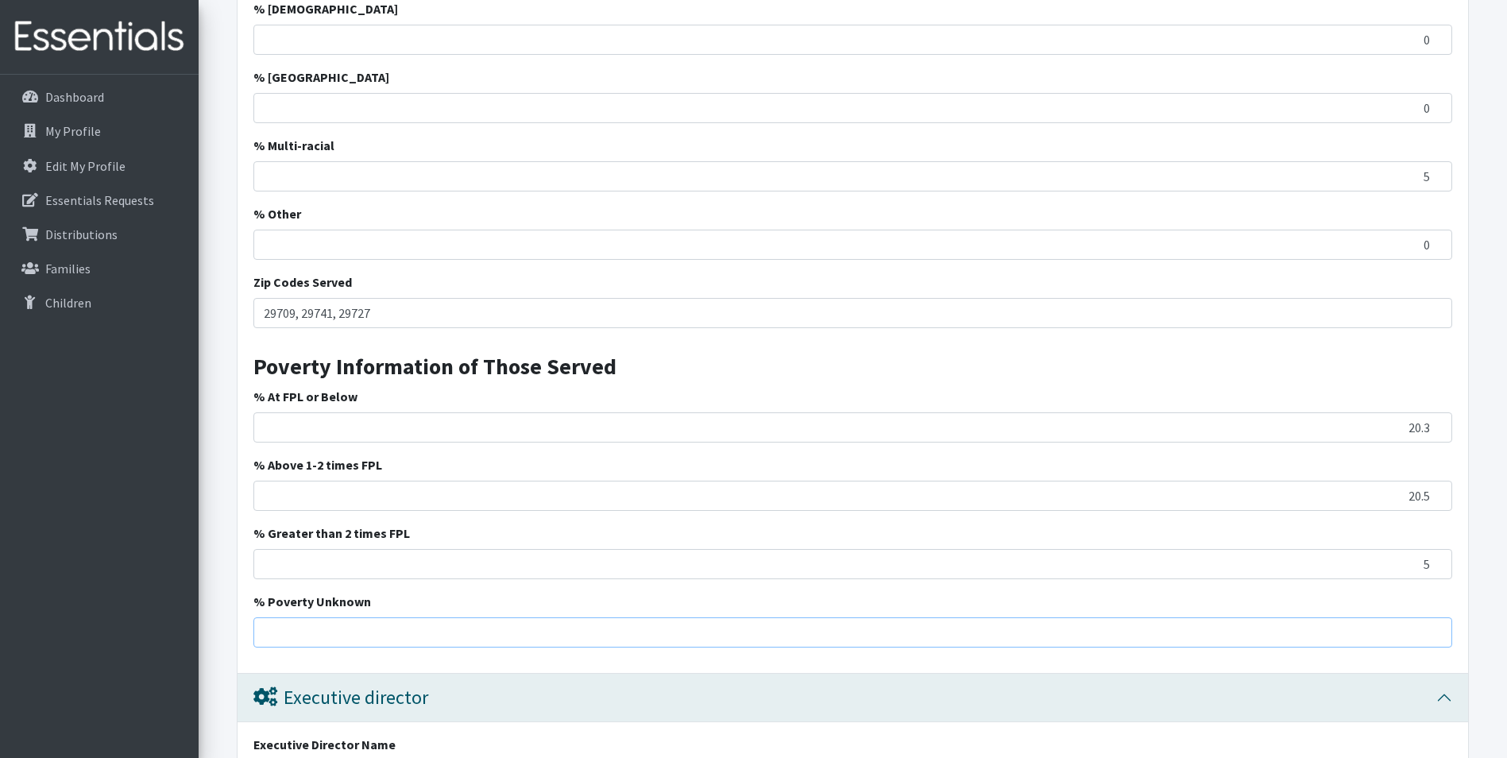
click at [1415, 631] on input "% Poverty Unknown" at bounding box center [852, 632] width 1199 height 30
click at [1397, 638] on input "% Poverty Unknown" at bounding box center [852, 632] width 1199 height 30
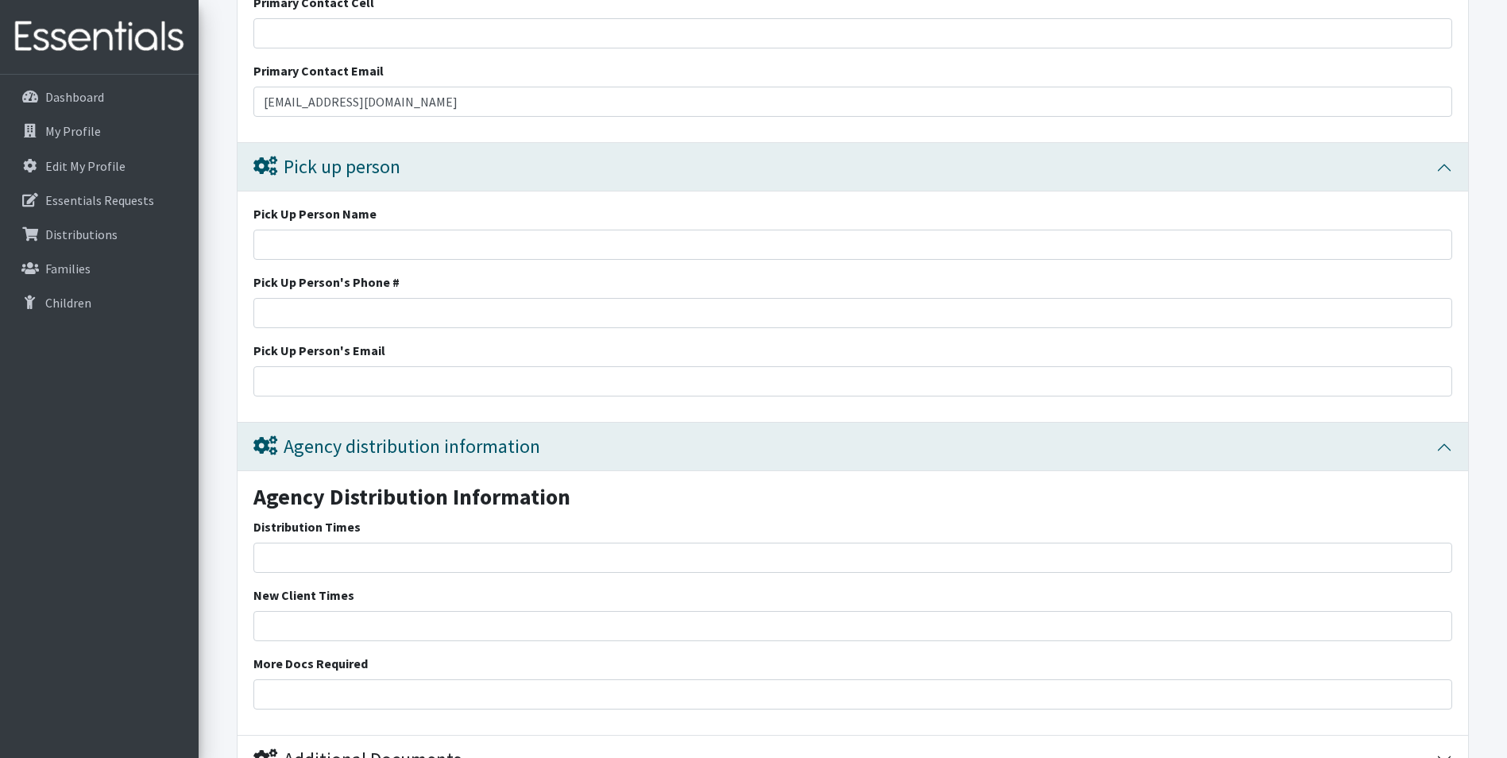
scroll to position [3549, 0]
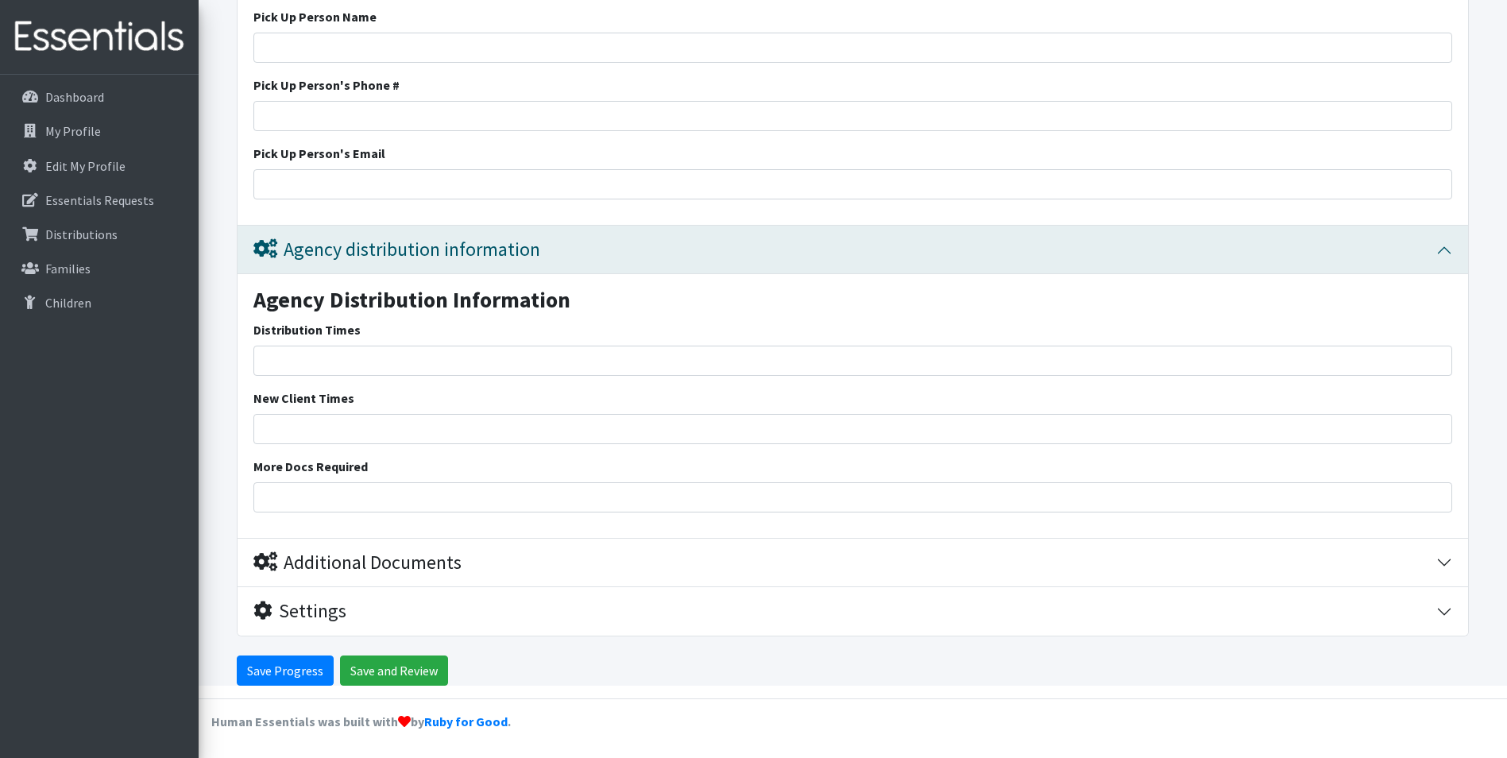
type input "60"
drag, startPoint x: 326, startPoint y: 358, endPoint x: 314, endPoint y: 358, distance: 11.9
click at [323, 358] on input "Distribution Times" at bounding box center [852, 361] width 1199 height 30
type input "8am - 3pm"
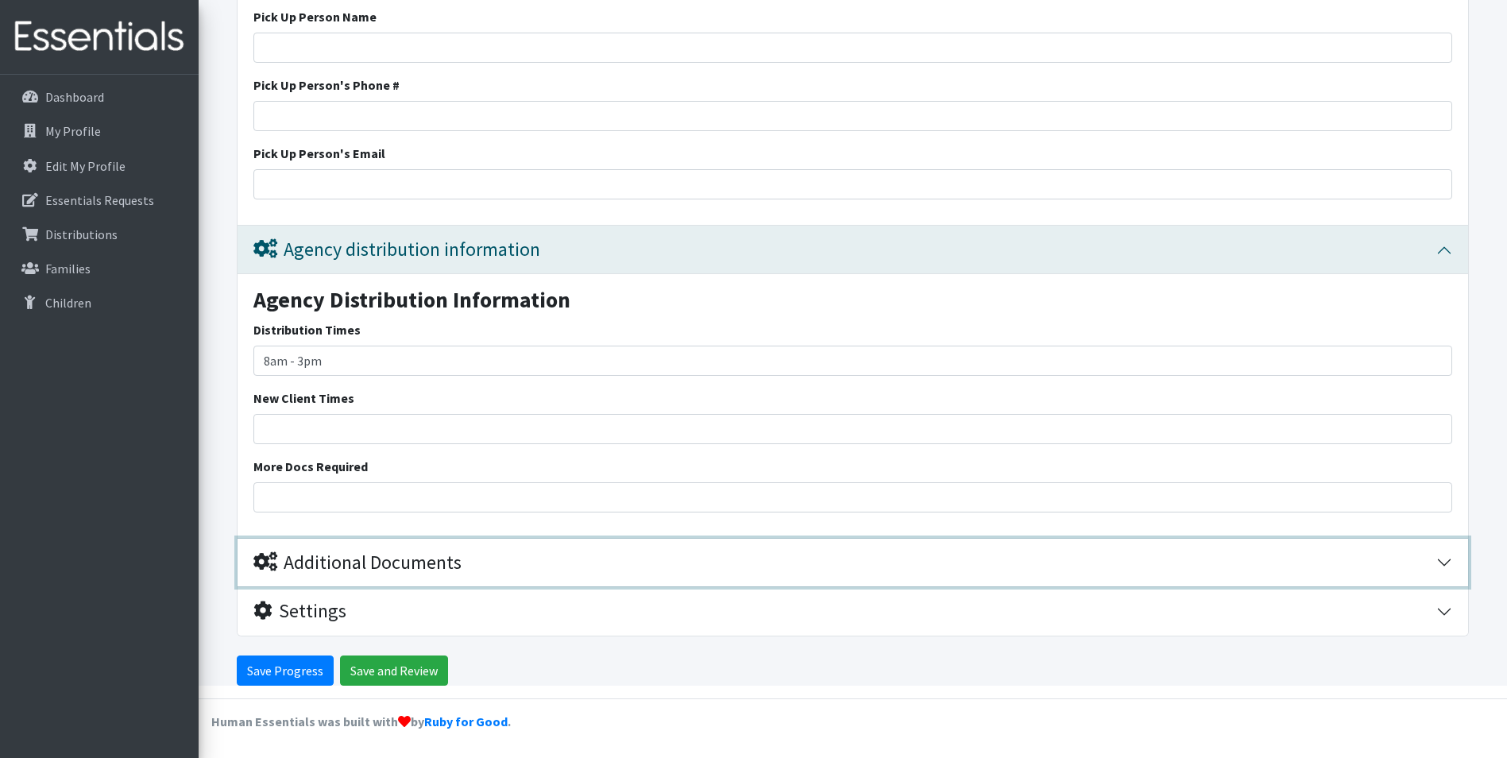
drag, startPoint x: 390, startPoint y: 547, endPoint x: 399, endPoint y: 548, distance: 8.8
click at [393, 548] on button "Additional Documents" at bounding box center [853, 563] width 1231 height 48
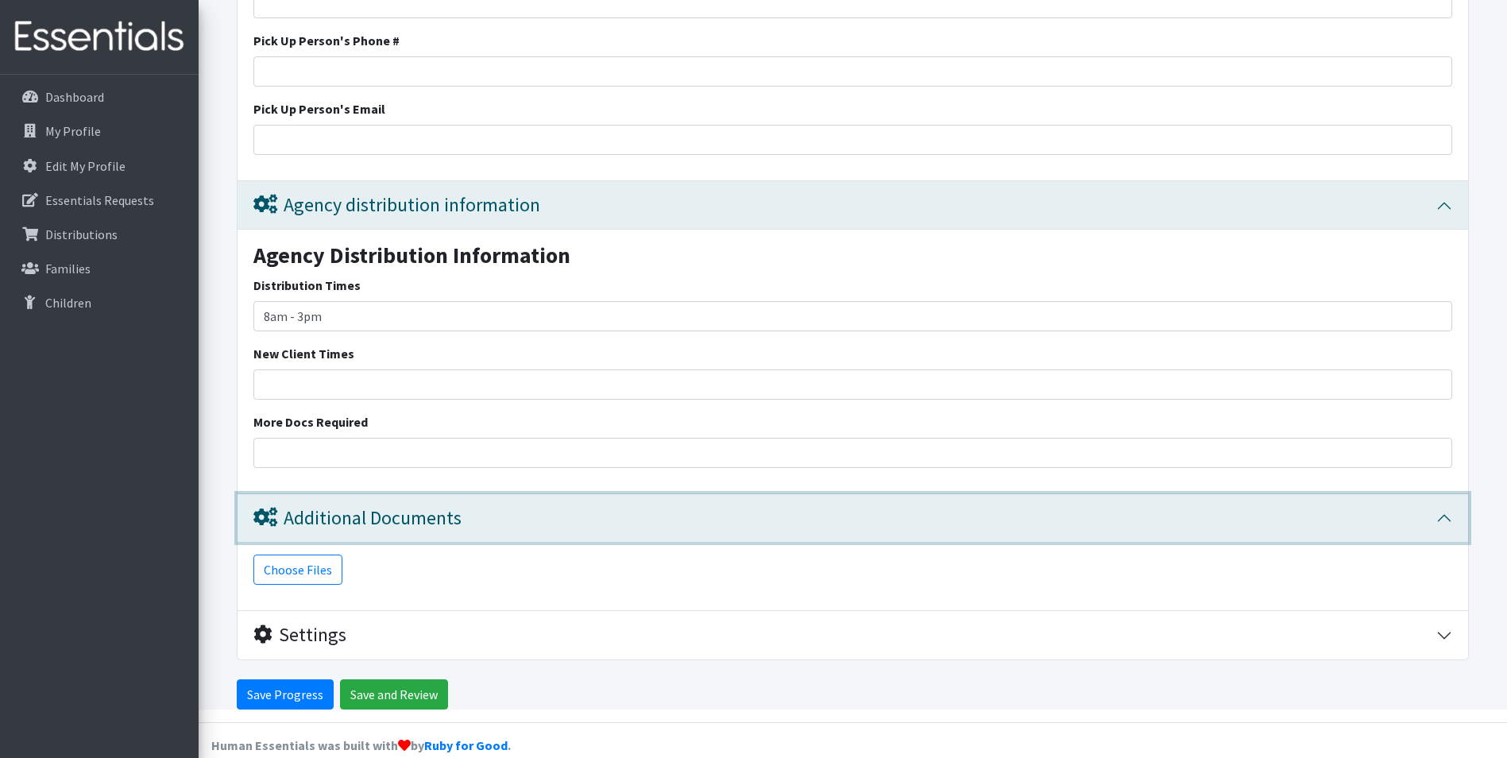
scroll to position [3618, 0]
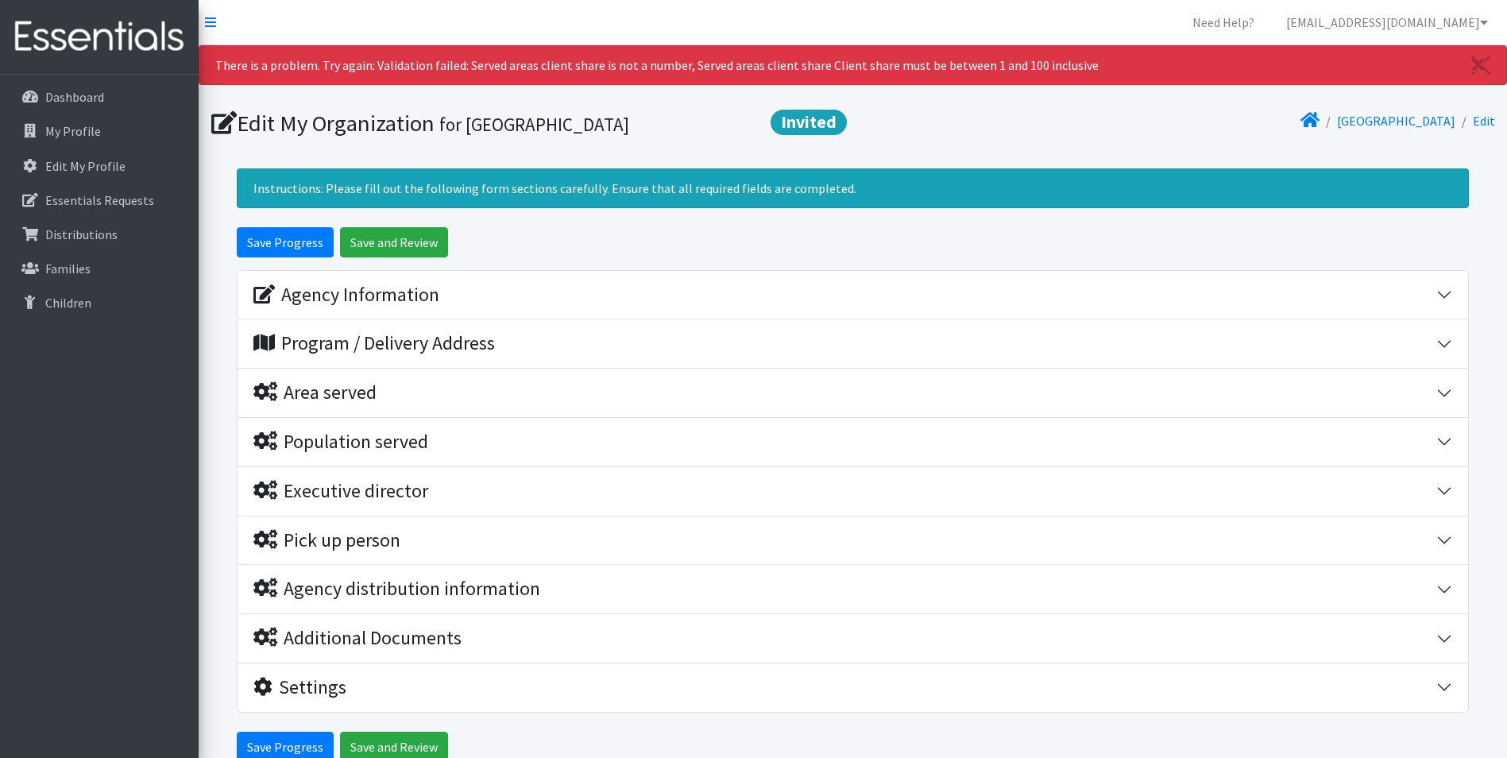
scroll to position [76, 0]
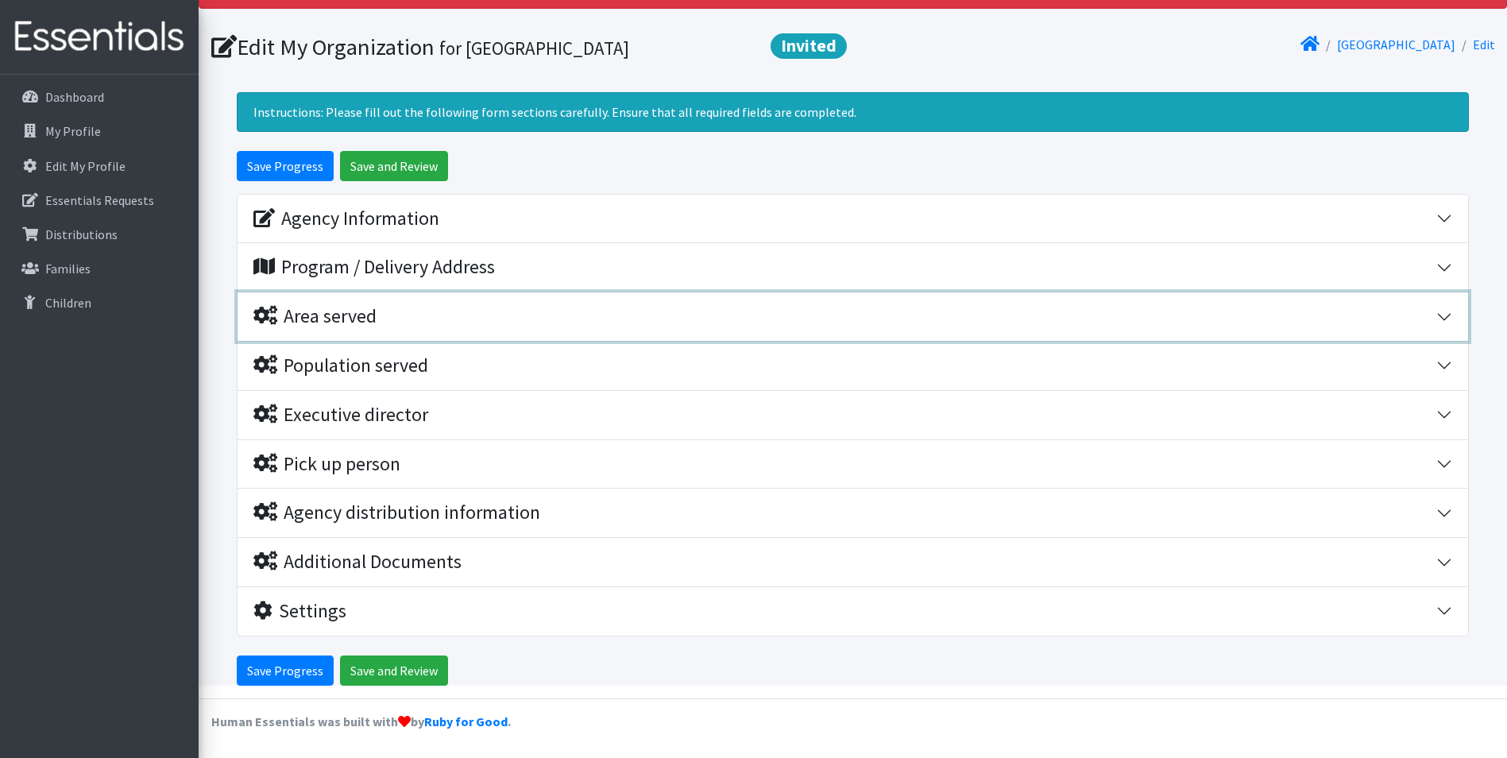
click at [430, 308] on div "Area served" at bounding box center [844, 316] width 1183 height 23
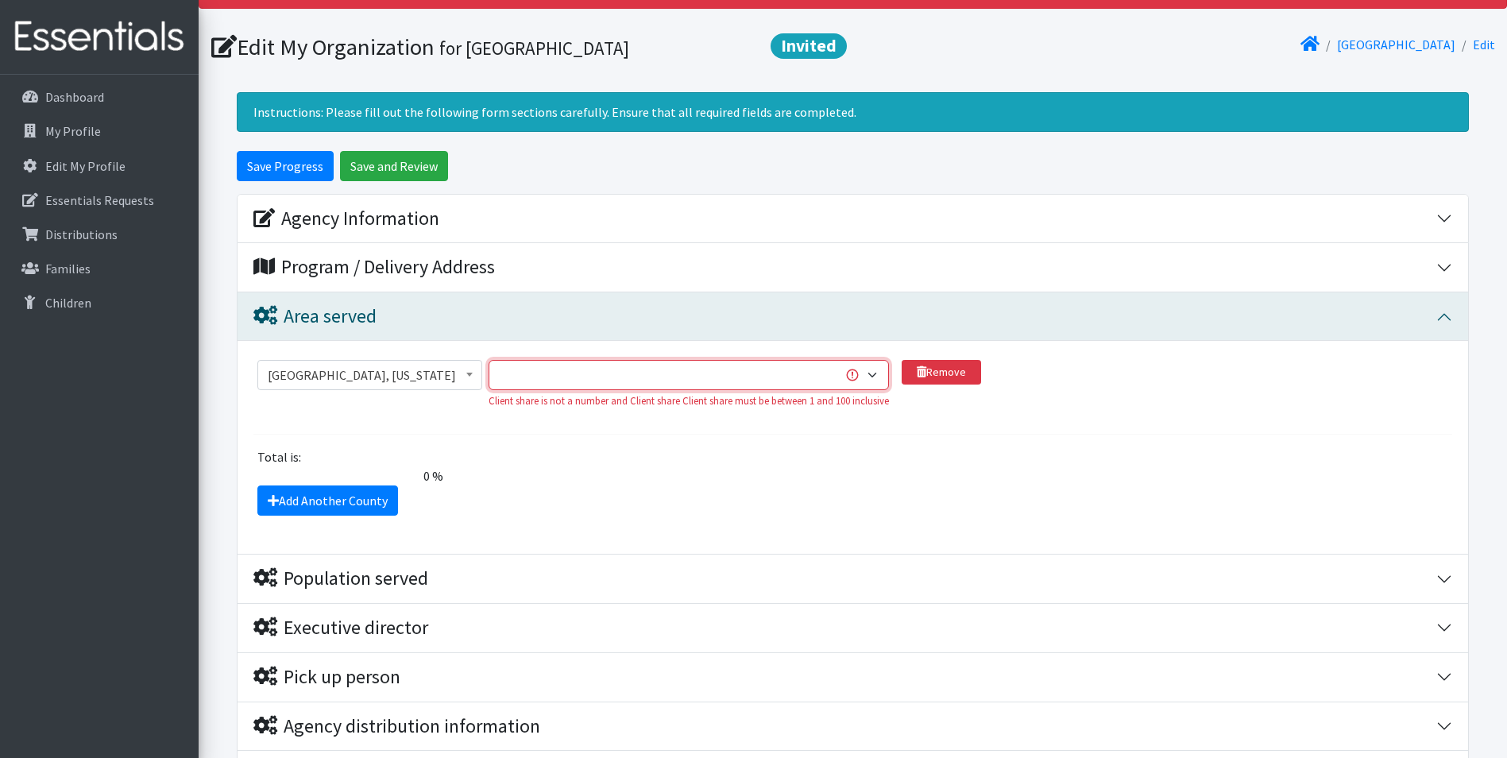
click at [814, 374] on select "1 2 3 4 5 6 7 8 9 10 11 12 13 14 15 16 17 18 19 20 21 22 23 24 25 26 27 28 29 3…" at bounding box center [689, 375] width 400 height 30
select select "33"
click at [489, 360] on select "1 2 3 4 5 6 7 8 9 10 11 12 13 14 15 16 17 18 19 20 21 22 23 24 25 26 27 28 29 3…" at bounding box center [689, 375] width 400 height 30
click at [785, 468] on div "The total client share must be either 0 or 100 %." at bounding box center [853, 475] width 807 height 19
click at [410, 157] on input "Save and Review" at bounding box center [394, 166] width 108 height 30
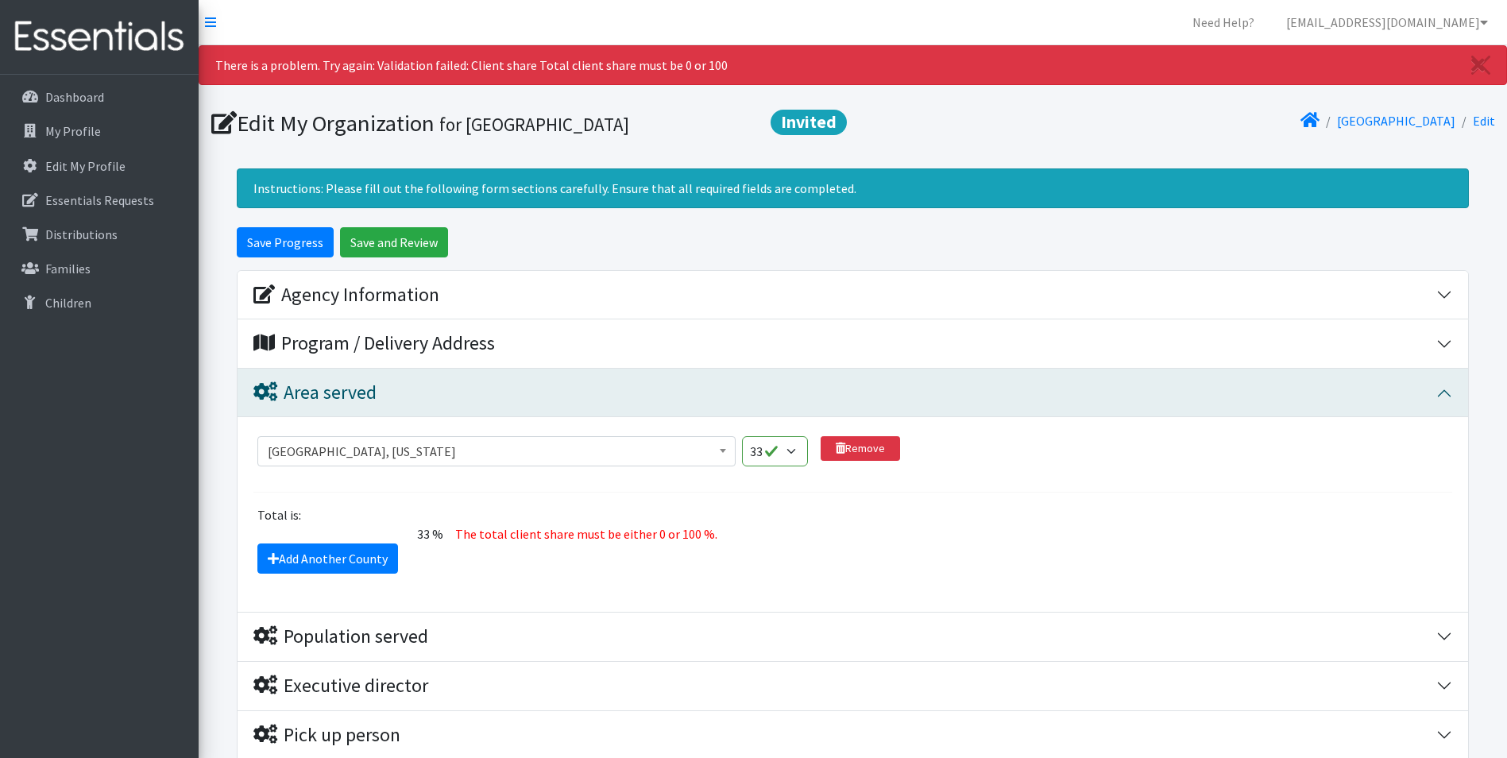
scroll to position [271, 0]
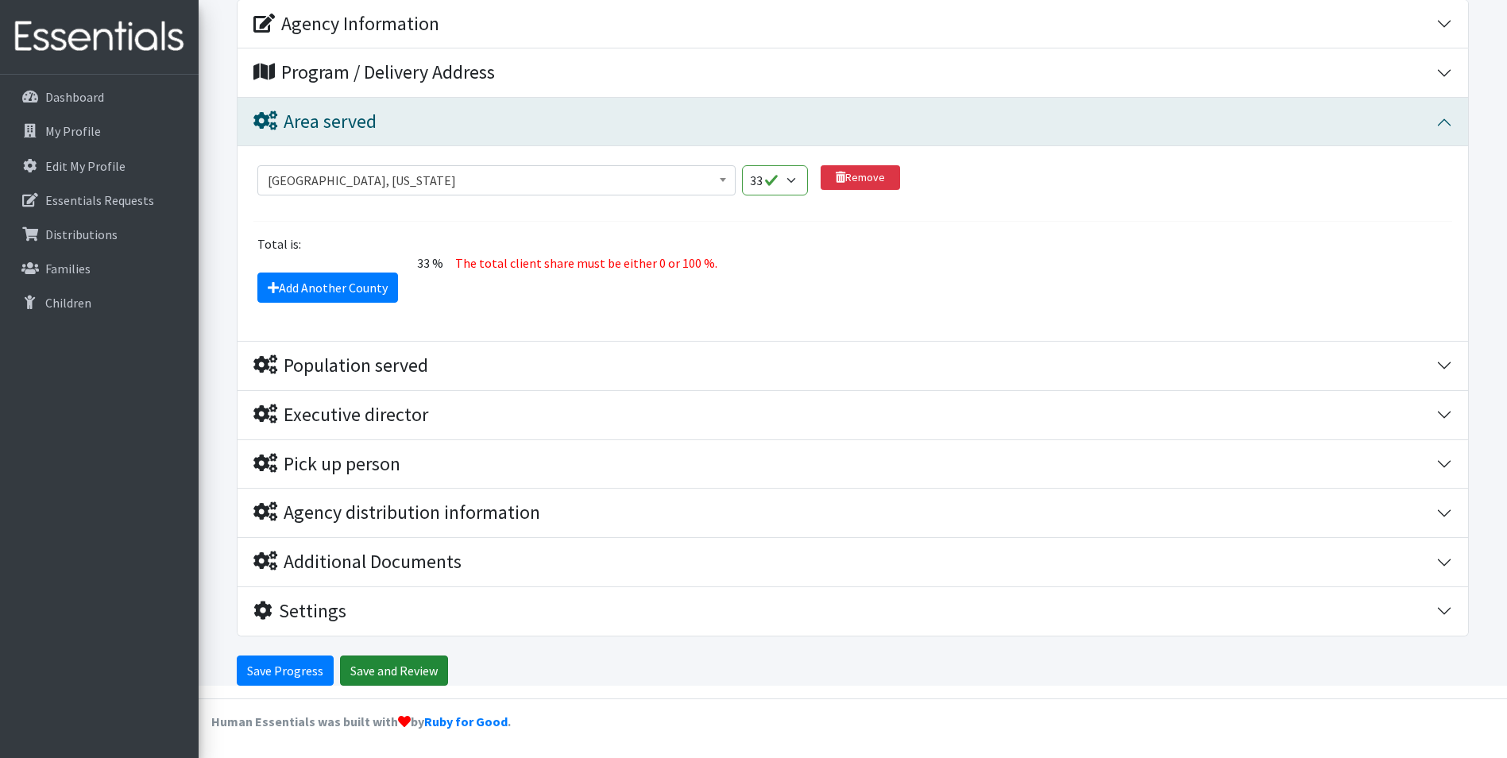
click at [363, 663] on input "Save and Review" at bounding box center [394, 671] width 108 height 30
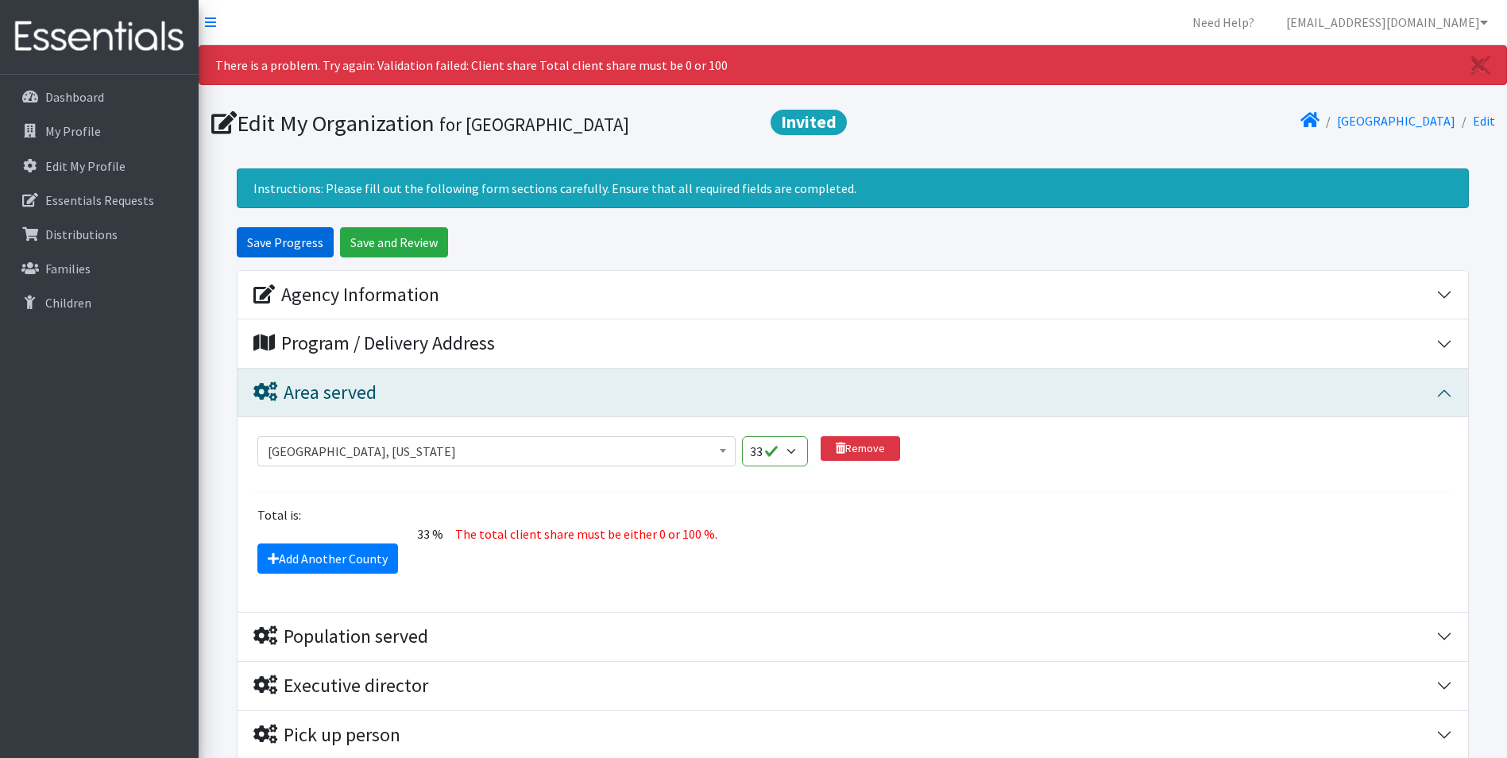
click at [282, 243] on input "Save Progress" at bounding box center [285, 242] width 97 height 30
click at [545, 472] on span "Abbeville County, South Carolina Acadia Parish, Louisiana Accomack County, Virg…" at bounding box center [496, 457] width 478 height 43
click at [796, 449] on select "1 2 3 4 5 6 7 8 9 10 11 12 13 14 15 16 17 18 19 20 21 22 23 24 25 26 27 28 29 3…" at bounding box center [775, 451] width 66 height 30
click at [742, 436] on select "1 2 3 4 5 6 7 8 9 10 11 12 13 14 15 16 17 18 19 20 21 22 23 24 25 26 27 28 29 3…" at bounding box center [775, 451] width 66 height 30
click at [795, 449] on select "1 2 3 4 5 6 7 8 9 10 11 12 13 14 15 16 17 18 19 20 21 22 23 24 25 26 27 28 29 3…" at bounding box center [775, 451] width 66 height 30
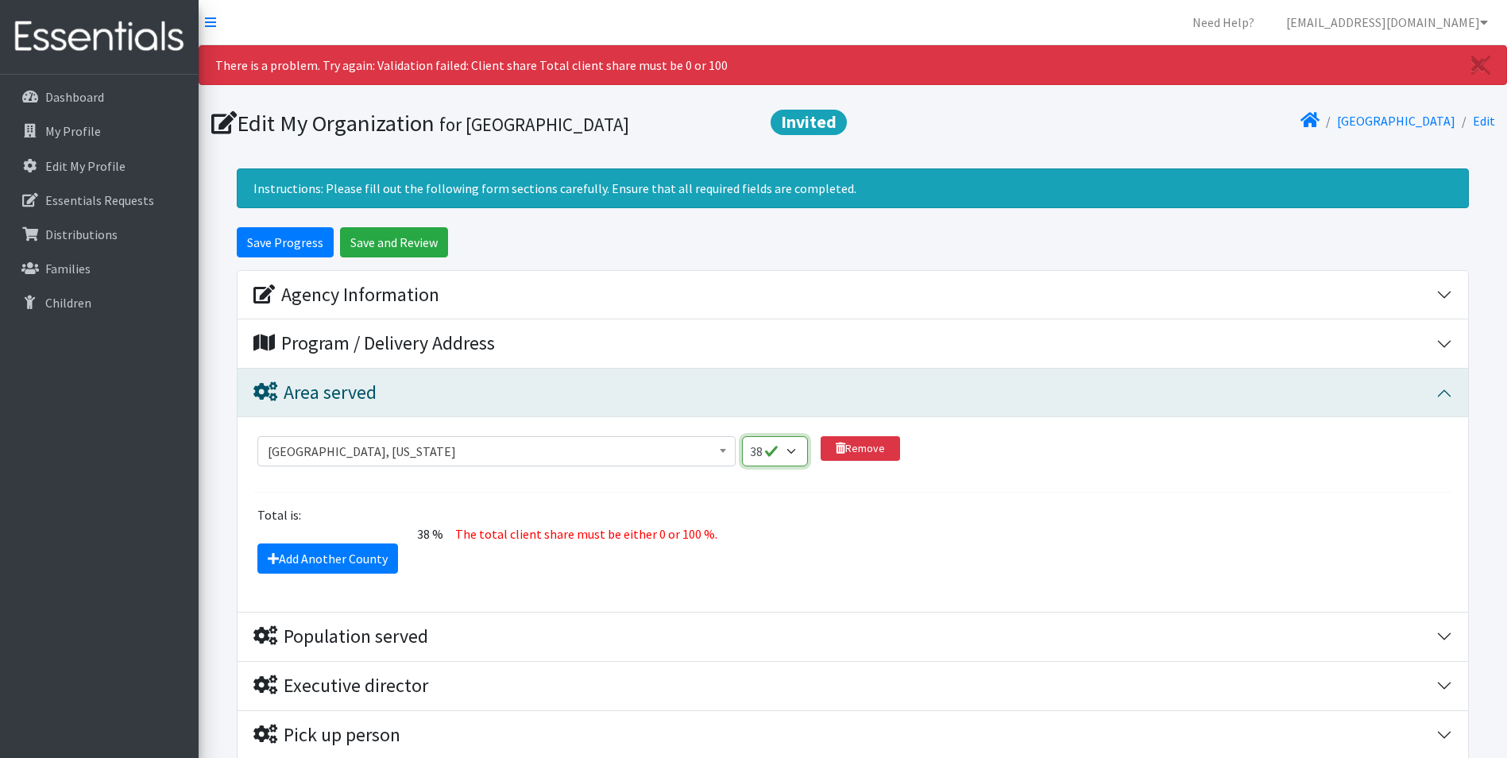
select select "100"
click at [742, 436] on select "1 2 3 4 5 6 7 8 9 10 11 12 13 14 15 16 17 18 19 20 21 22 23 24 25 26 27 28 29 3…" at bounding box center [775, 451] width 66 height 30
click at [377, 253] on input "Save and Review" at bounding box center [394, 242] width 108 height 30
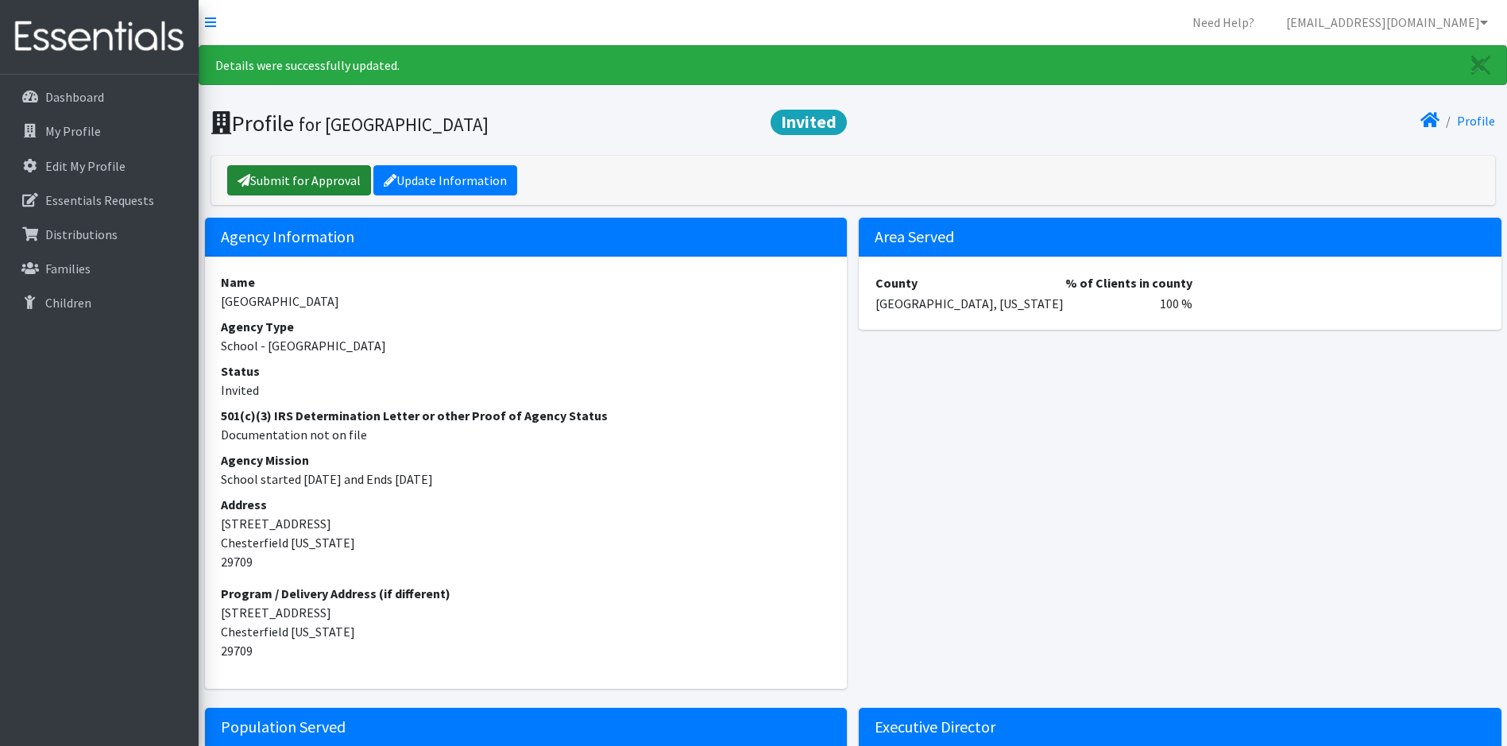
click at [286, 177] on link "Submit for Approval" at bounding box center [299, 180] width 144 height 30
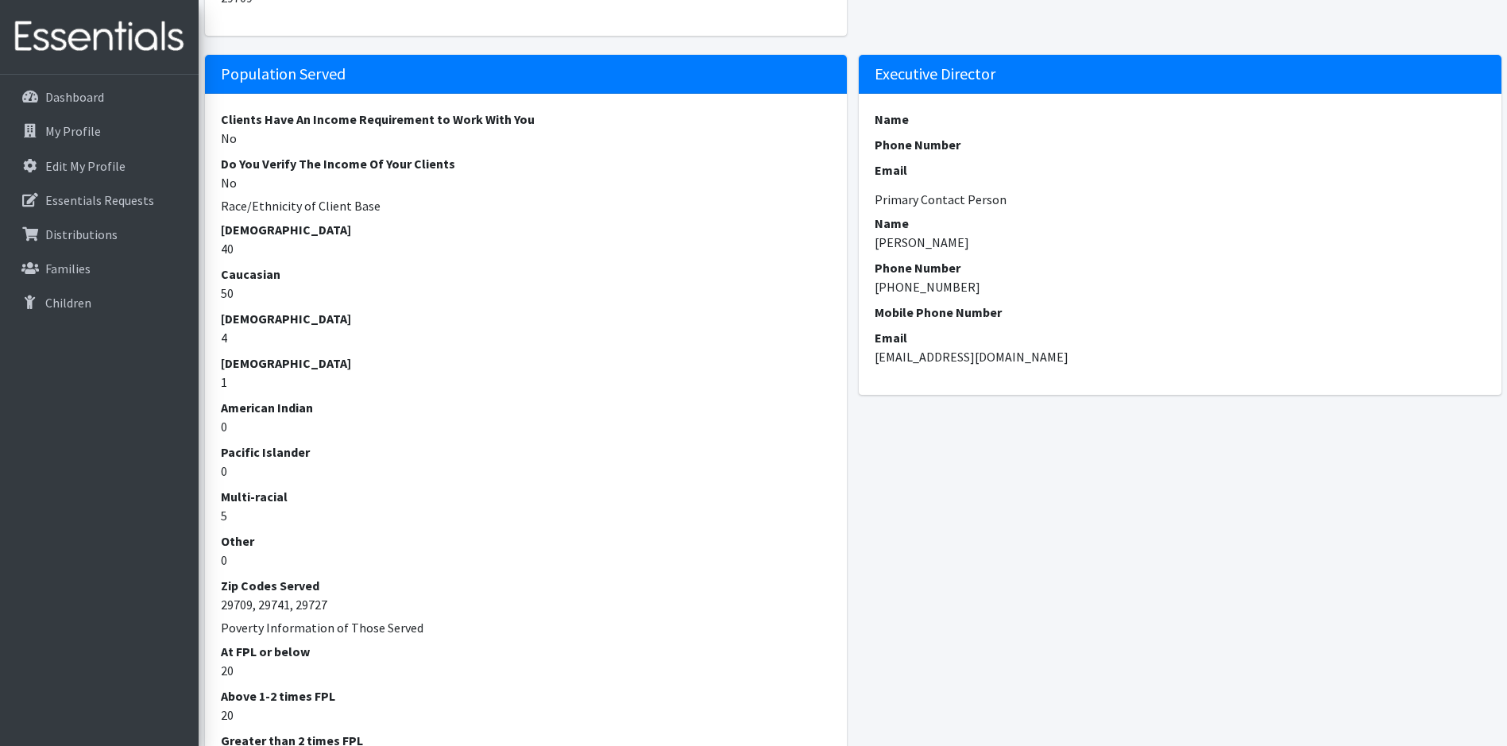
scroll to position [653, 6]
drag, startPoint x: 1506, startPoint y: 344, endPoint x: 1519, endPoint y: 446, distance: 102.6
click at [1501, 446] on html "Need Help? jeddins1@chesterfieldschools.org Organization Settings My Co-Workers…" at bounding box center [747, 375] width 1507 height 2057
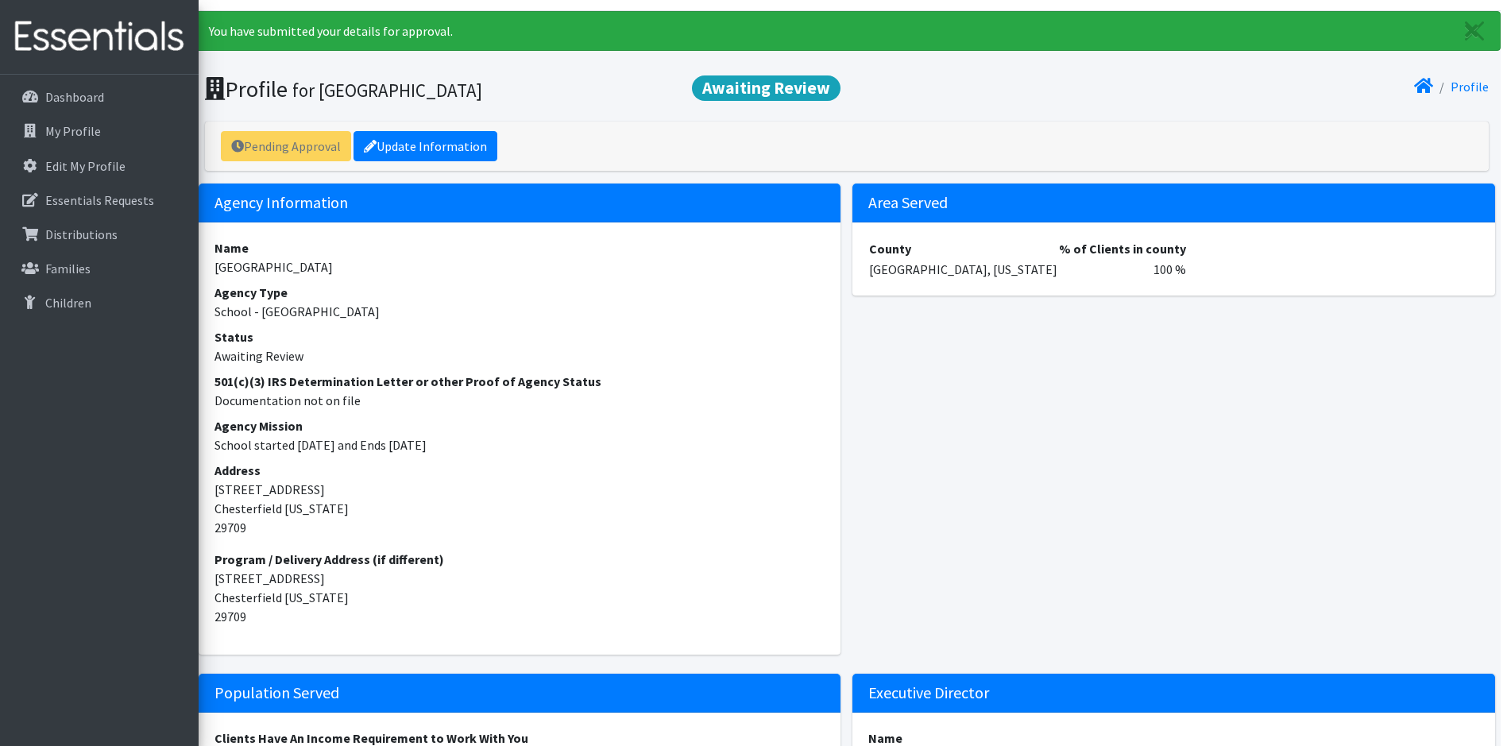
scroll to position [0, 6]
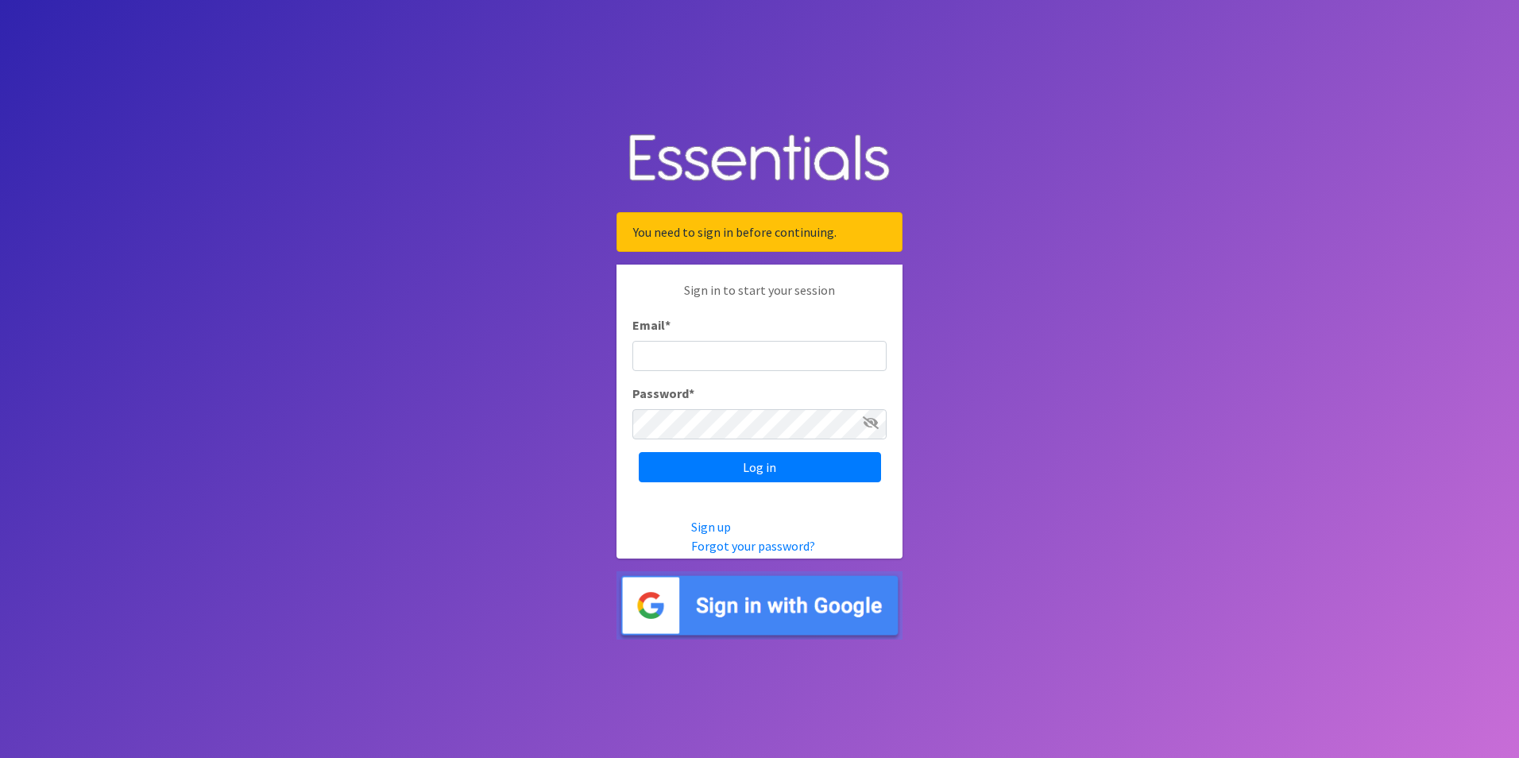
click at [688, 349] on input "Email *" at bounding box center [759, 356] width 254 height 30
type input "[EMAIL_ADDRESS][DOMAIN_NAME]"
click at [775, 478] on input "Log in" at bounding box center [760, 467] width 242 height 30
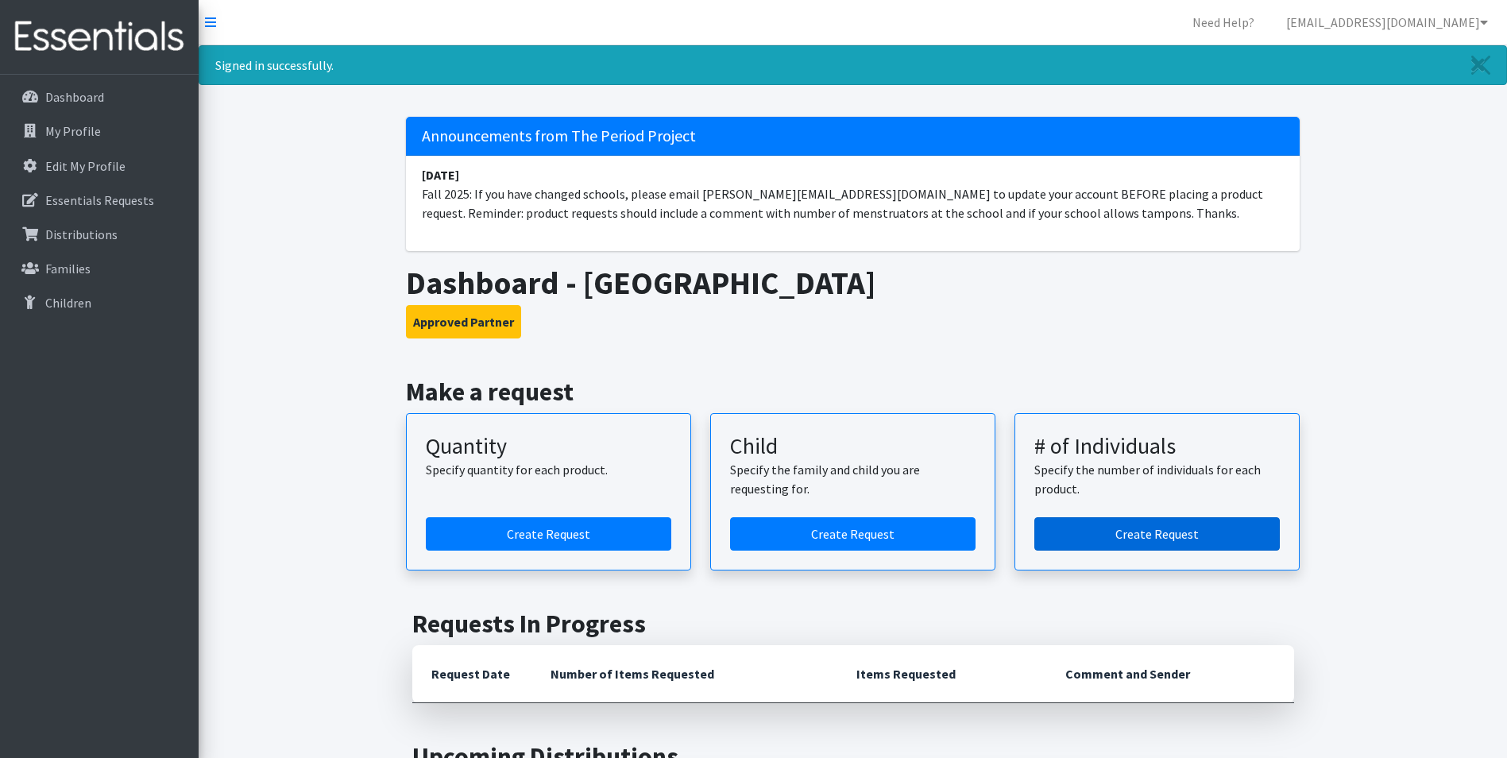
click at [1173, 532] on link "Create Request" at bounding box center [1158, 533] width 246 height 33
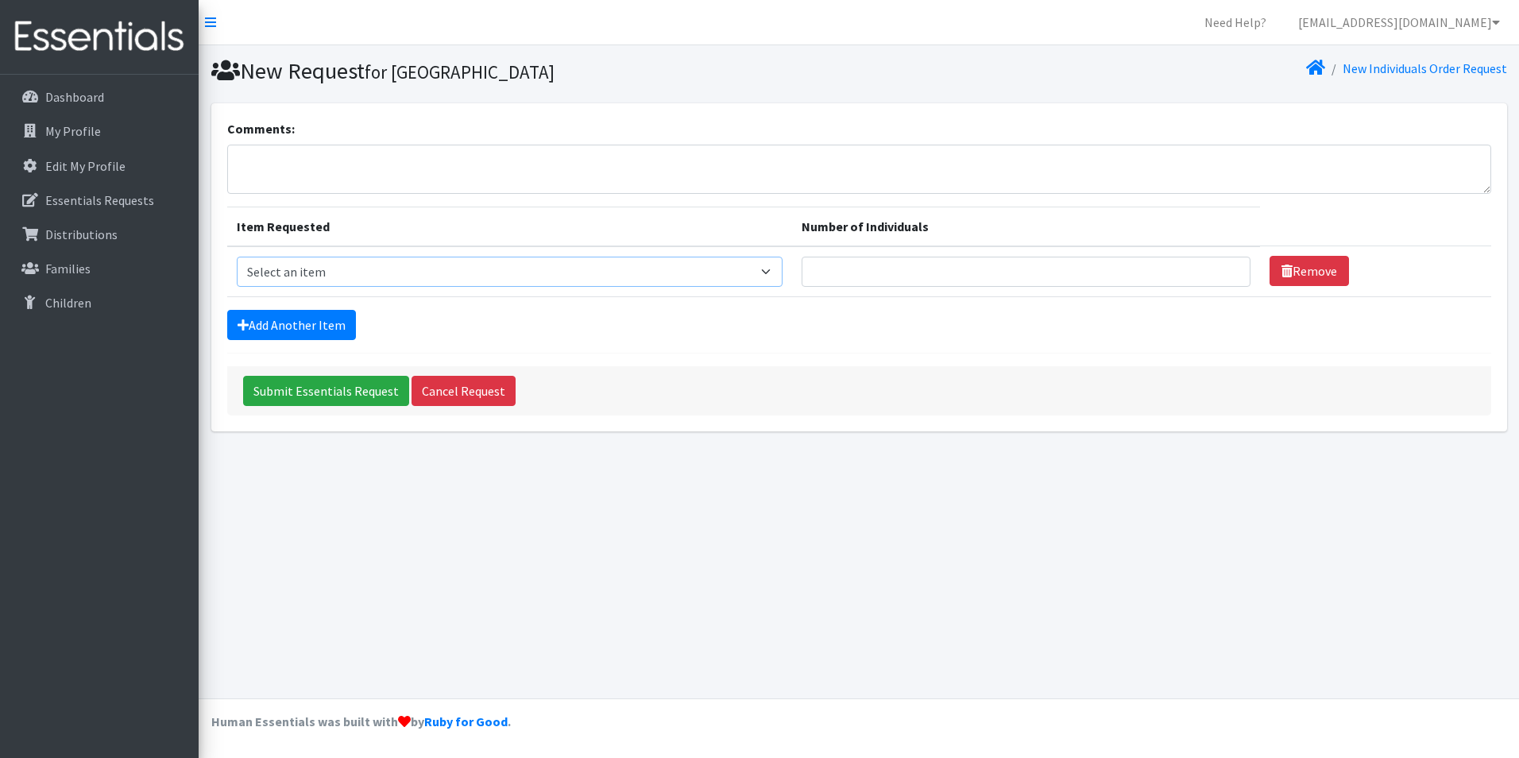
click at [412, 265] on select "Select an item (LOWCOUNTRY) REGULAR TAMPONS Adult Period Pack Student Period Pa…" at bounding box center [510, 272] width 546 height 30
select select "7757"
click at [237, 257] on select "Select an item (LOWCOUNTRY) REGULAR TAMPONS Adult Period Pack Student Period Pa…" at bounding box center [510, 272] width 546 height 30
click at [884, 267] on input "Number of Individuals" at bounding box center [1026, 272] width 449 height 30
type input "206"
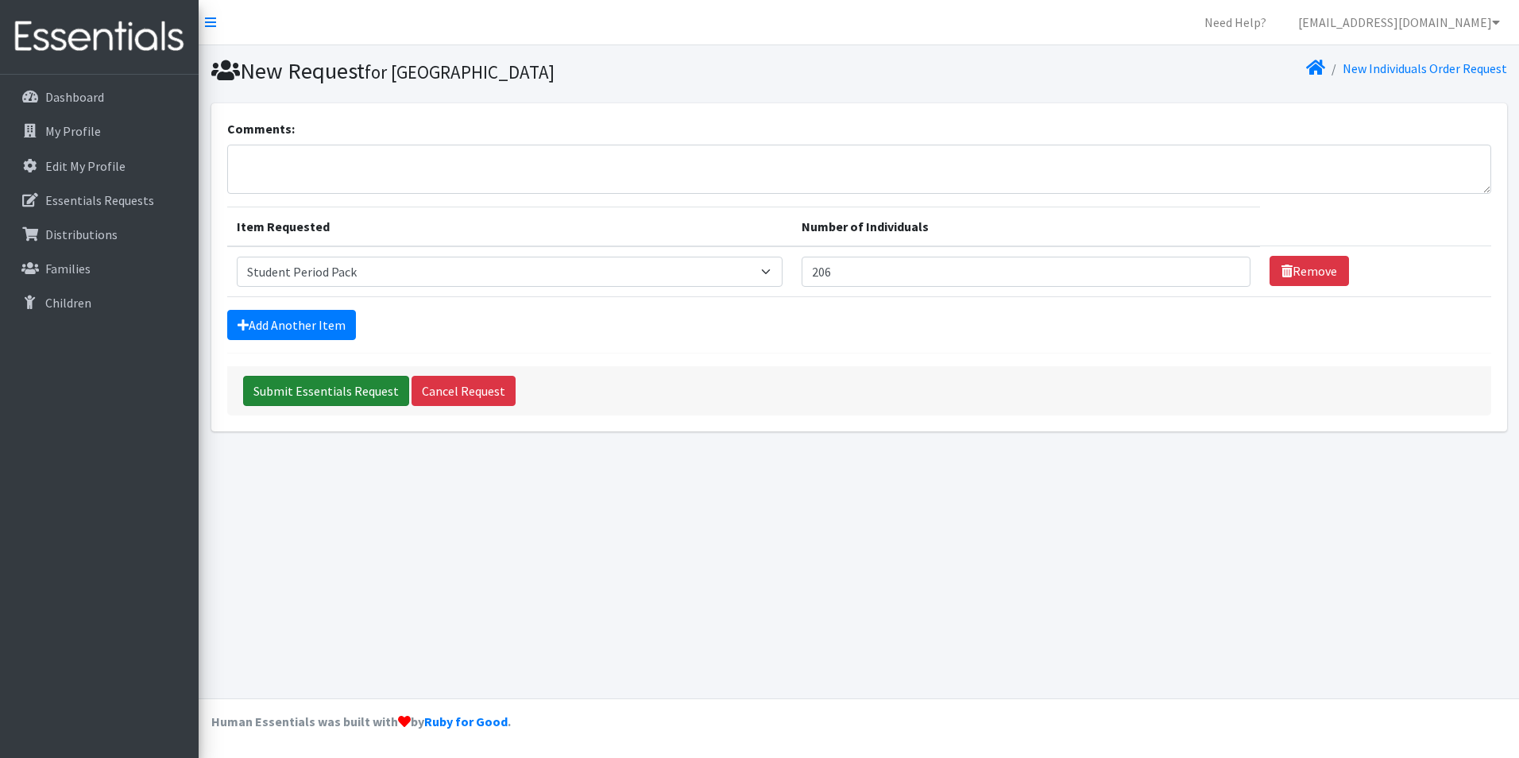
click at [324, 391] on input "Submit Essentials Request" at bounding box center [326, 391] width 166 height 30
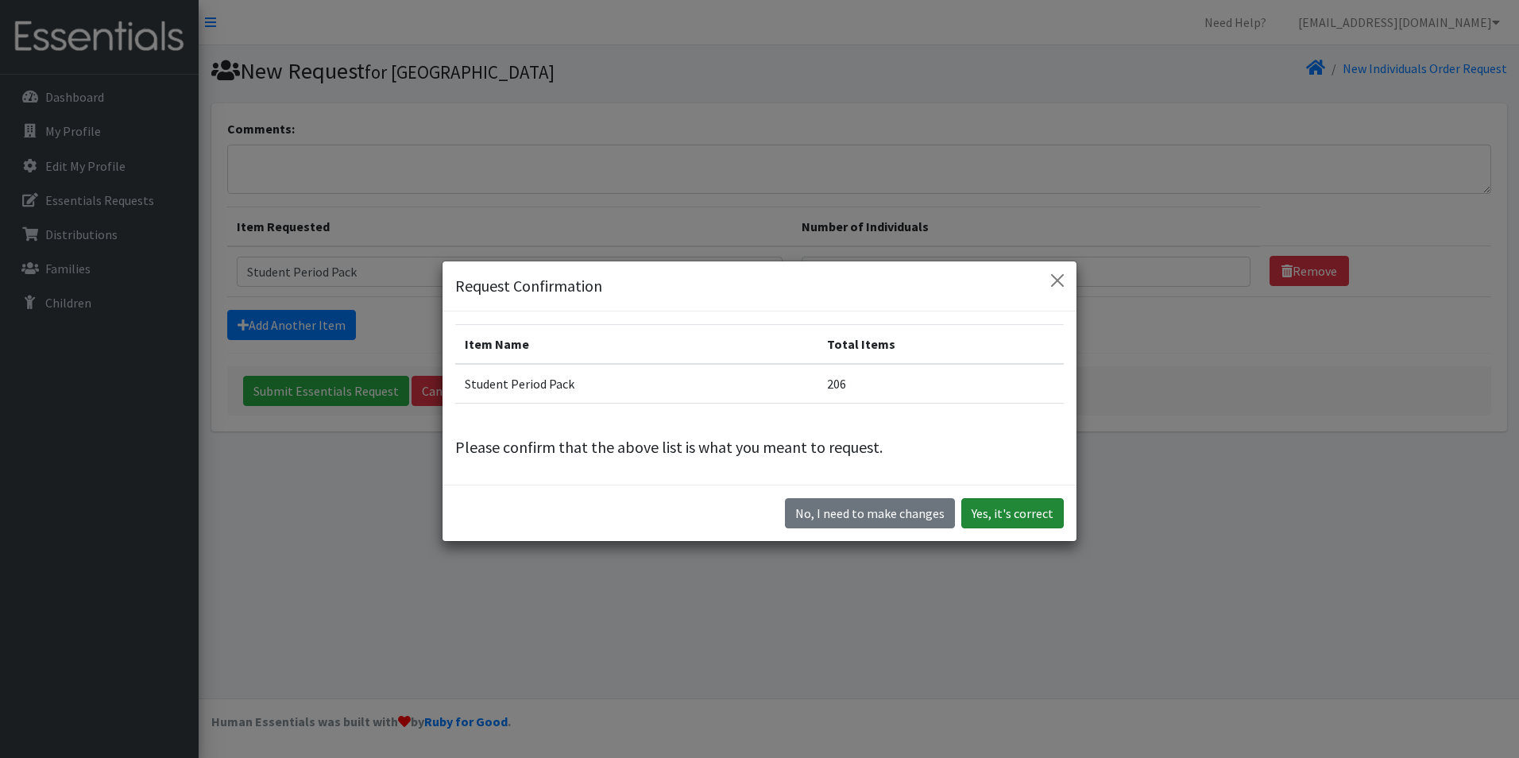
click at [1000, 516] on button "Yes, it's correct" at bounding box center [1012, 513] width 103 height 30
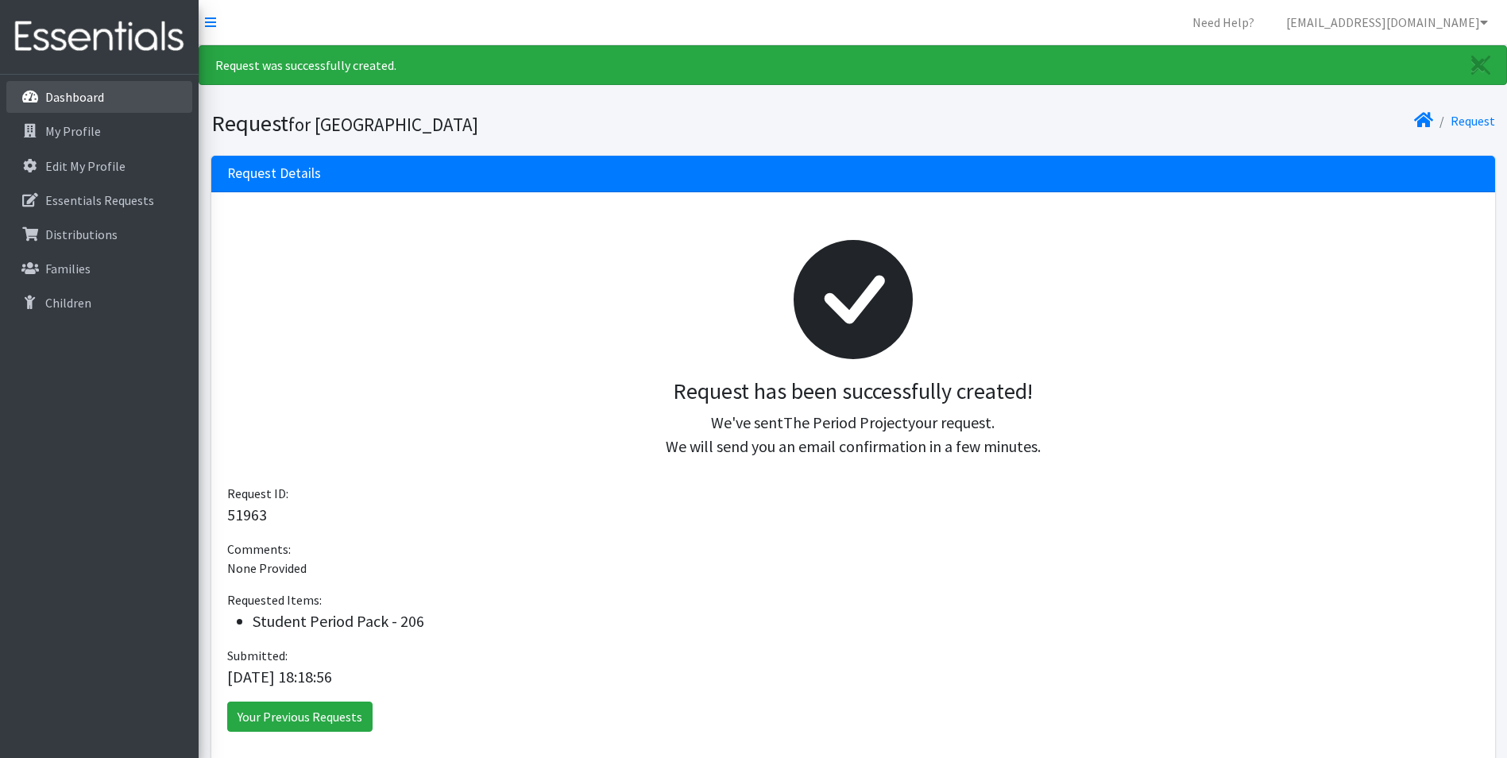
click at [61, 94] on p "Dashboard" at bounding box center [74, 97] width 59 height 16
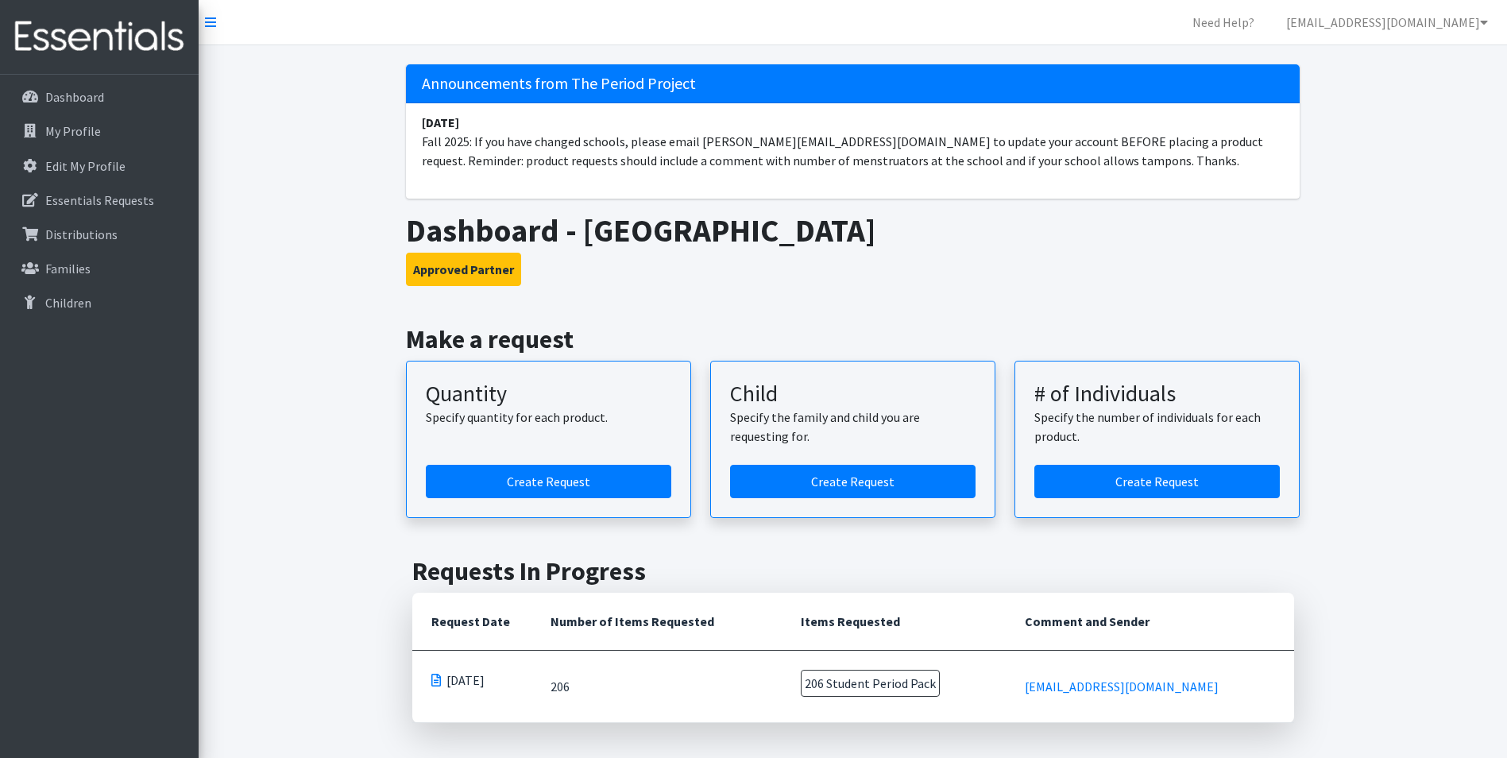
click at [434, 679] on span at bounding box center [436, 680] width 10 height 13
